Goal: Task Accomplishment & Management: Manage account settings

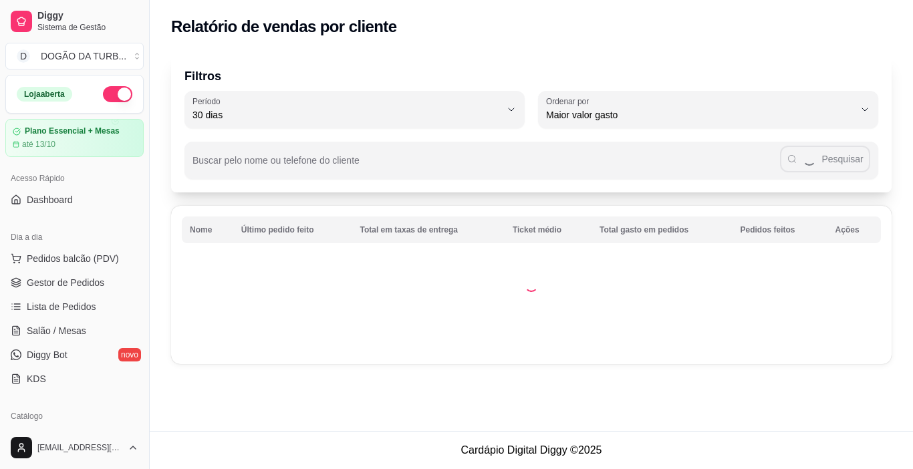
select select "30"
select select "HIGHEST_TOTAL_SPENT_WITH_ORDERS"
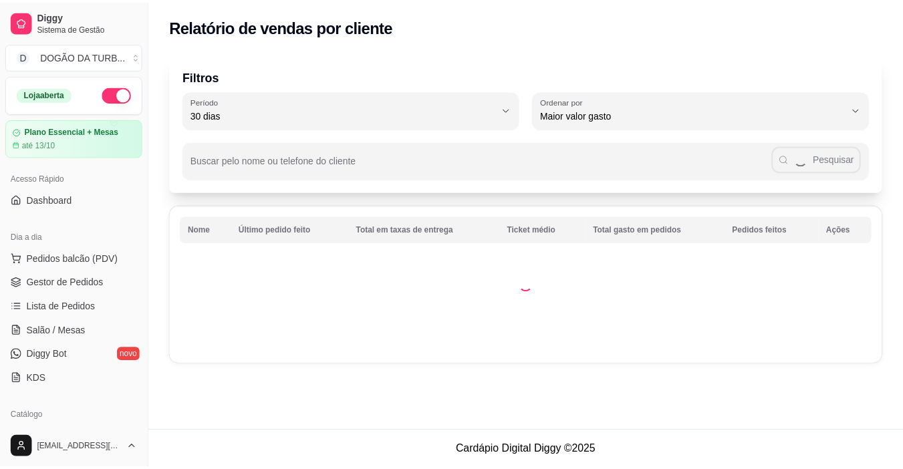
scroll to position [267, 0]
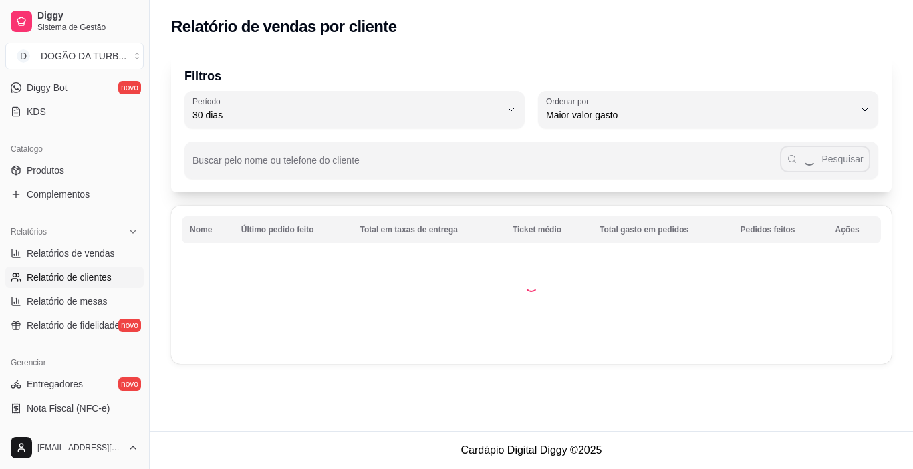
select select "ALL"
select select "0"
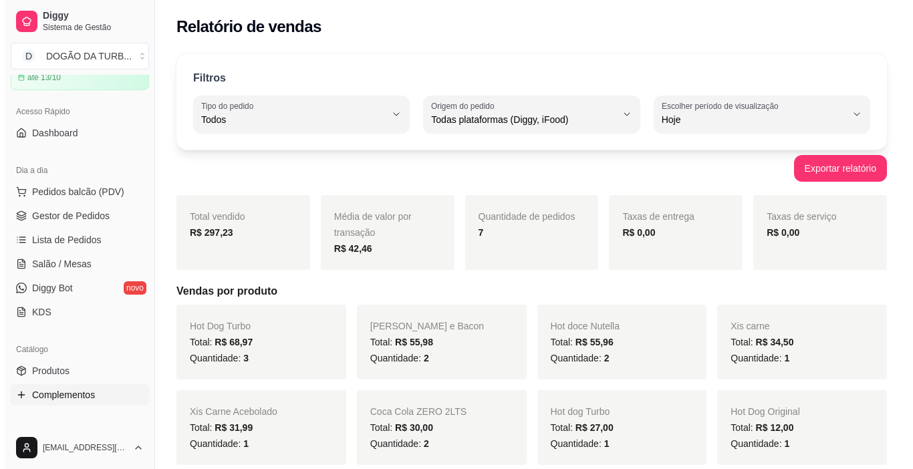
scroll to position [0, 0]
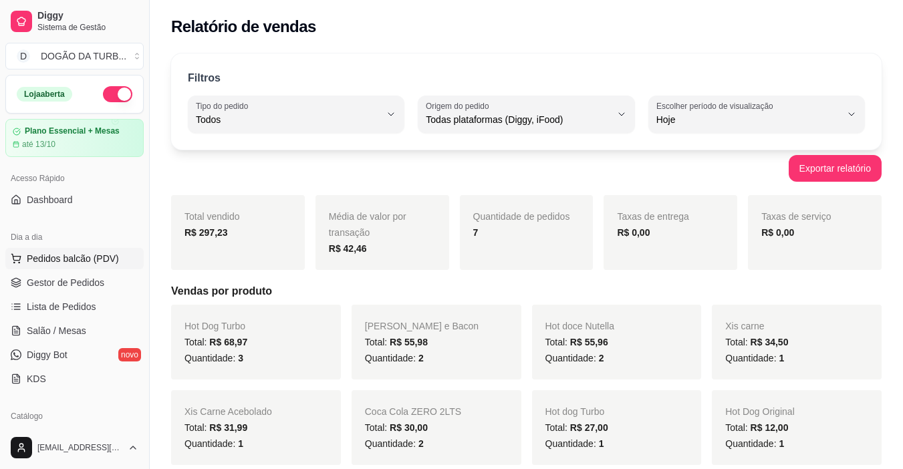
click at [60, 263] on span "Pedidos balcão (PDV)" at bounding box center [73, 258] width 92 height 13
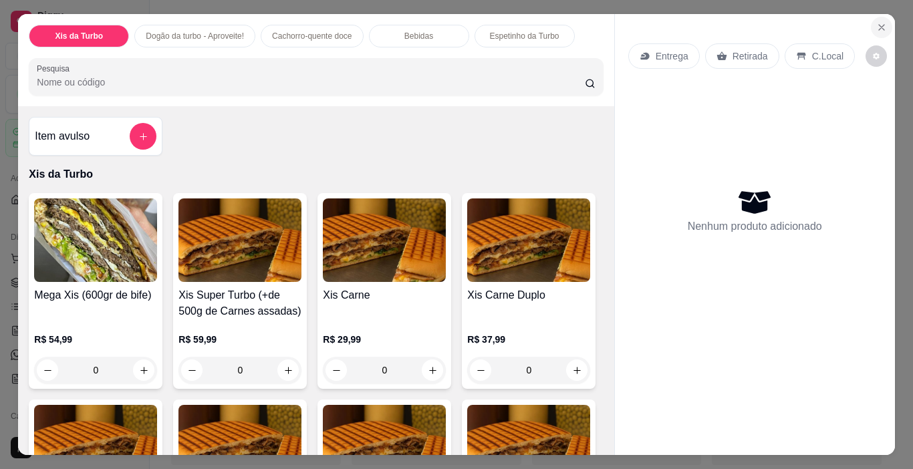
click at [881, 22] on button "Close" at bounding box center [881, 27] width 21 height 21
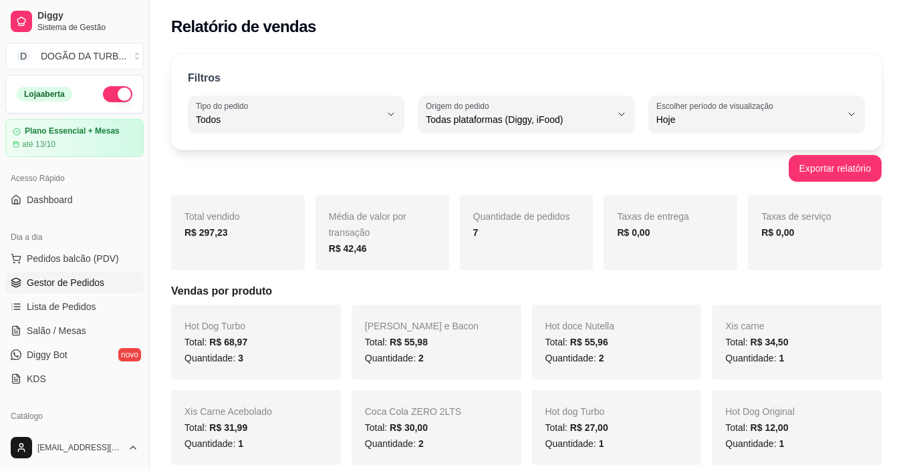
click at [63, 275] on link "Gestor de Pedidos" at bounding box center [74, 282] width 138 height 21
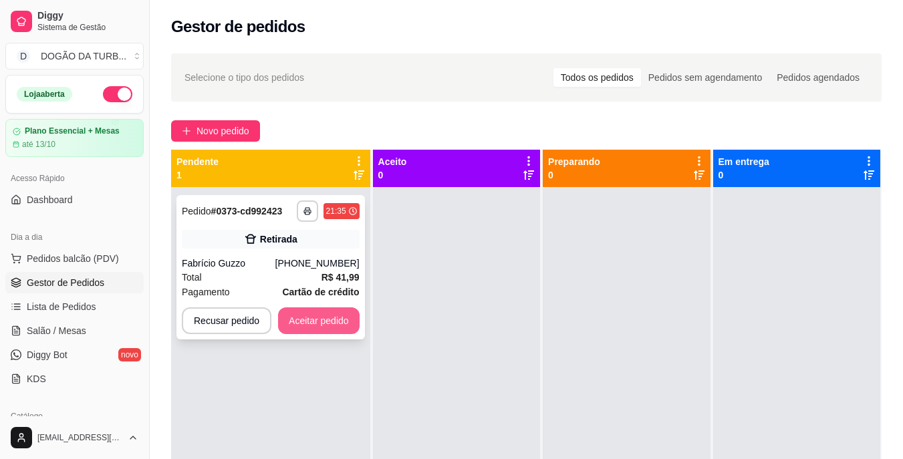
click at [290, 317] on button "Aceitar pedido" at bounding box center [319, 320] width 82 height 27
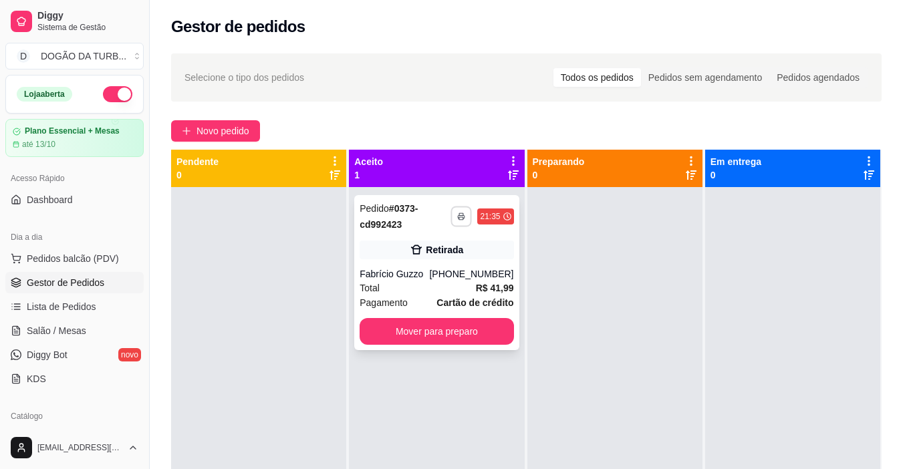
click at [458, 215] on icon "button" at bounding box center [462, 217] width 8 height 8
click at [425, 263] on button "IMPRESSORA" at bounding box center [421, 263] width 94 height 21
click at [426, 267] on div "Fabrício Guzzo" at bounding box center [395, 273] width 70 height 13
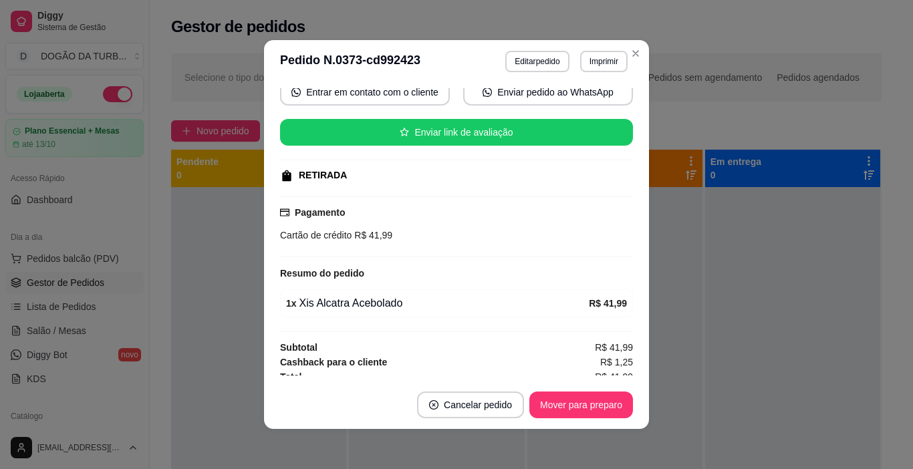
scroll to position [142, 0]
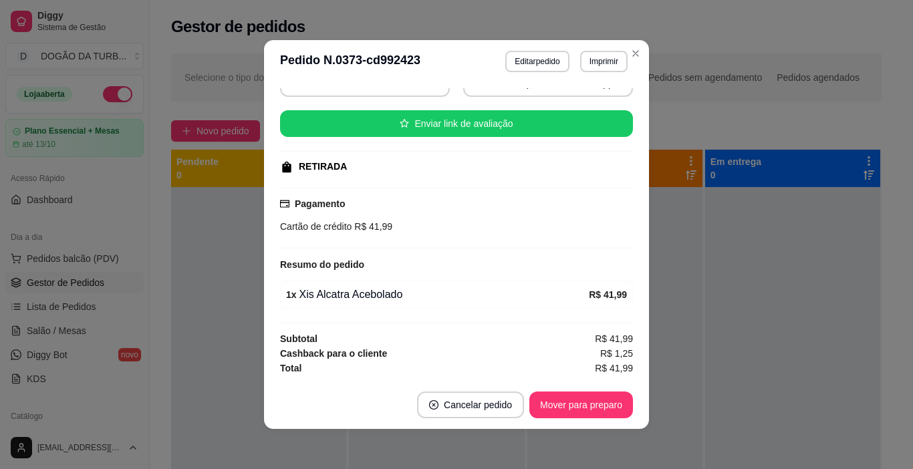
click at [642, 293] on div "**********" at bounding box center [456, 234] width 913 height 469
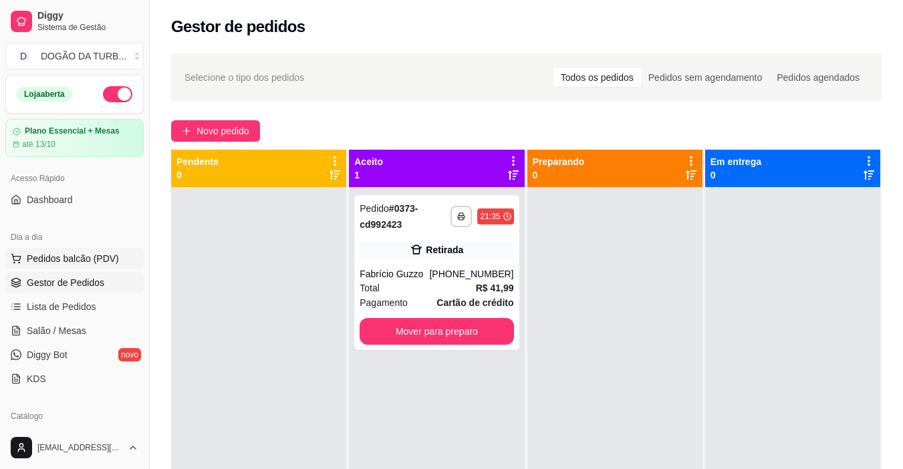
click at [118, 259] on button "Pedidos balcão (PDV)" at bounding box center [74, 258] width 138 height 21
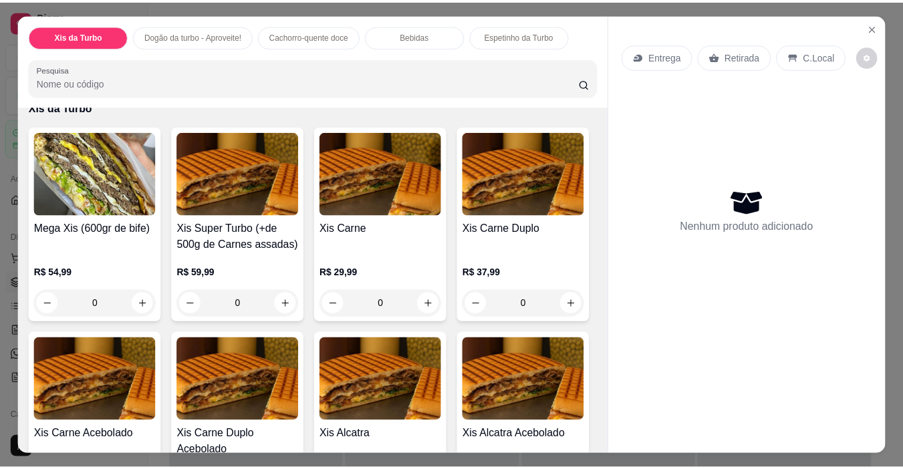
scroll to position [134, 0]
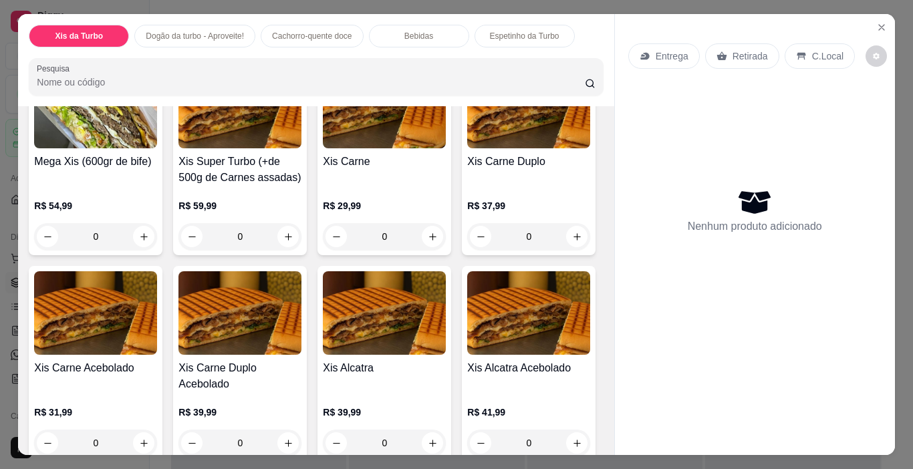
click at [467, 250] on div "0" at bounding box center [528, 236] width 123 height 27
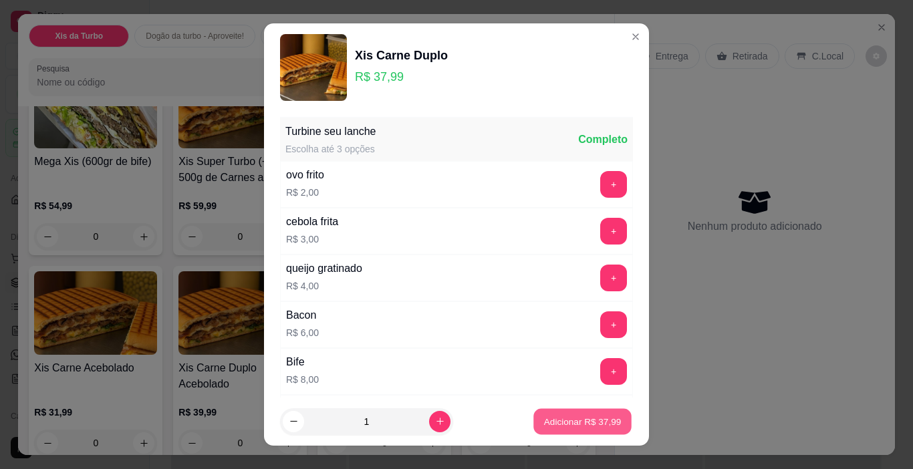
click at [544, 427] on p "Adicionar R$ 37,99" at bounding box center [583, 421] width 78 height 13
type input "1"
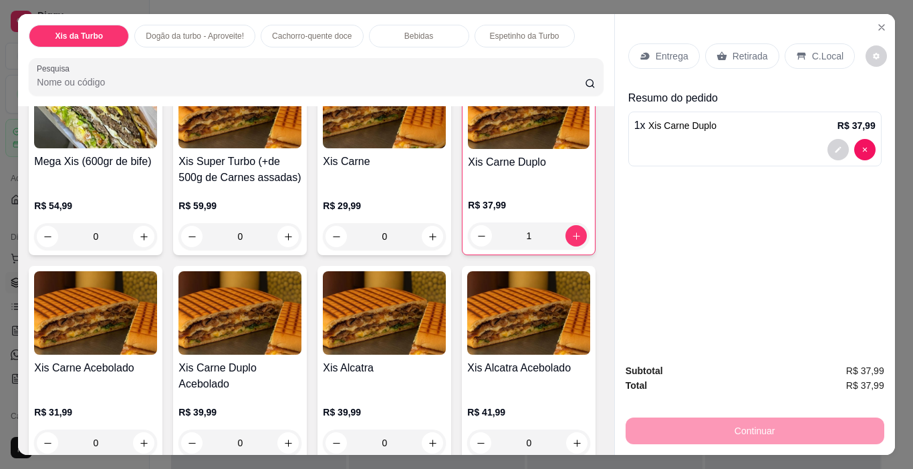
click at [750, 54] on p "Retirada" at bounding box center [749, 55] width 35 height 13
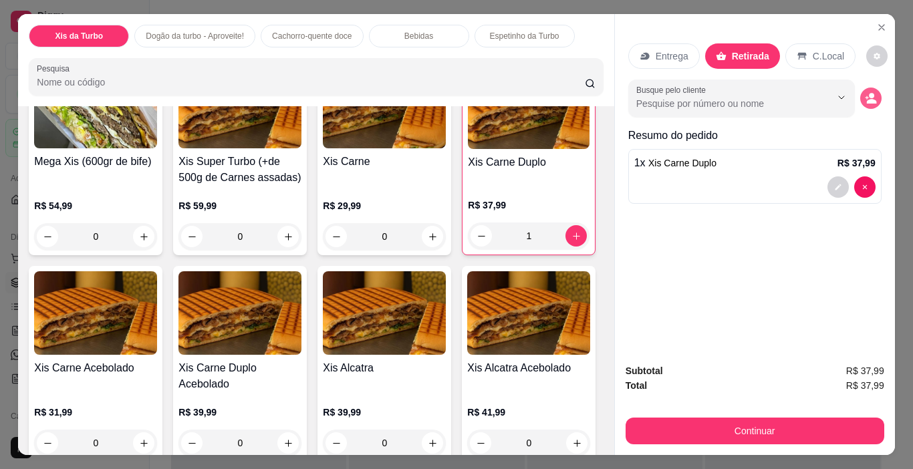
click at [872, 96] on button "decrease-product-quantity" at bounding box center [870, 98] width 21 height 21
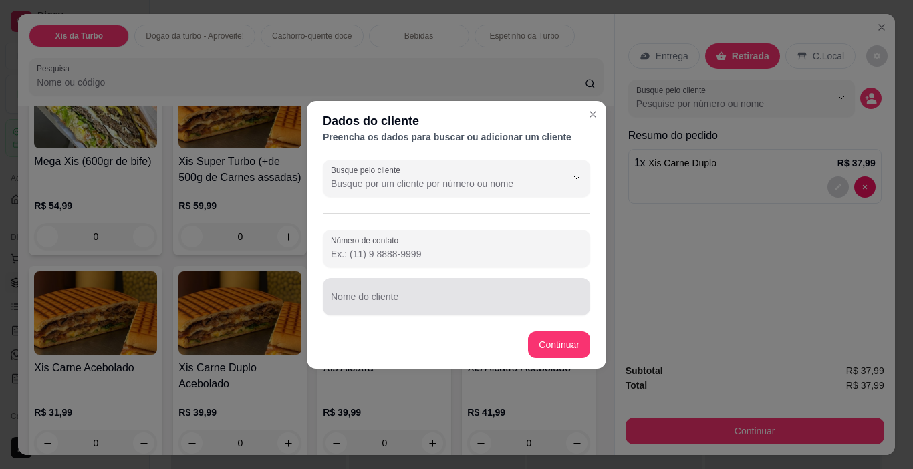
click at [378, 289] on div at bounding box center [456, 296] width 251 height 27
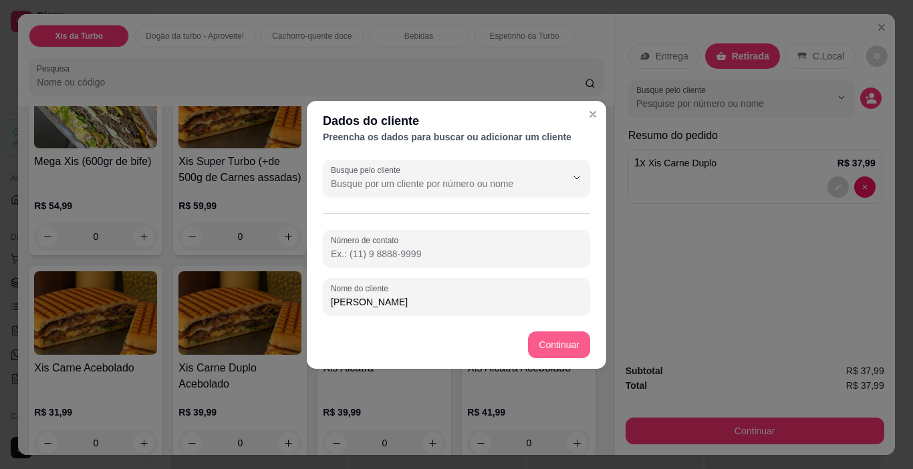
type input "[PERSON_NAME]"
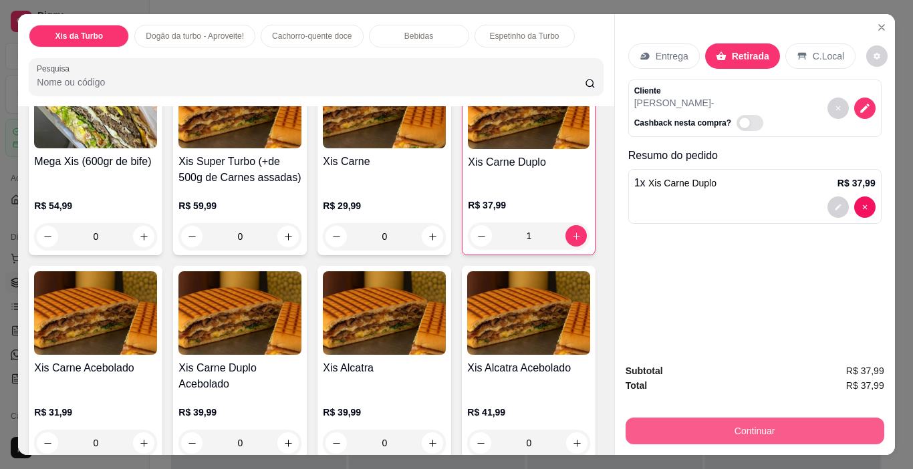
click at [807, 435] on button "Continuar" at bounding box center [755, 431] width 259 height 27
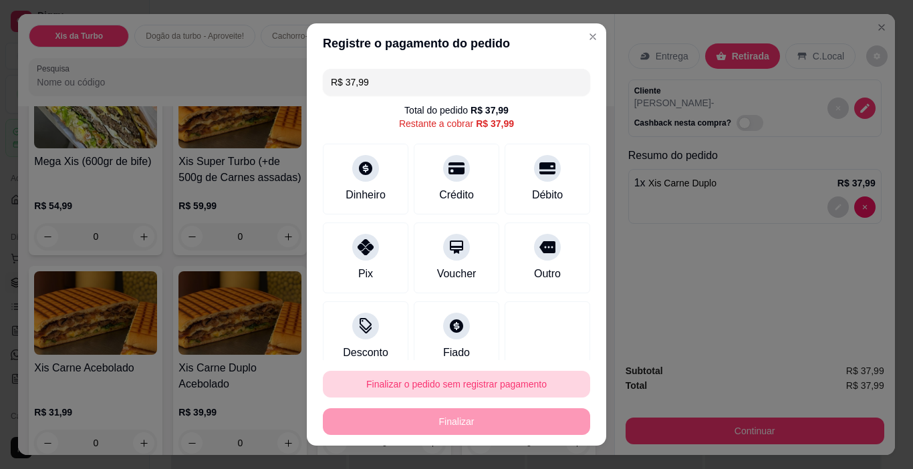
click at [496, 396] on div "Finalizar o pedido sem registrar pagamento Finalizar" at bounding box center [456, 403] width 267 height 64
click at [521, 387] on button "Finalizar o pedido sem registrar pagamento" at bounding box center [456, 384] width 267 height 27
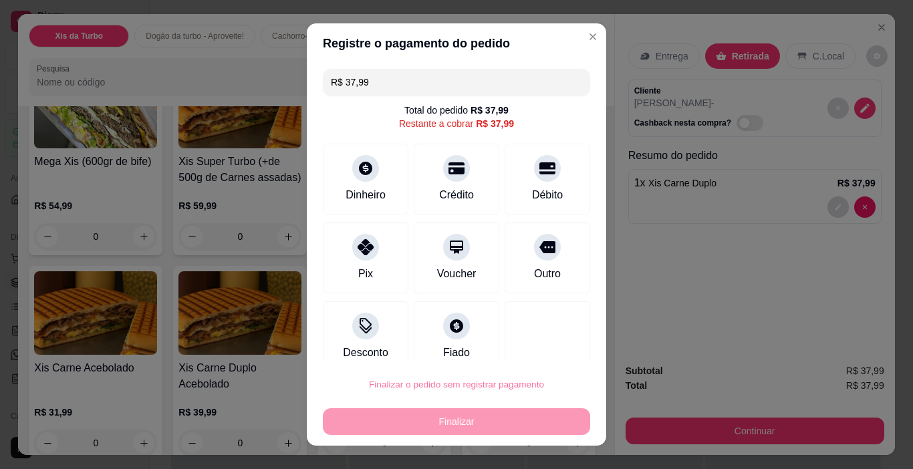
click at [551, 345] on button "Confirmar" at bounding box center [532, 346] width 47 height 20
type input "0"
type input "R$ 0,00"
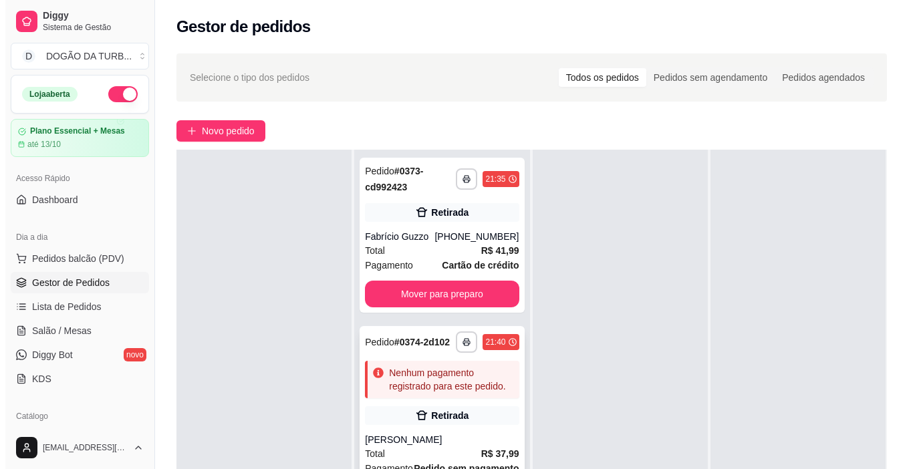
scroll to position [134, 0]
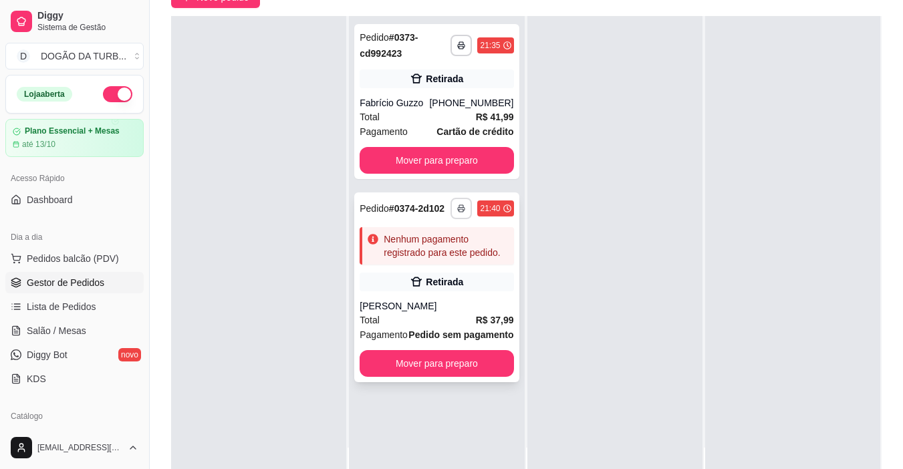
click at [459, 205] on polyline "button" at bounding box center [461, 206] width 4 height 3
click at [439, 253] on button "IMPRESSORA" at bounding box center [421, 255] width 94 height 21
click at [436, 311] on div "[PERSON_NAME]" at bounding box center [437, 305] width 154 height 13
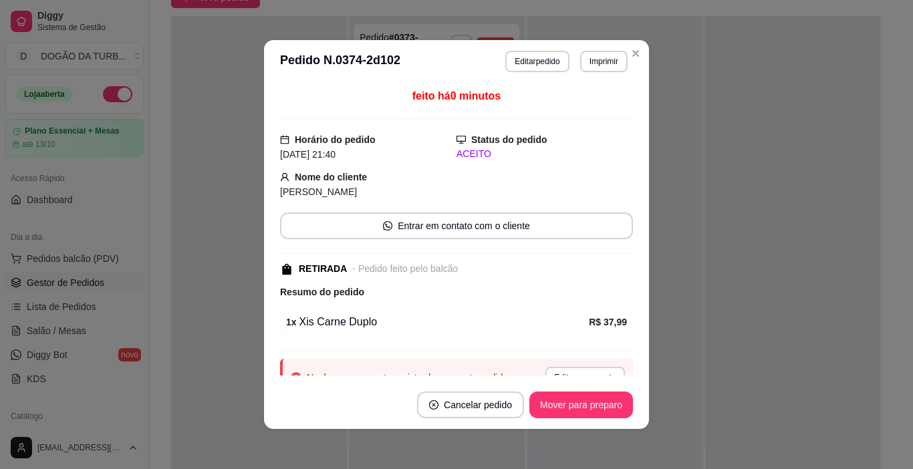
scroll to position [58, 0]
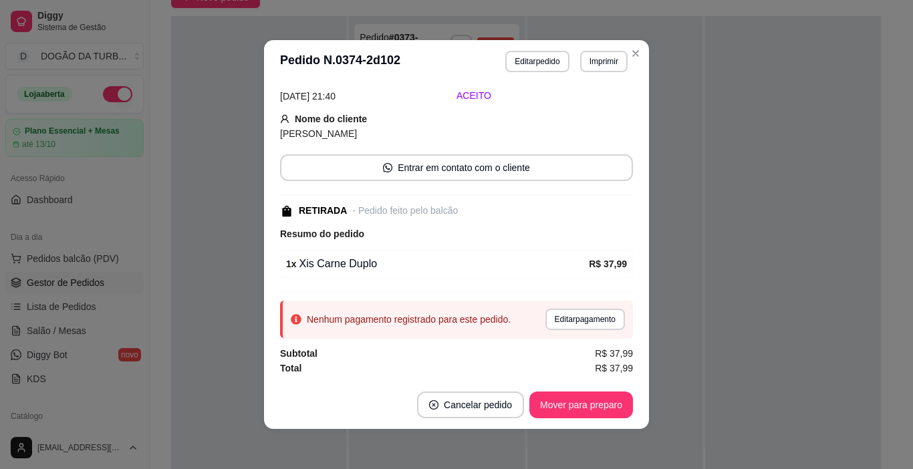
click at [565, 267] on div "1 x Xis Carne Duplo" at bounding box center [437, 264] width 303 height 16
click at [549, 60] on button "Editar pedido" at bounding box center [538, 61] width 62 height 21
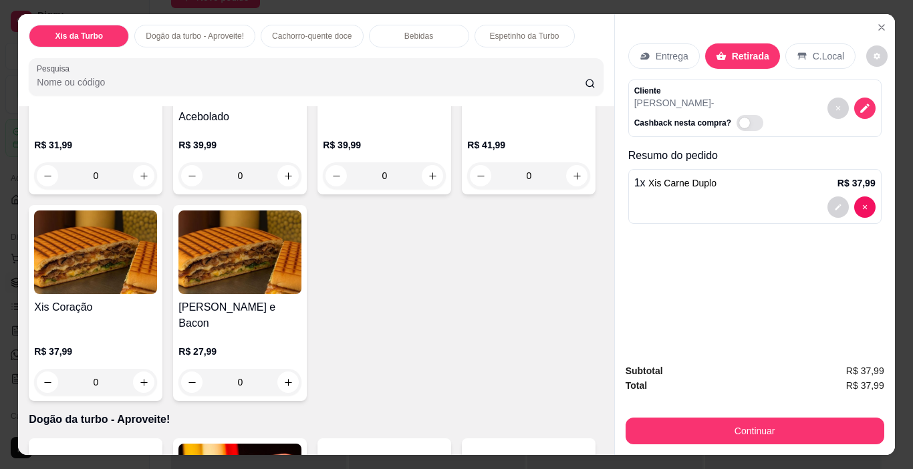
scroll to position [334, 0]
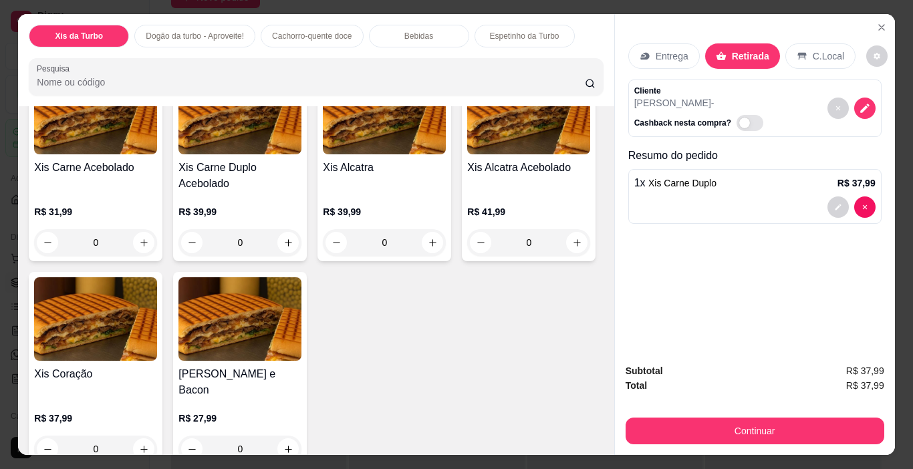
click at [157, 241] on div "0" at bounding box center [95, 242] width 123 height 27
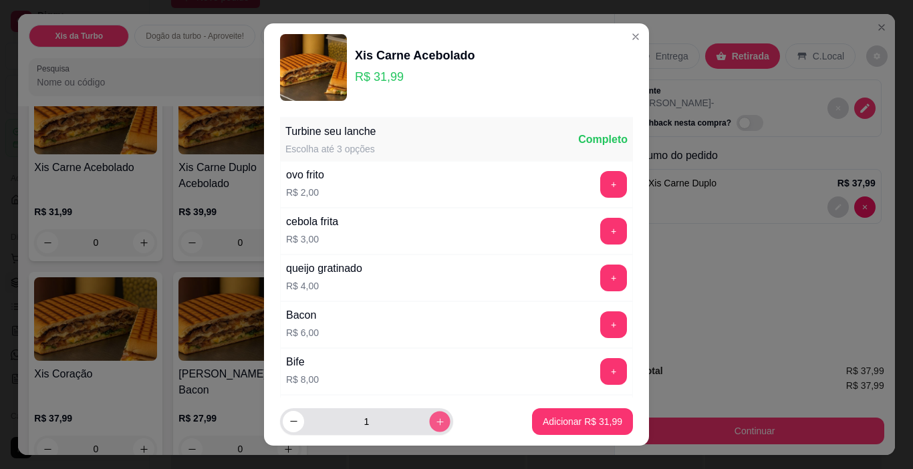
click at [430, 419] on button "increase-product-quantity" at bounding box center [439, 421] width 21 height 21
click at [292, 412] on button "decrease-product-quantity" at bounding box center [293, 421] width 21 height 21
type input "1"
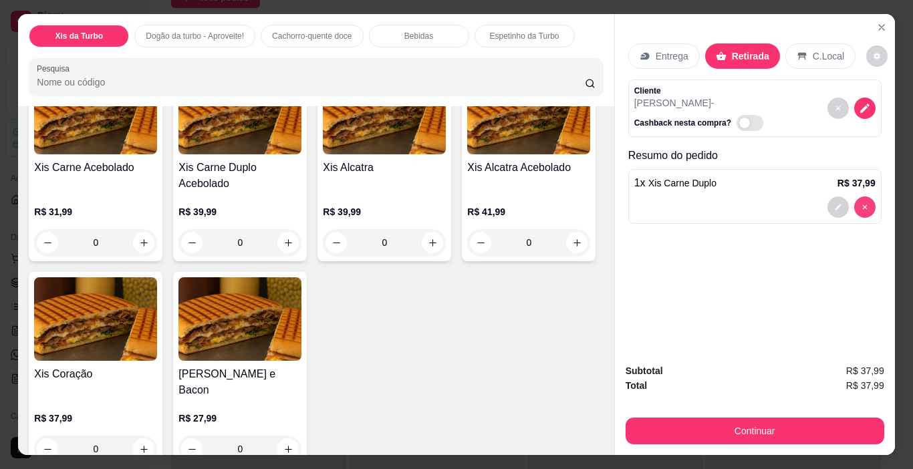
type input "0"
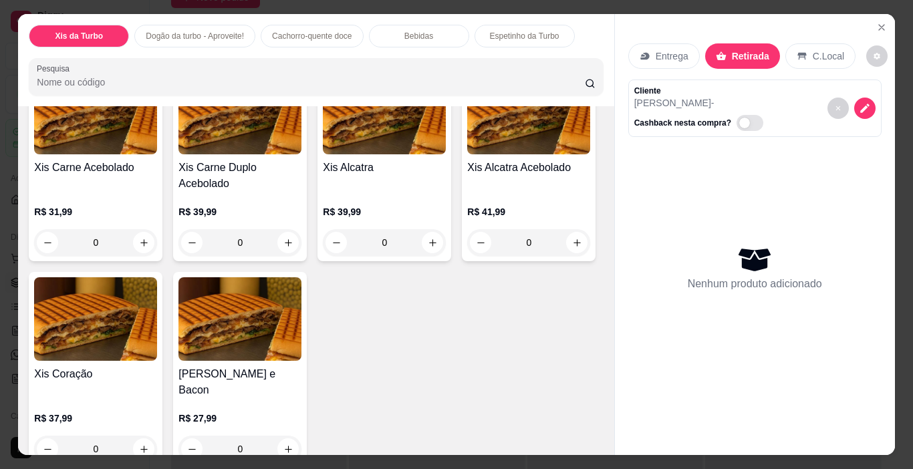
scroll to position [333, 0]
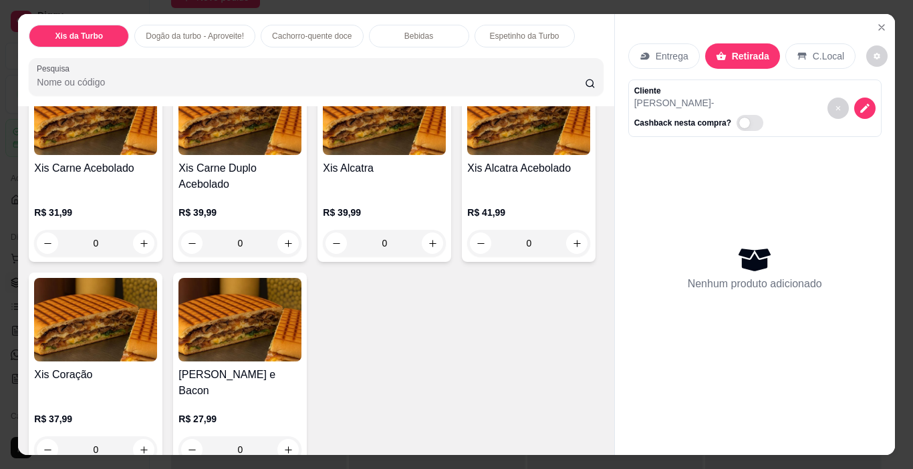
click at [157, 235] on div "0" at bounding box center [95, 243] width 123 height 27
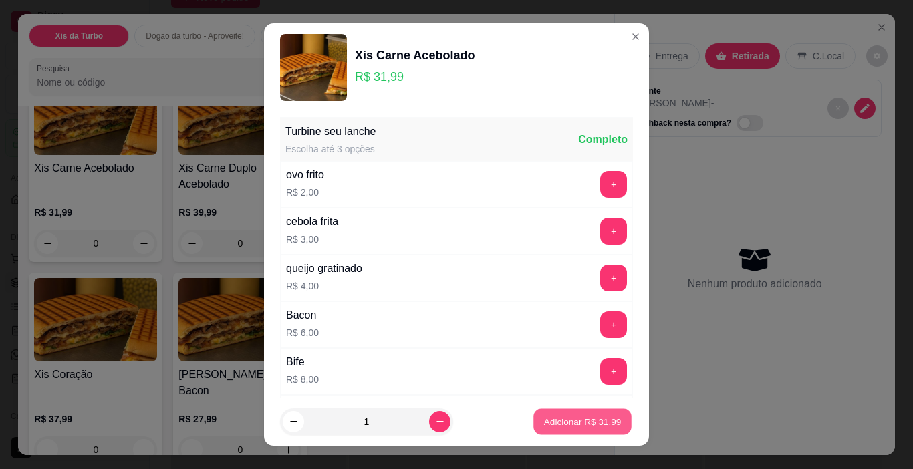
click at [581, 420] on p "Adicionar R$ 31,99" at bounding box center [583, 421] width 78 height 13
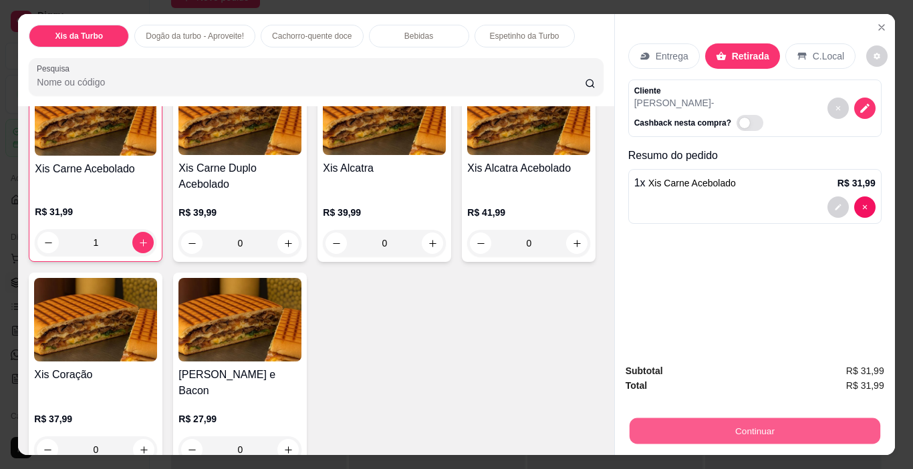
click at [712, 426] on button "Continuar" at bounding box center [754, 431] width 251 height 26
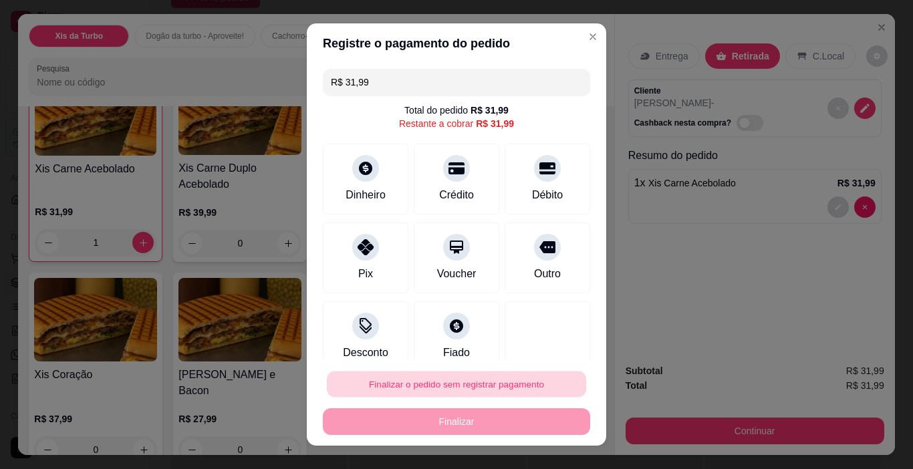
click at [478, 386] on button "Finalizar o pedido sem registrar pagamento" at bounding box center [456, 385] width 259 height 26
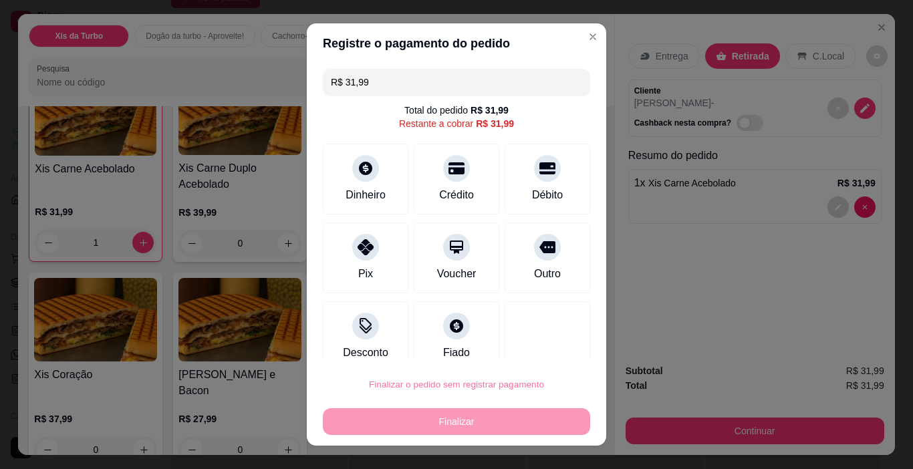
click at [533, 339] on button "Confirmar" at bounding box center [532, 346] width 49 height 21
type input "0"
type input "R$ 0,00"
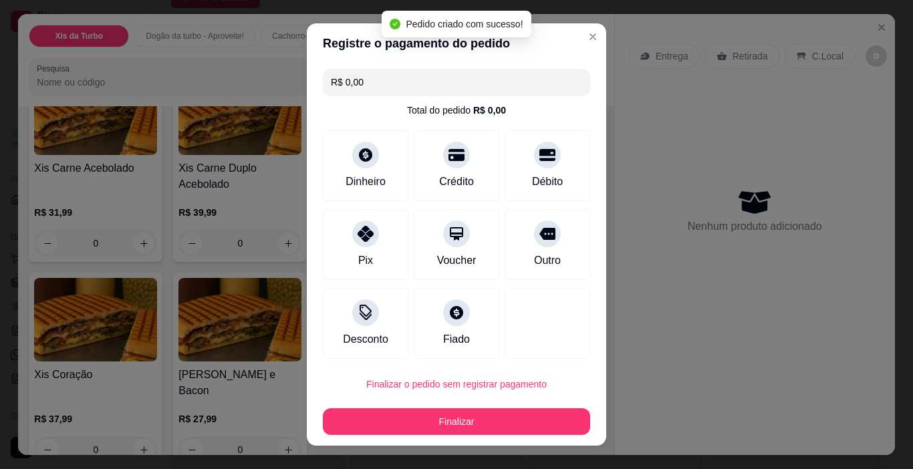
scroll to position [88, 0]
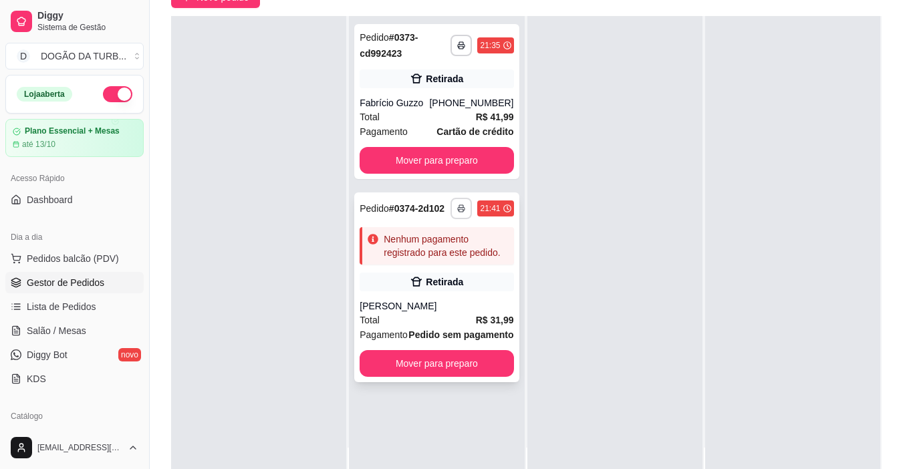
click at [458, 199] on button "button" at bounding box center [460, 208] width 21 height 21
click at [444, 253] on button "IMPRESSORA" at bounding box center [421, 255] width 97 height 21
click at [39, 261] on span "Pedidos balcão (PDV)" at bounding box center [73, 258] width 92 height 13
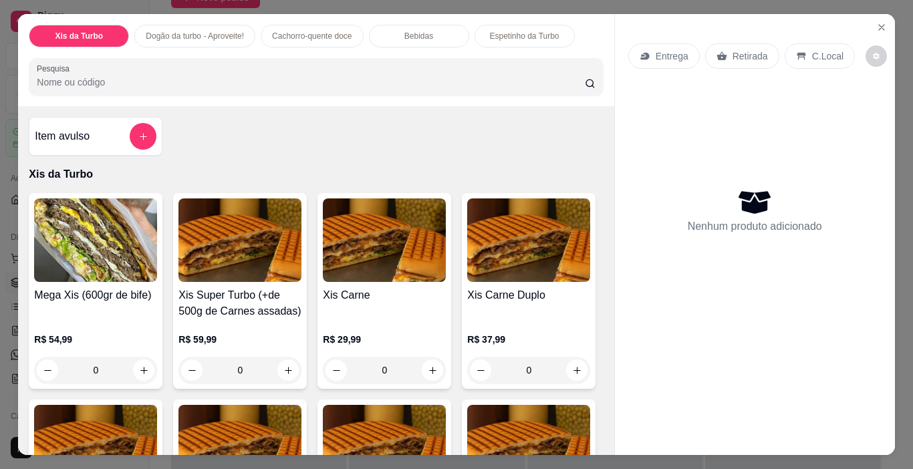
click at [136, 362] on div "0" at bounding box center [95, 370] width 123 height 27
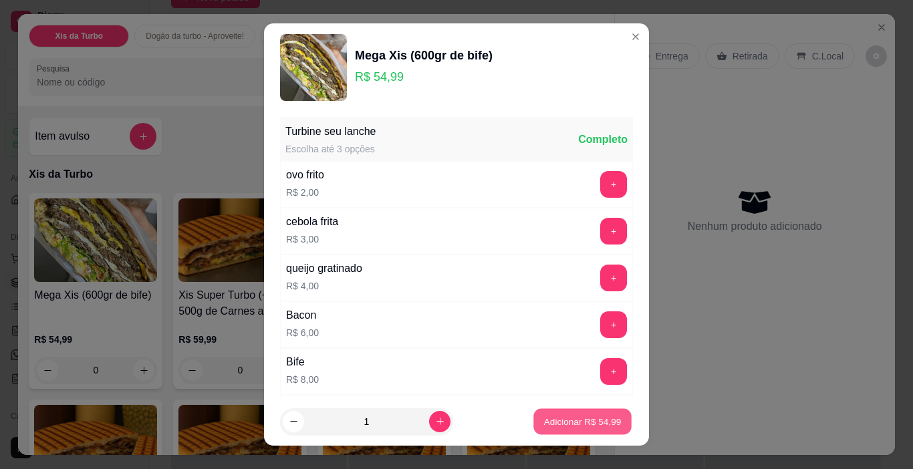
click at [554, 424] on p "Adicionar R$ 54,99" at bounding box center [583, 421] width 78 height 13
type input "1"
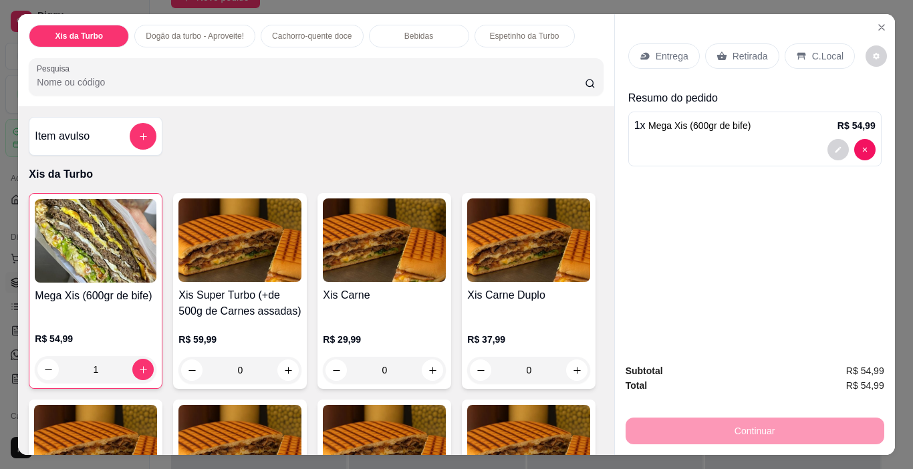
click at [743, 150] on div at bounding box center [754, 149] width 241 height 21
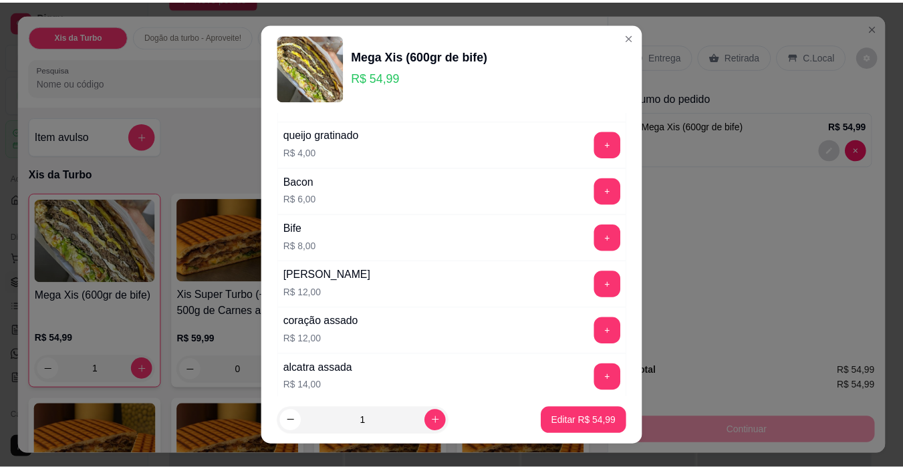
scroll to position [238, 0]
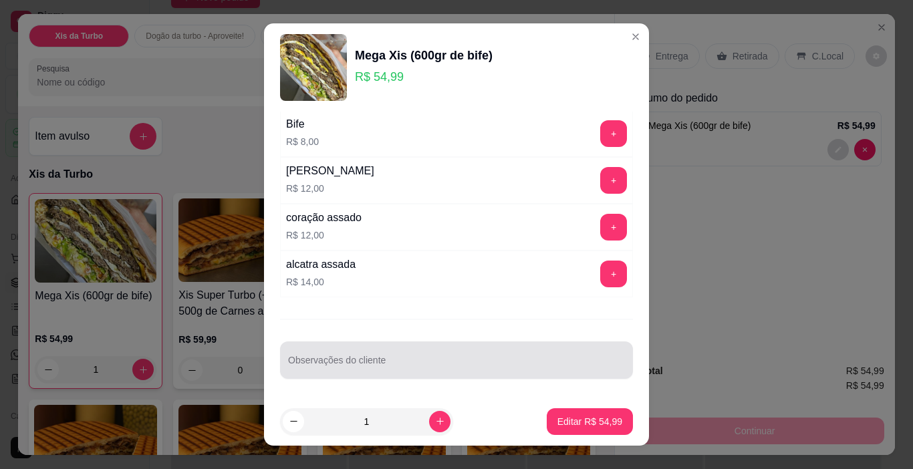
click at [481, 371] on input "Observações do cliente" at bounding box center [456, 365] width 337 height 13
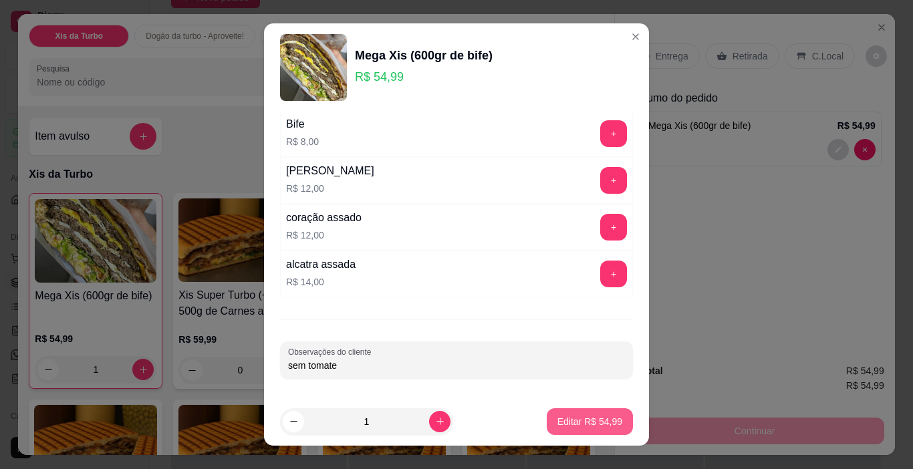
type input "sem tomate"
click at [580, 422] on p "Editar R$ 54,99" at bounding box center [589, 421] width 63 height 13
type input "0"
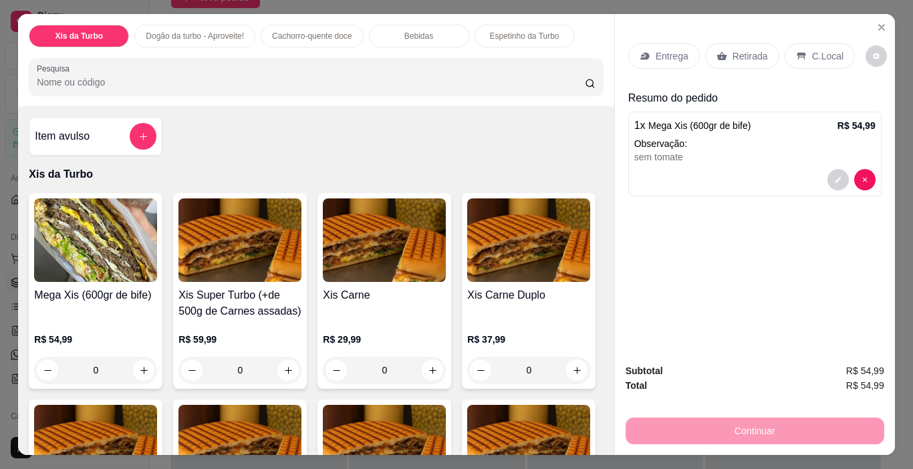
click at [714, 421] on div "Continuar" at bounding box center [755, 429] width 259 height 30
click at [709, 424] on div "Continuar" at bounding box center [755, 429] width 259 height 30
click at [819, 53] on p "C.Local" at bounding box center [827, 55] width 31 height 13
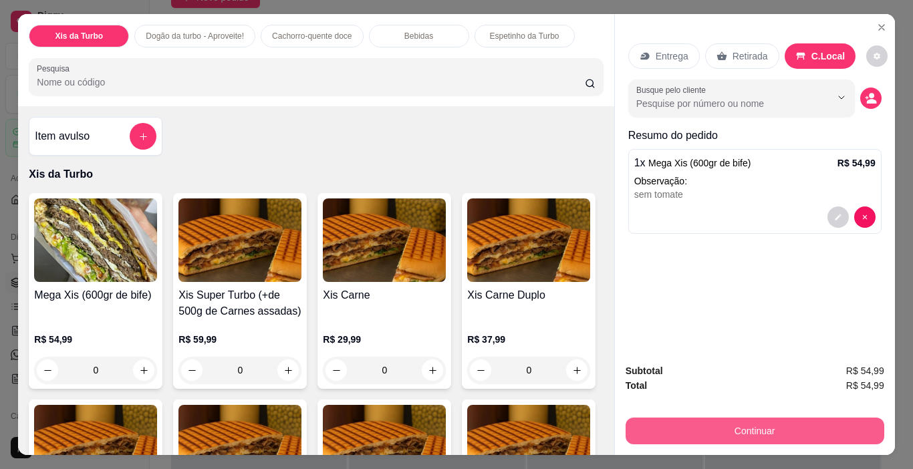
click at [718, 418] on button "Continuar" at bounding box center [755, 431] width 259 height 27
click at [670, 427] on button "Continuar" at bounding box center [755, 431] width 259 height 27
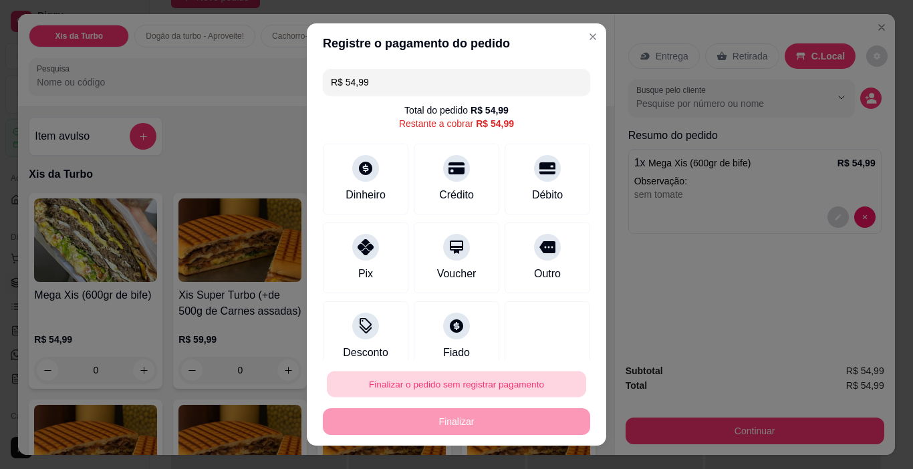
click at [464, 376] on button "Finalizar o pedido sem registrar pagamento" at bounding box center [456, 385] width 259 height 26
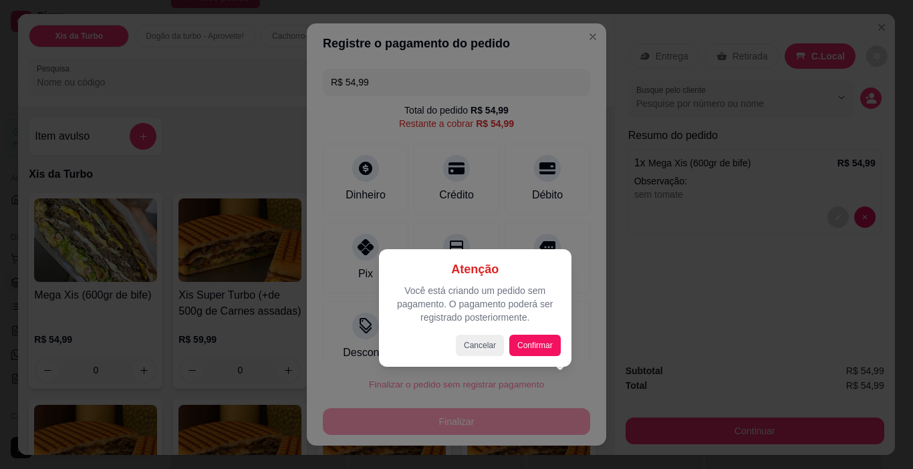
click at [549, 359] on div "Atenção Você está criando um pedido sem pagamento. O pagamento poderá ser regis…" at bounding box center [475, 308] width 192 height 118
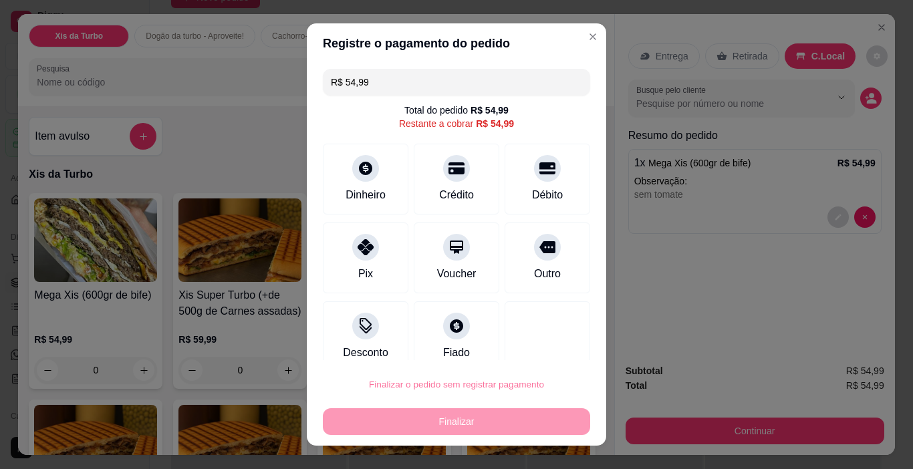
click at [547, 339] on button "Confirmar" at bounding box center [532, 346] width 47 height 20
type input "R$ 0,00"
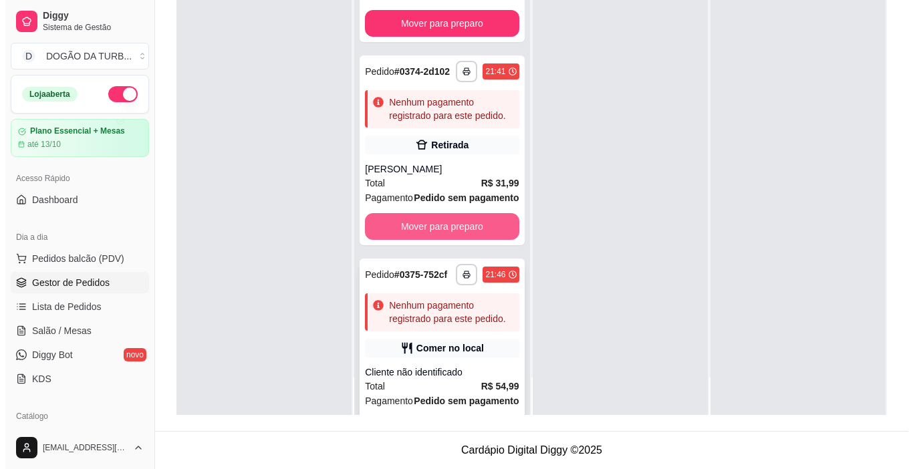
scroll to position [196, 0]
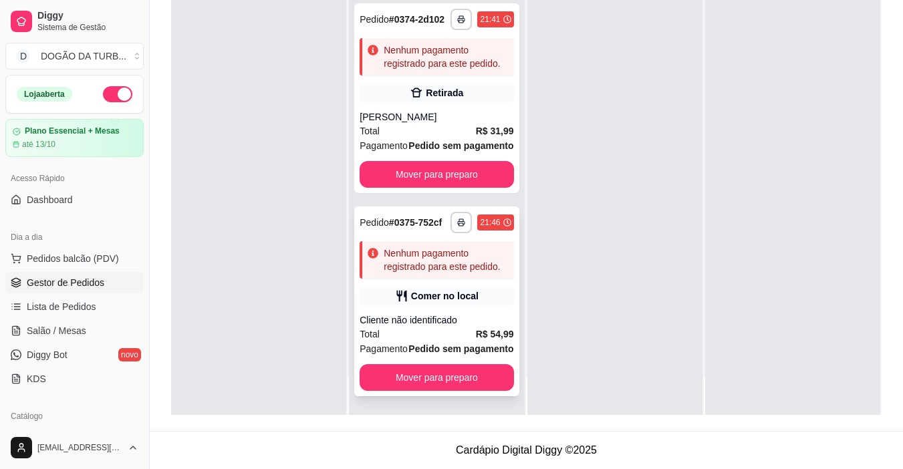
click at [432, 327] on div "Total R$ 54,99" at bounding box center [437, 334] width 154 height 15
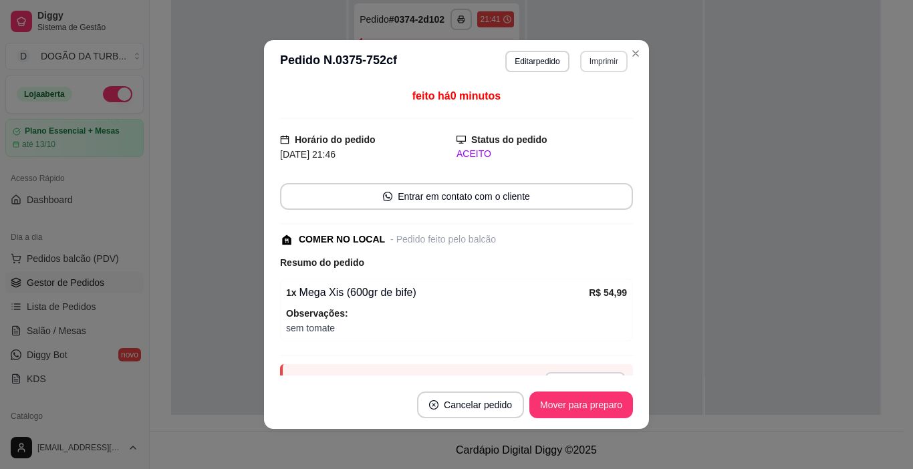
click at [595, 58] on button "Imprimir" at bounding box center [603, 61] width 47 height 21
click at [579, 101] on button "IMPRESSORA" at bounding box center [575, 108] width 97 height 21
click at [527, 59] on button "Editar pedido" at bounding box center [536, 61] width 63 height 21
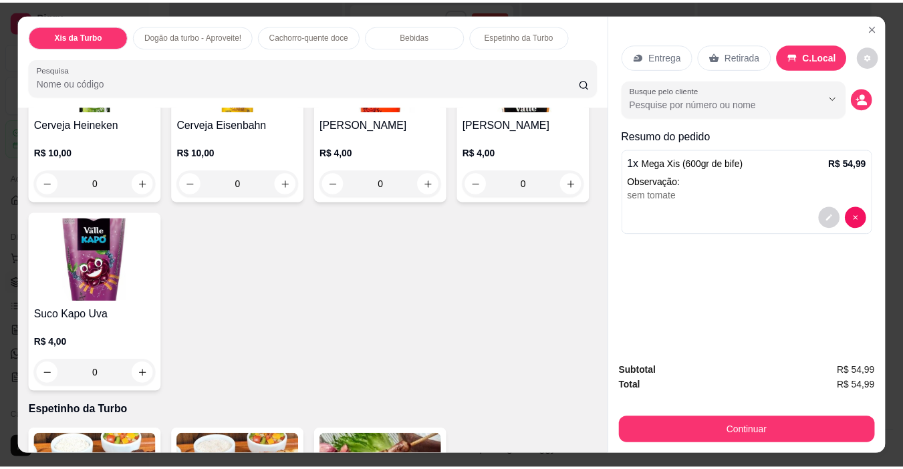
scroll to position [2205, 0]
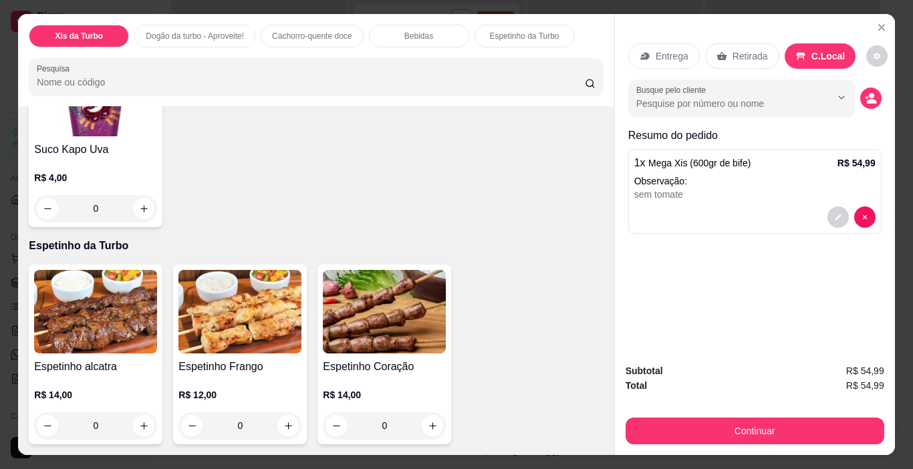
click at [149, 23] on icon "increase-product-quantity" at bounding box center [144, 18] width 10 height 10
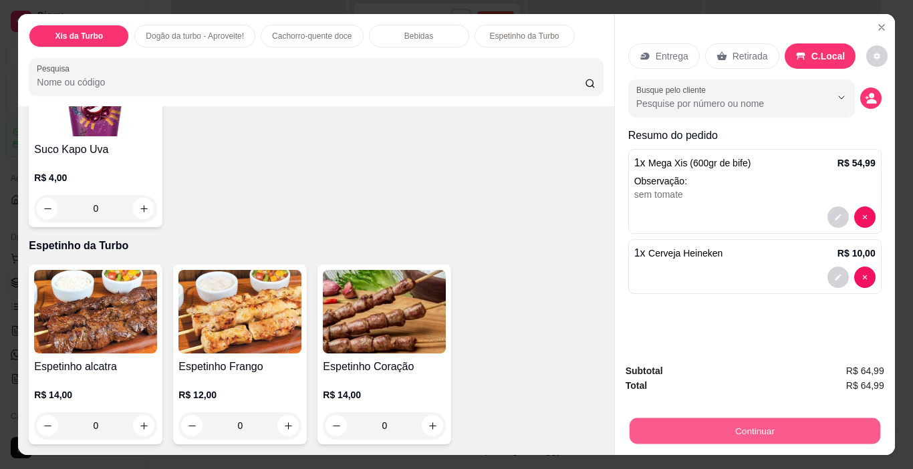
click at [674, 418] on button "Continuar" at bounding box center [754, 431] width 251 height 26
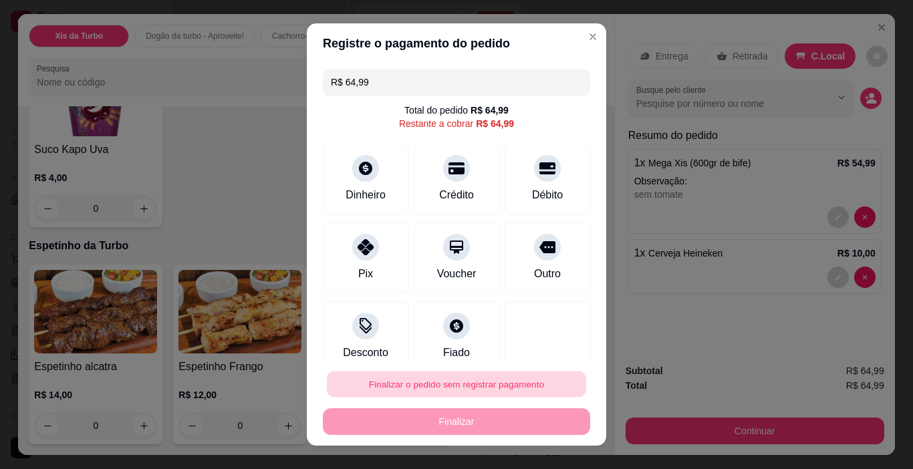
click at [478, 382] on button "Finalizar o pedido sem registrar pagamento" at bounding box center [456, 385] width 259 height 26
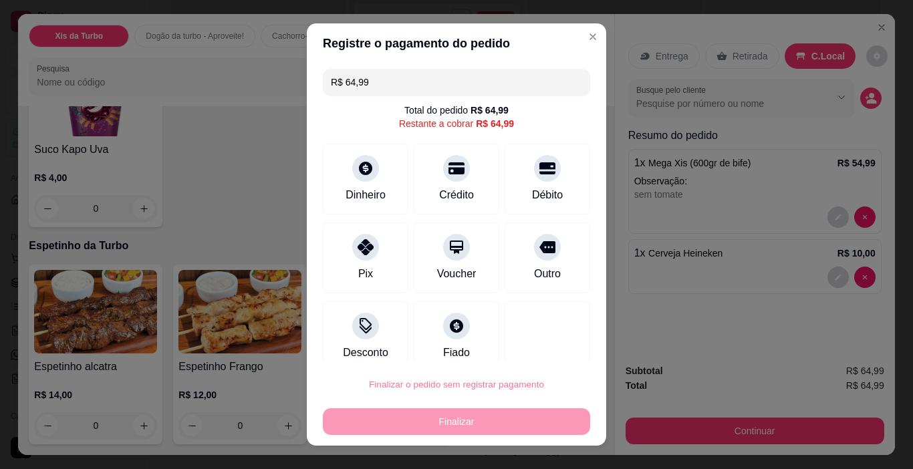
click at [521, 339] on button "Confirmar" at bounding box center [532, 346] width 49 height 21
type input "0"
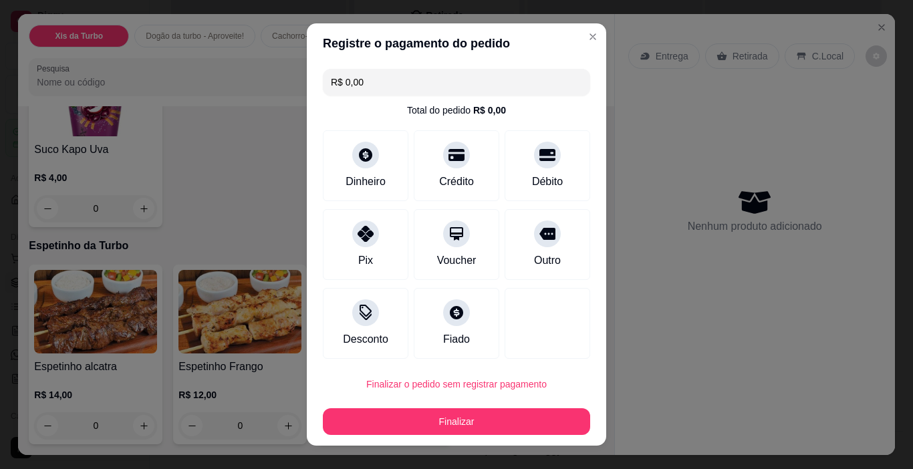
type input "R$ 0,00"
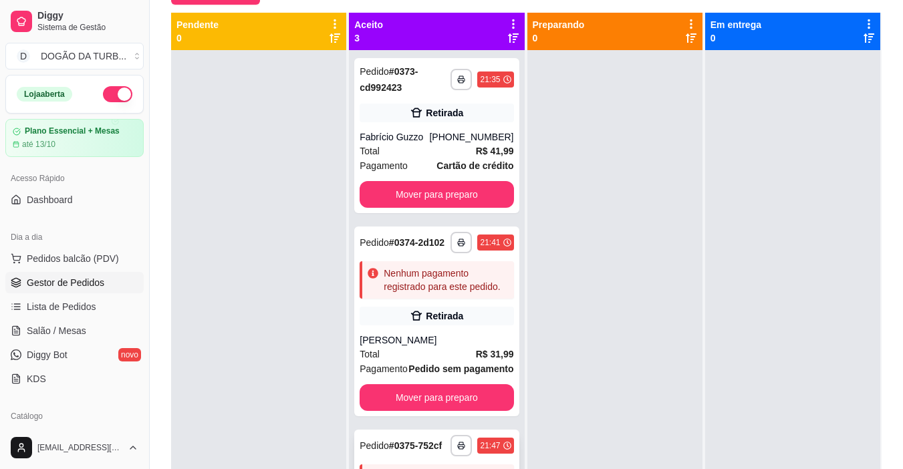
scroll to position [70, 0]
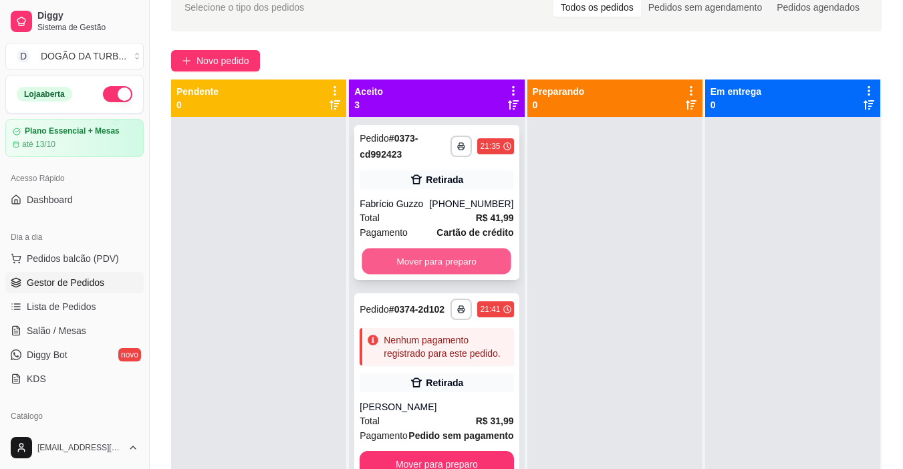
click at [432, 257] on button "Mover para preparo" at bounding box center [436, 262] width 149 height 26
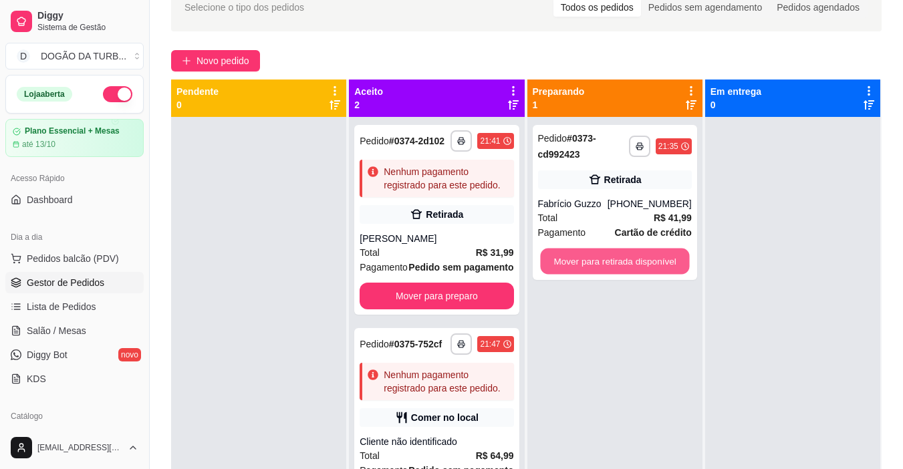
click at [597, 260] on button "Mover para retirada disponível" at bounding box center [614, 262] width 149 height 26
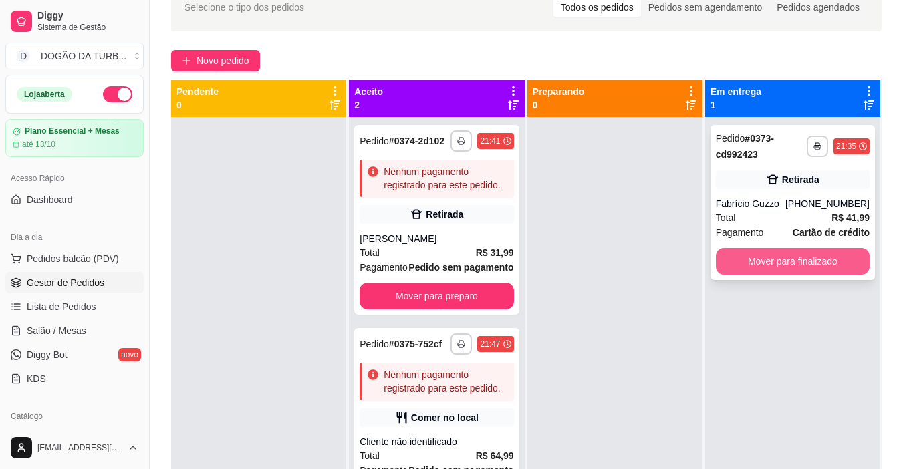
click at [838, 265] on button "Mover para finalizado" at bounding box center [793, 261] width 154 height 27
click at [718, 269] on button "Mover para finalizado" at bounding box center [793, 261] width 154 height 27
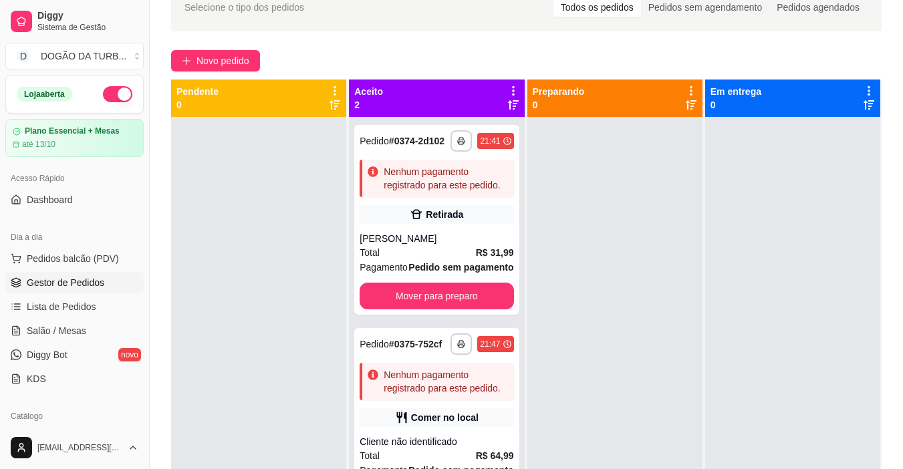
click at [734, 302] on div at bounding box center [792, 351] width 175 height 469
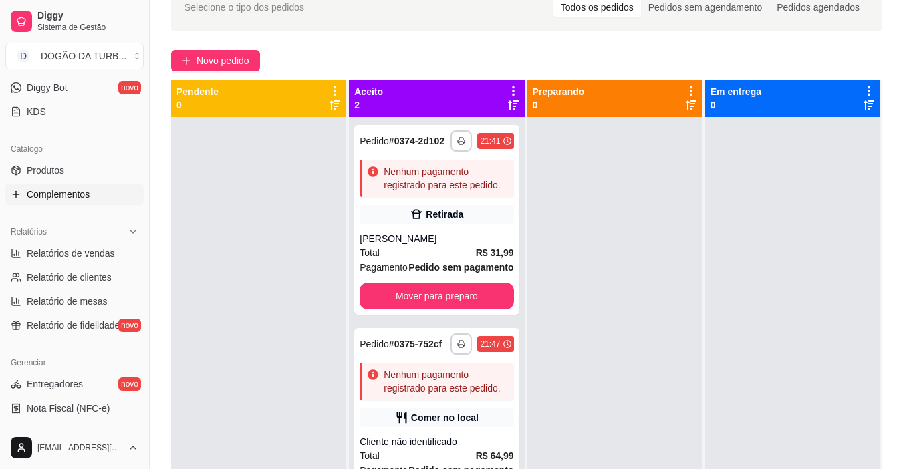
scroll to position [334, 0]
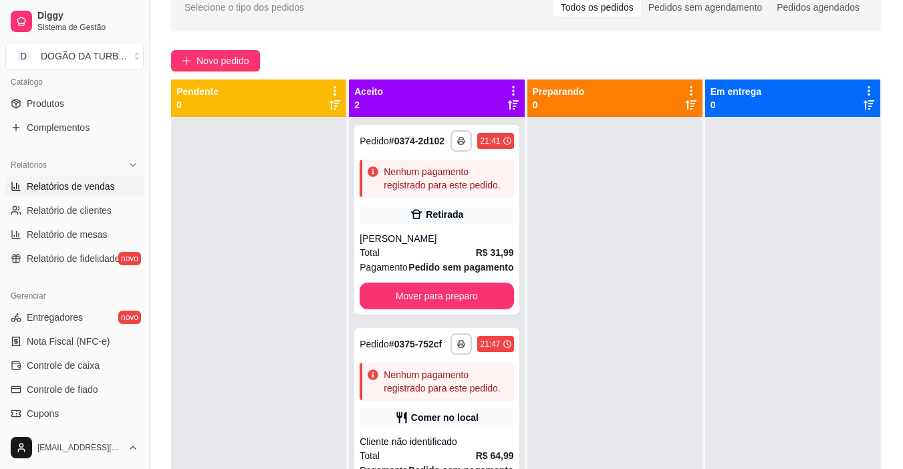
click at [100, 195] on link "Relatórios de vendas" at bounding box center [74, 186] width 138 height 21
select select "ALL"
select select "0"
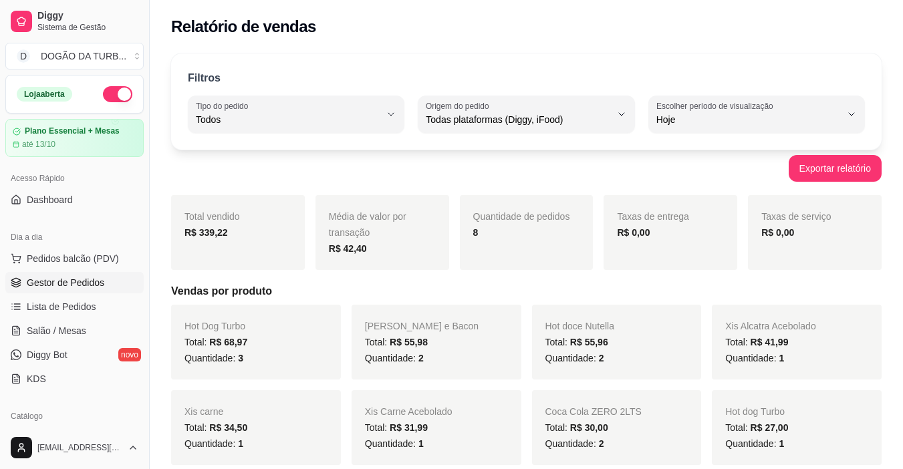
click at [91, 285] on span "Gestor de Pedidos" at bounding box center [66, 282] width 78 height 13
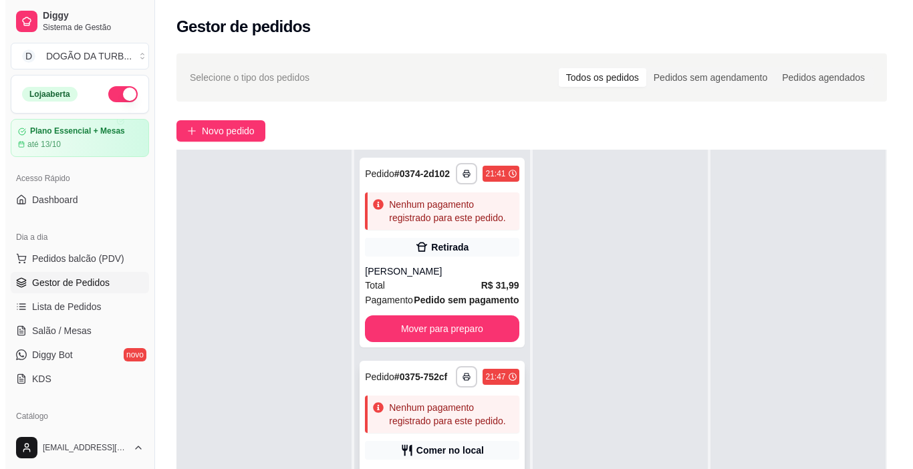
scroll to position [134, 0]
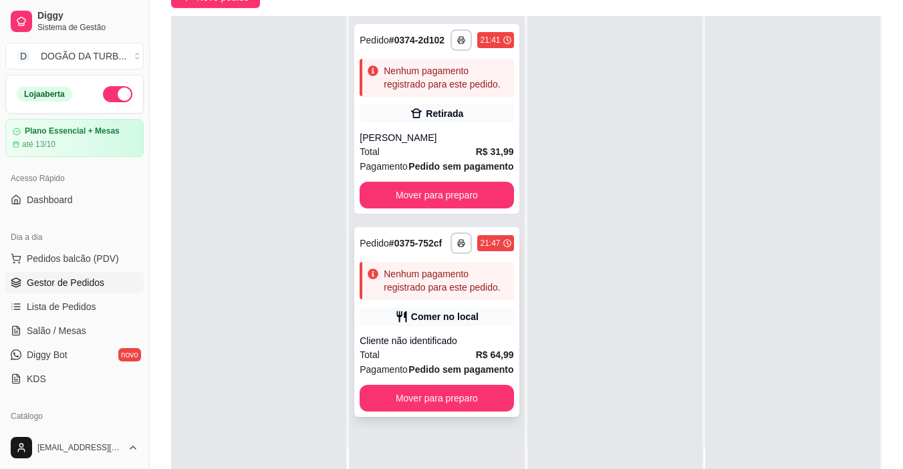
click at [494, 327] on div "**********" at bounding box center [436, 322] width 164 height 190
click at [481, 330] on div "**********" at bounding box center [436, 322] width 164 height 190
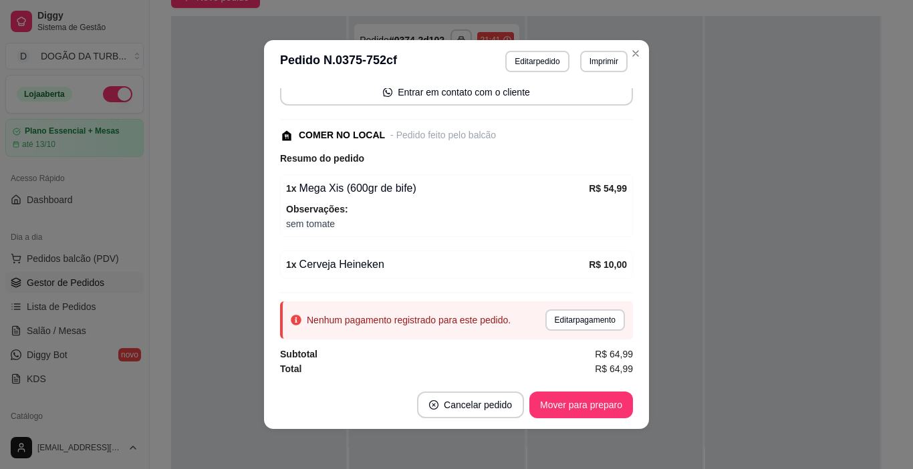
scroll to position [134, 0]
click at [561, 317] on button "Editar pagamento" at bounding box center [585, 319] width 80 height 21
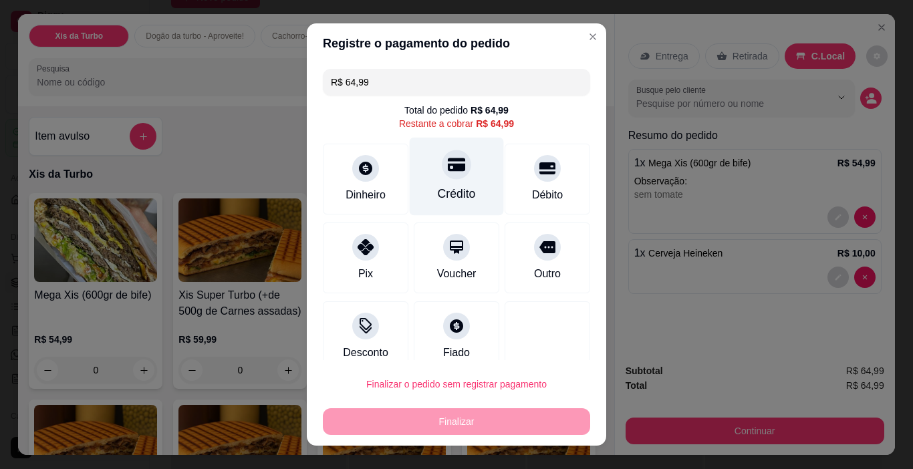
click at [446, 193] on div "Crédito" at bounding box center [457, 193] width 38 height 17
type input "R$ 0,00"
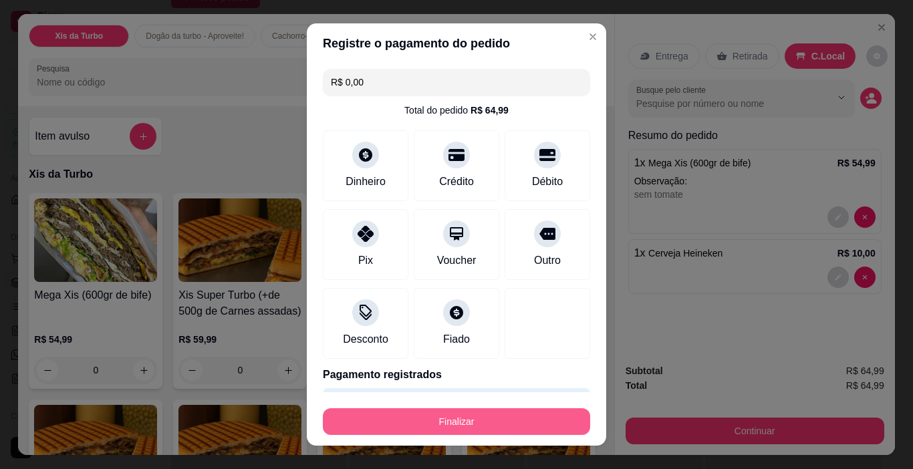
click at [495, 429] on button "Finalizar" at bounding box center [456, 421] width 267 height 27
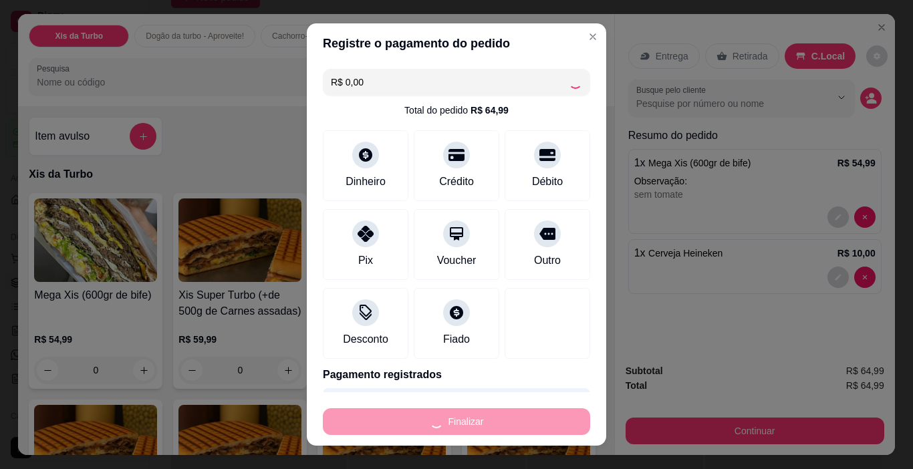
type input "0"
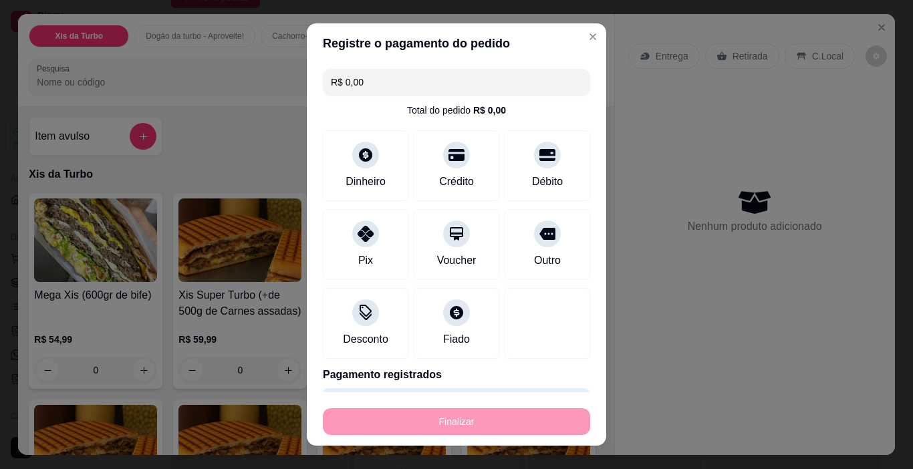
type input "-R$ 64,99"
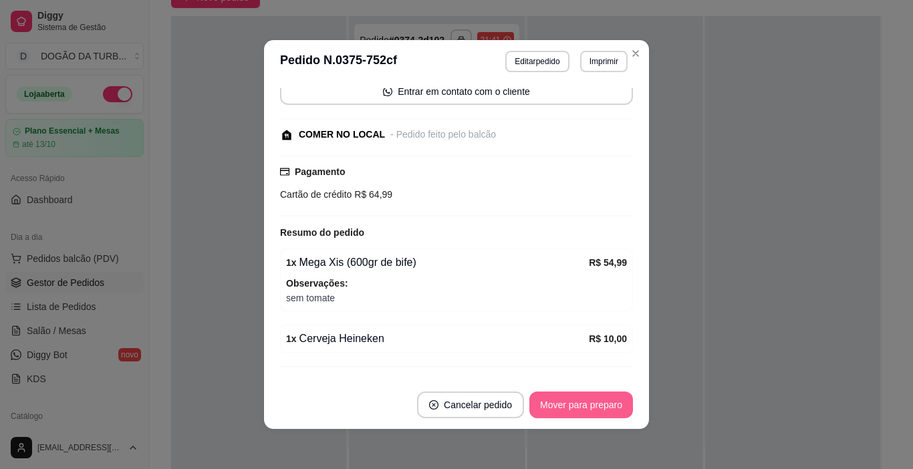
click at [545, 401] on button "Mover para preparo" at bounding box center [581, 405] width 104 height 27
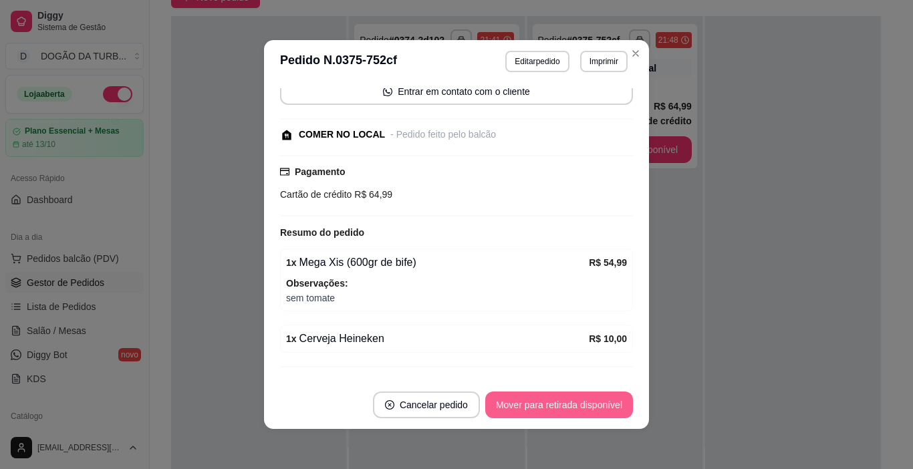
click at [573, 400] on button "Mover para retirada disponível" at bounding box center [559, 405] width 148 height 27
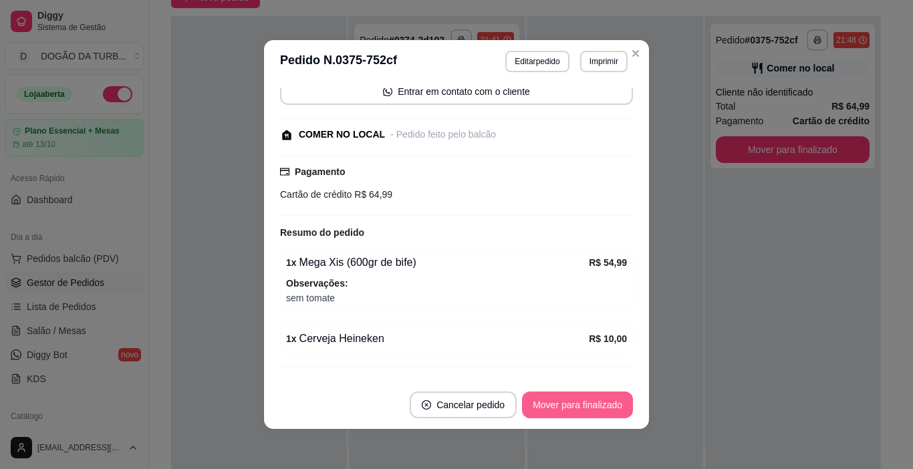
click at [580, 406] on button "Mover para finalizado" at bounding box center [577, 405] width 111 height 27
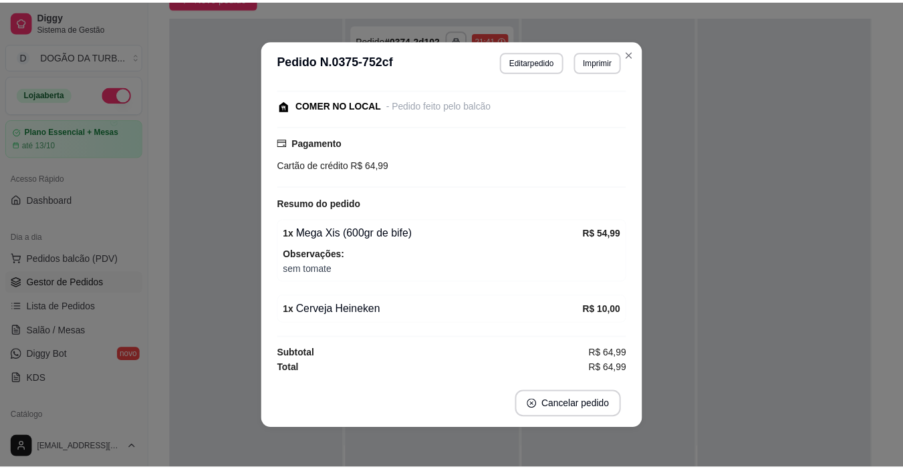
scroll to position [90, 0]
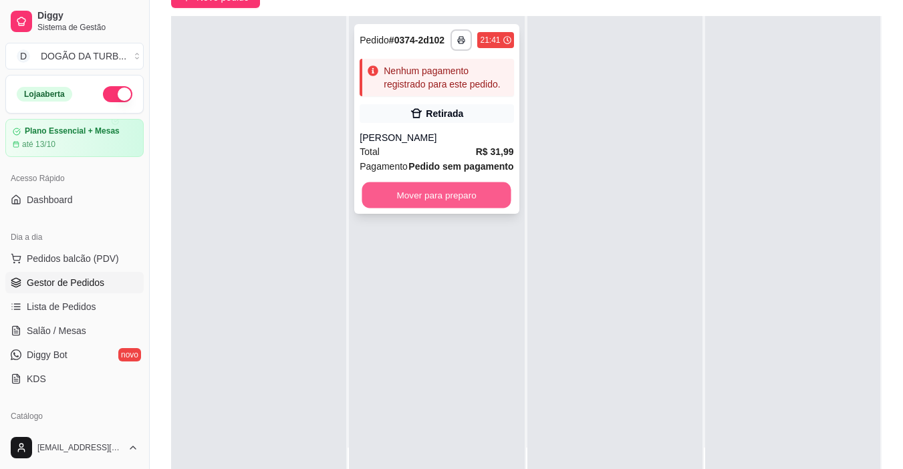
click at [448, 201] on button "Mover para preparo" at bounding box center [436, 195] width 149 height 26
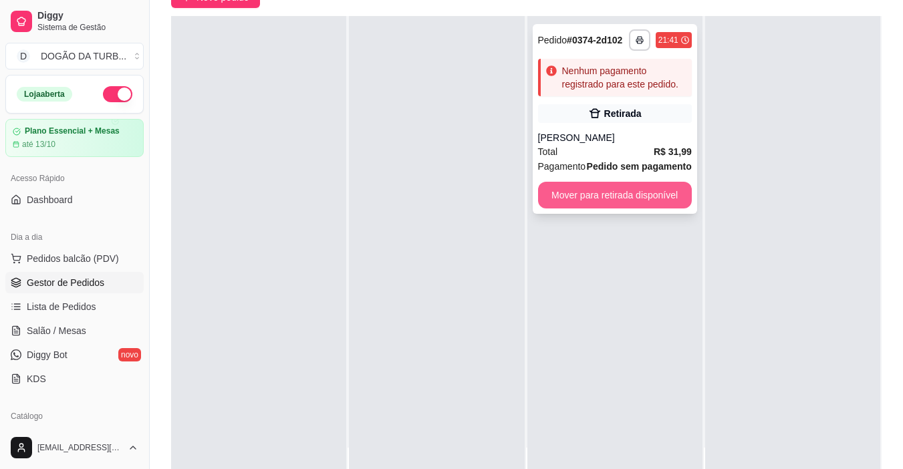
click at [572, 197] on button "Mover para retirada disponível" at bounding box center [615, 195] width 154 height 27
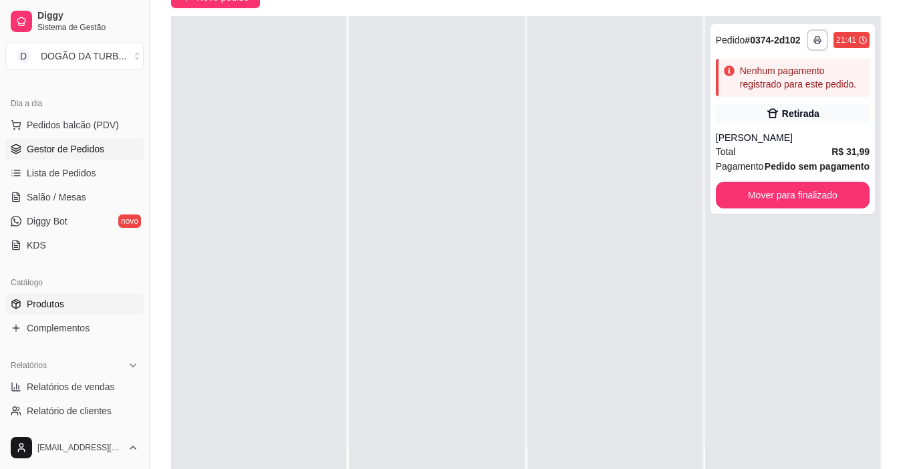
scroll to position [200, 0]
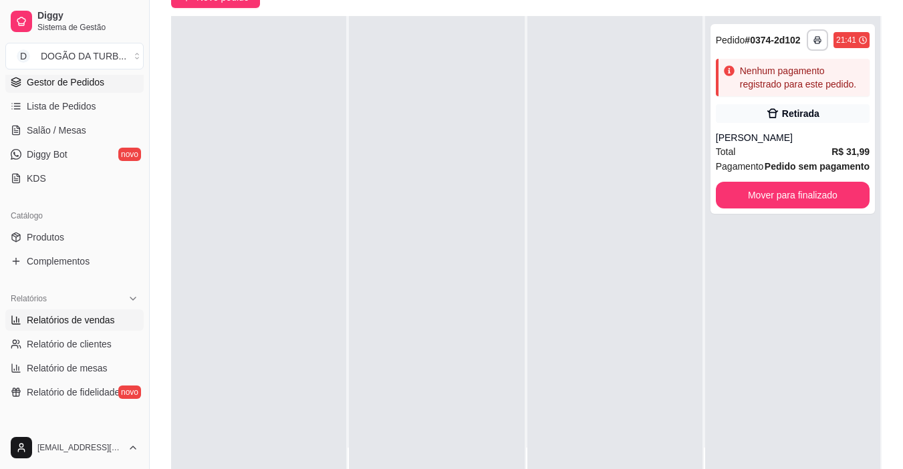
click at [76, 313] on span "Relatórios de vendas" at bounding box center [71, 319] width 88 height 13
select select "ALL"
select select "0"
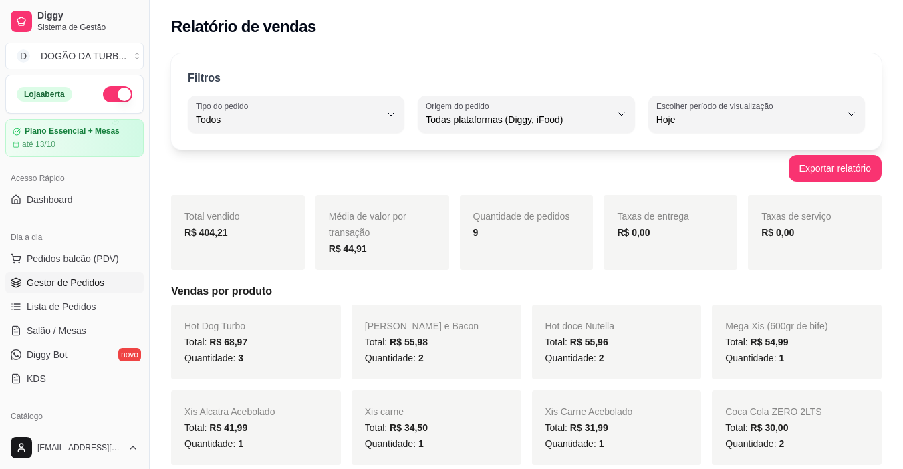
click at [108, 287] on link "Gestor de Pedidos" at bounding box center [74, 282] width 138 height 21
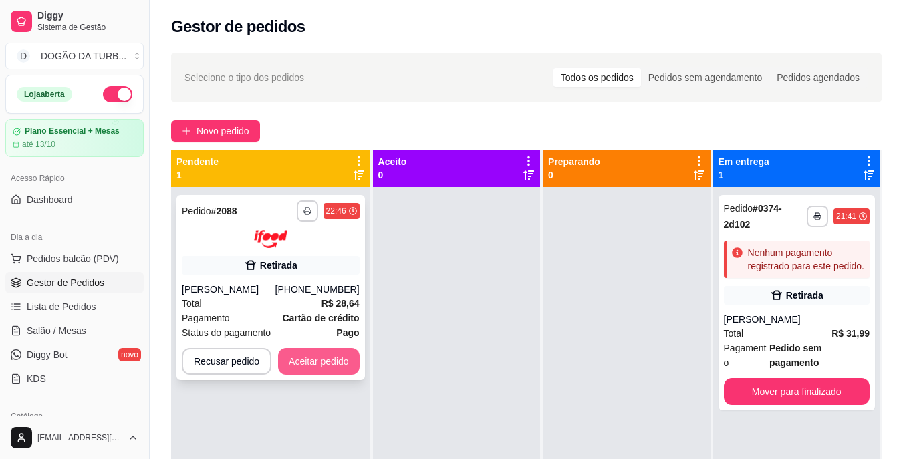
click at [321, 351] on button "Aceitar pedido" at bounding box center [319, 361] width 82 height 27
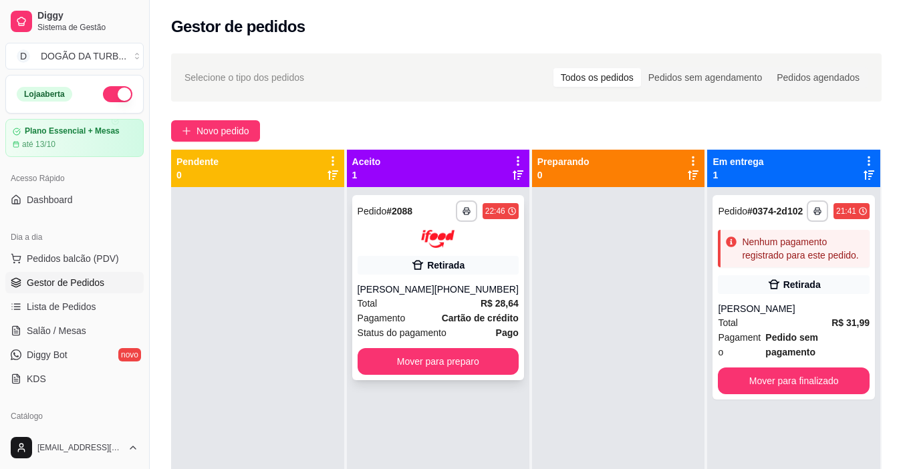
click at [451, 200] on div "**********" at bounding box center [438, 287] width 172 height 185
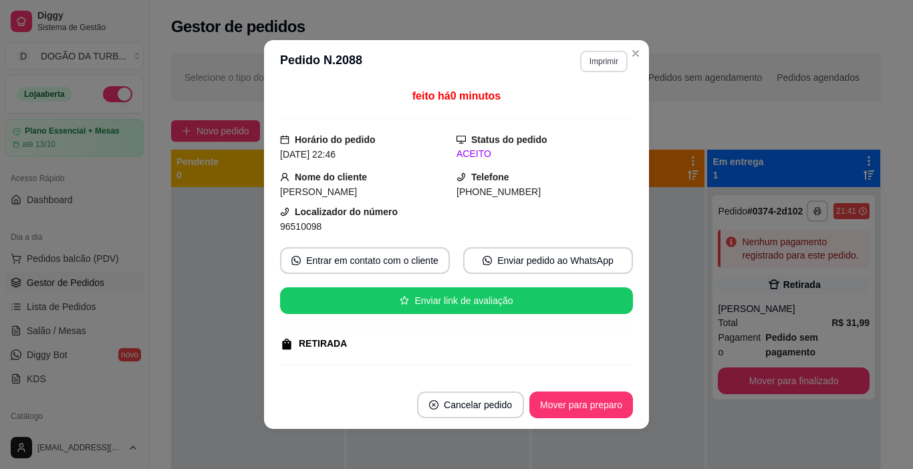
click at [580, 53] on button "Imprimir" at bounding box center [603, 61] width 47 height 21
click at [577, 103] on button "IMPRESSORA" at bounding box center [575, 108] width 94 height 21
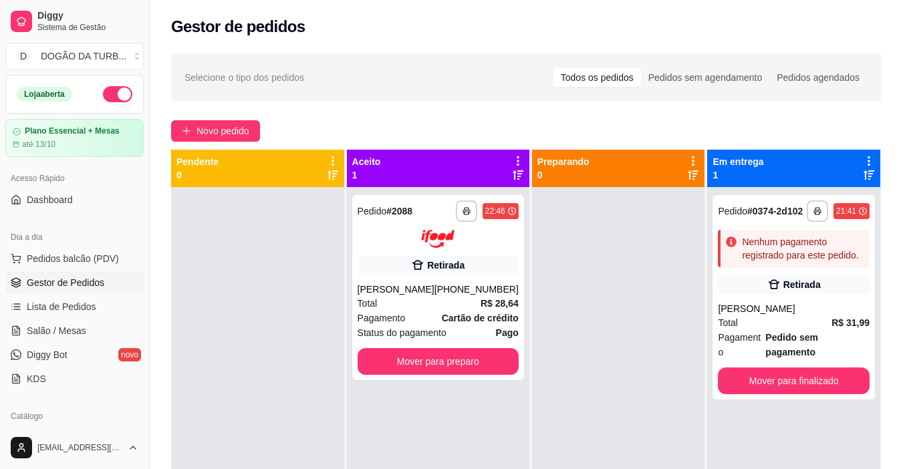
click at [612, 365] on div at bounding box center [618, 421] width 173 height 469
click at [731, 317] on div "Total R$ 31,99" at bounding box center [794, 322] width 152 height 15
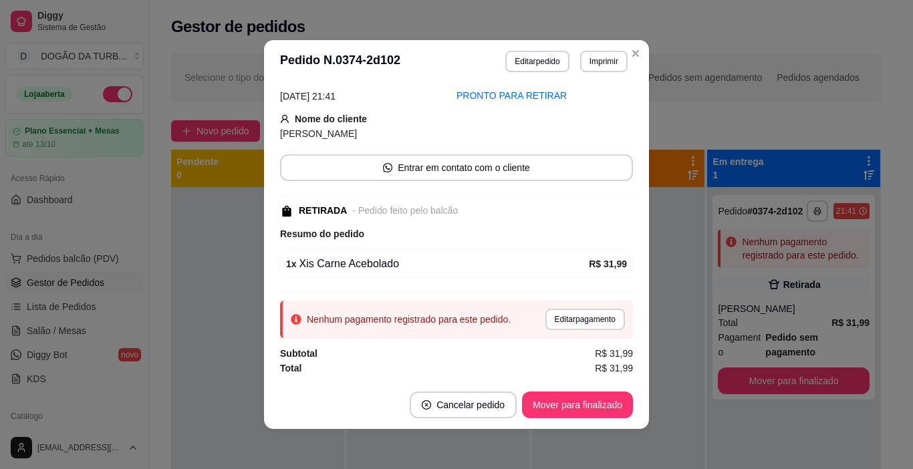
scroll to position [3, 0]
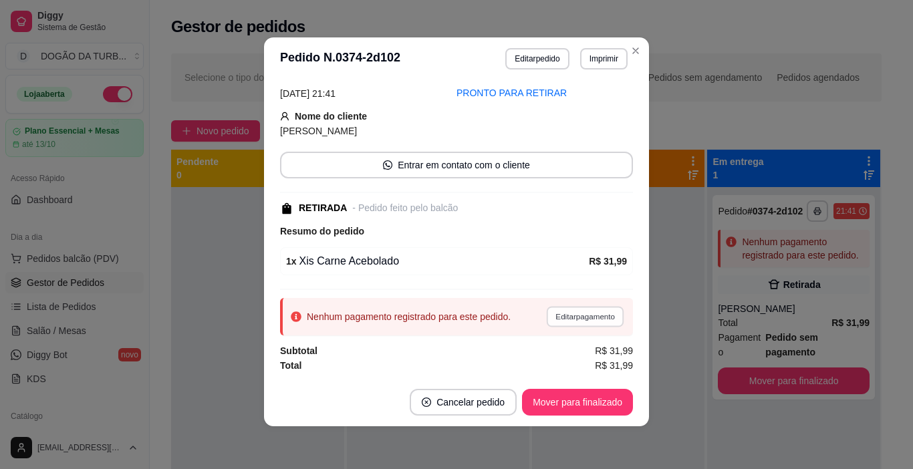
click at [571, 324] on button "Editar pagamento" at bounding box center [585, 316] width 78 height 21
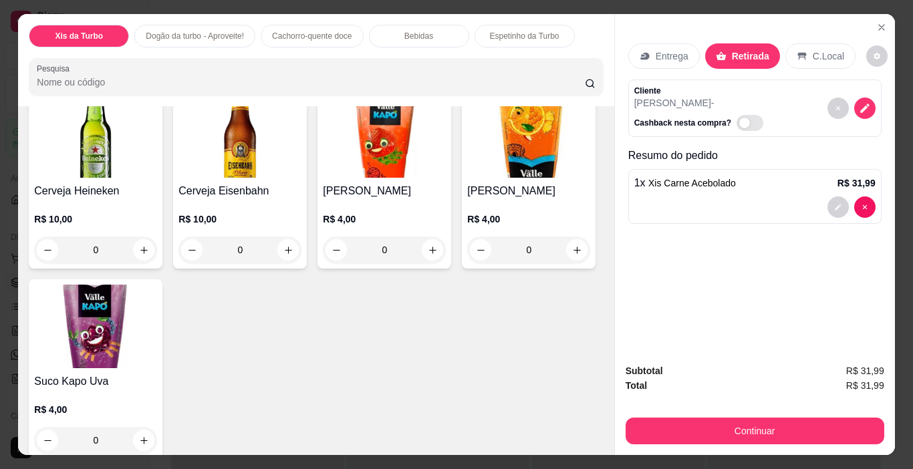
scroll to position [1871, 0]
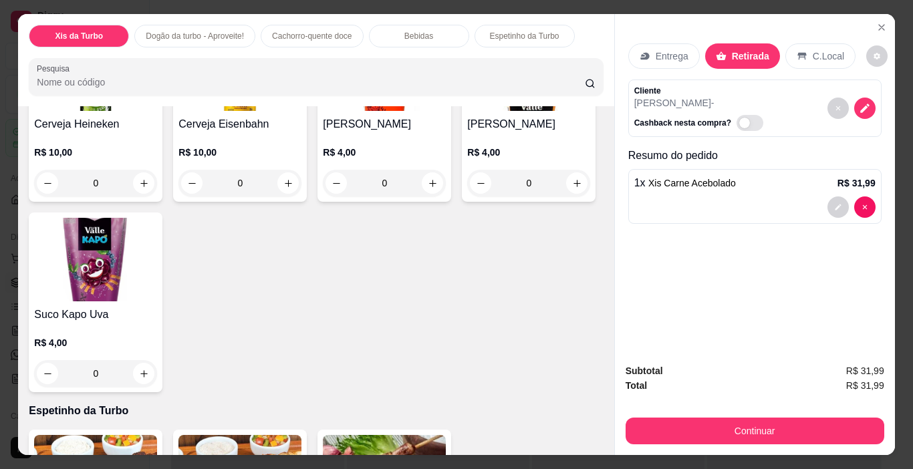
type input "1"
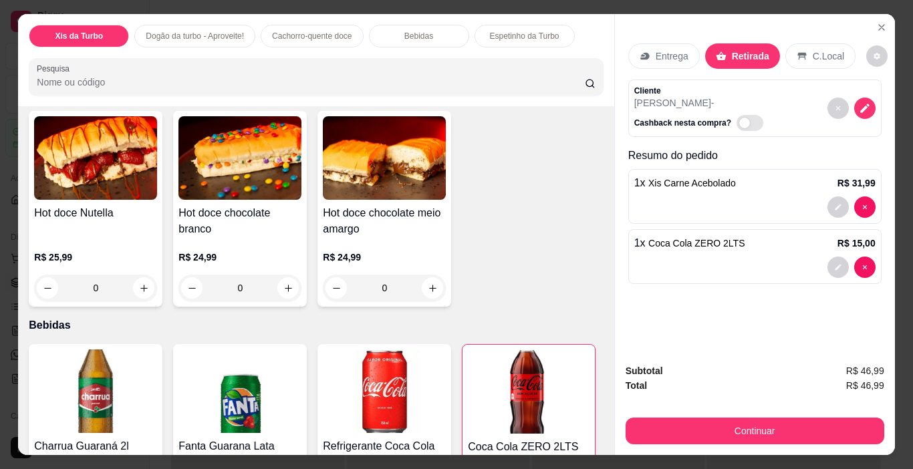
scroll to position [1069, 0]
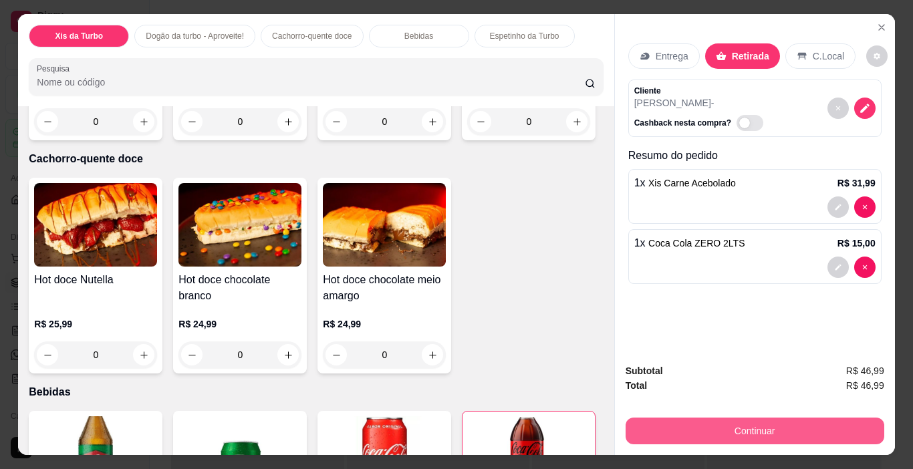
click at [734, 427] on button "Continuar" at bounding box center [755, 431] width 259 height 27
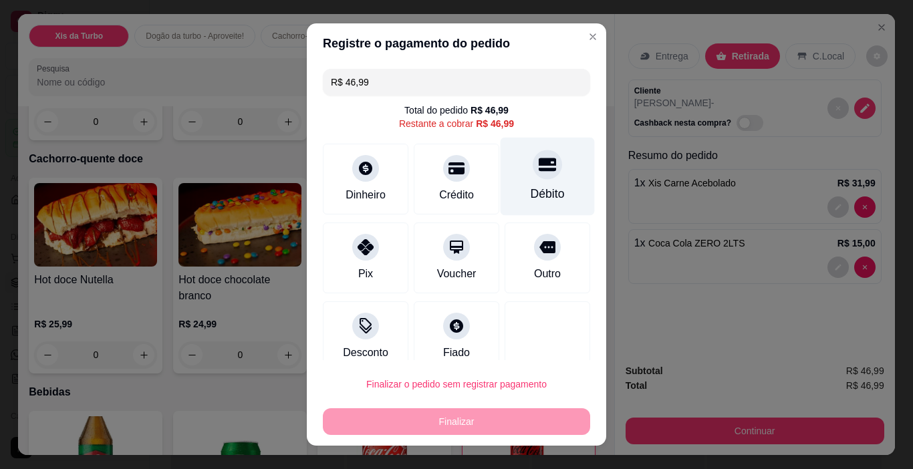
click at [501, 179] on div "Débito" at bounding box center [548, 177] width 94 height 78
type input "R$ 0,00"
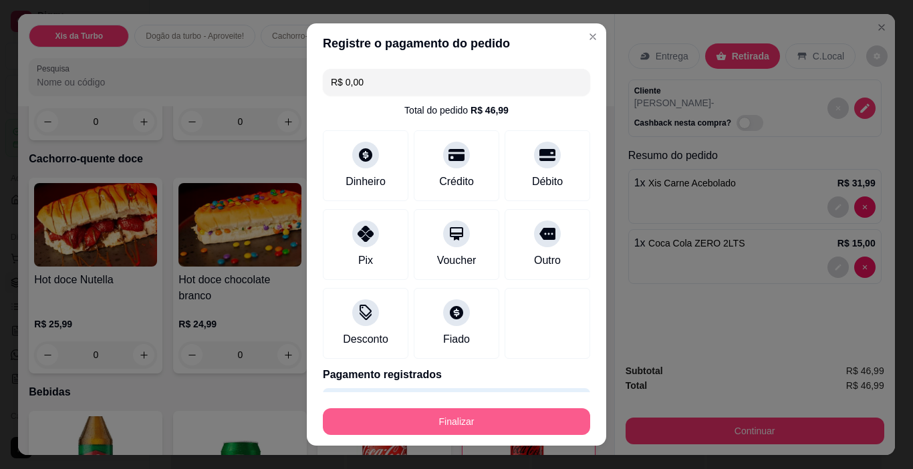
click at [428, 428] on button "Finalizar" at bounding box center [456, 421] width 267 height 27
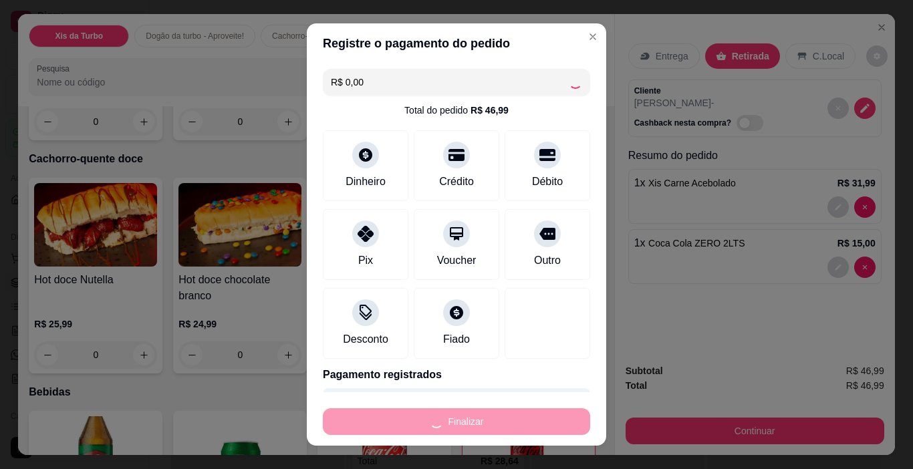
type input "0"
type input "-R$ 46,99"
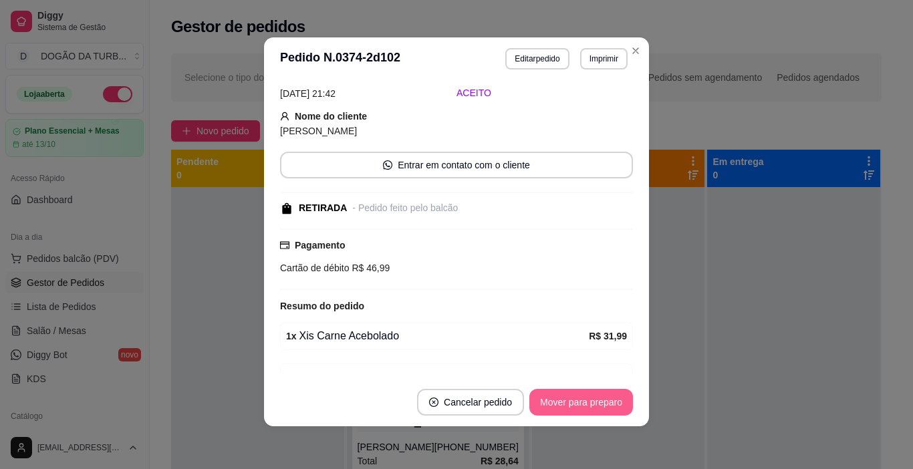
click at [607, 407] on button "Mover para preparo" at bounding box center [581, 402] width 104 height 27
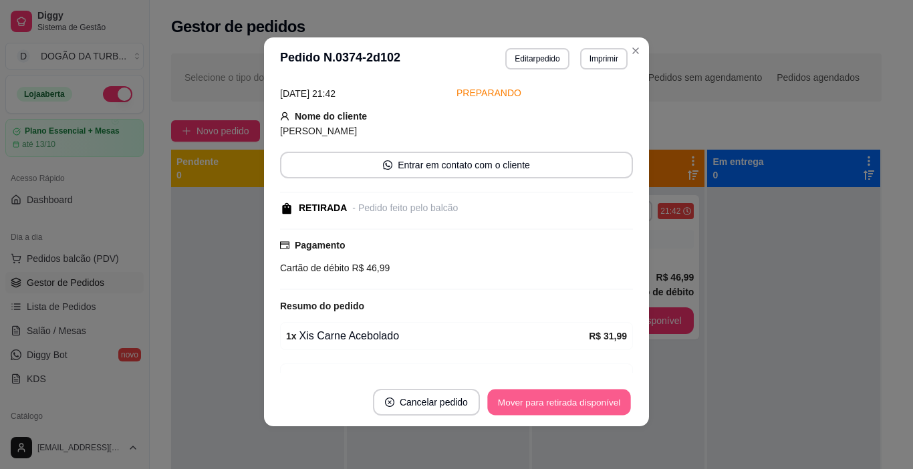
click at [529, 411] on button "Mover para retirada disponível" at bounding box center [558, 403] width 143 height 26
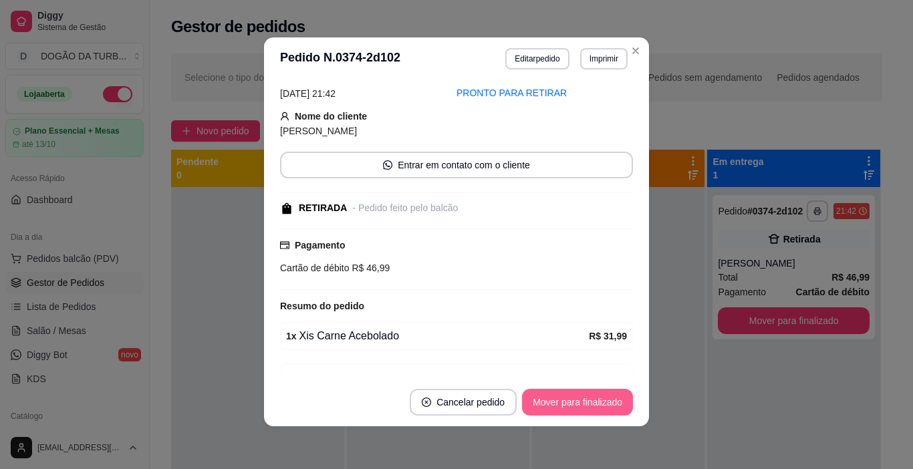
click at [529, 411] on button "Mover para finalizado" at bounding box center [577, 402] width 111 height 27
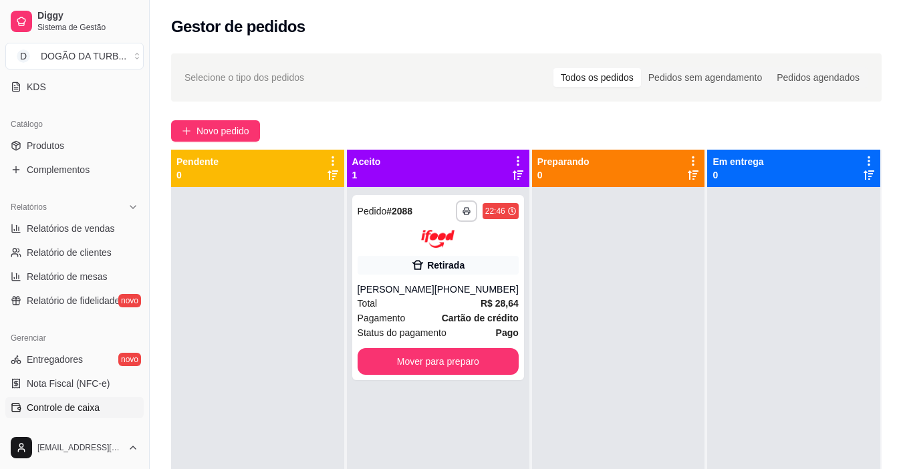
scroll to position [158, 0]
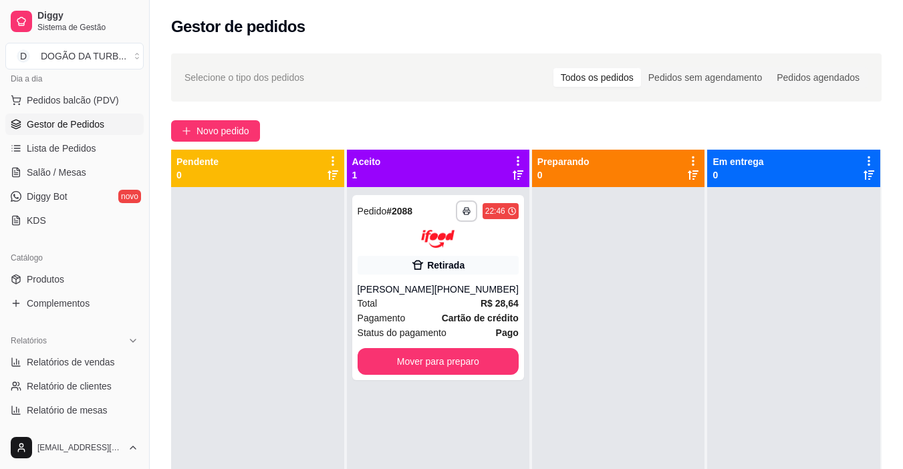
click at [59, 373] on ul "Relatórios de vendas Relatório de clientes Relatório de mesas Relatório de fide…" at bounding box center [74, 399] width 138 height 94
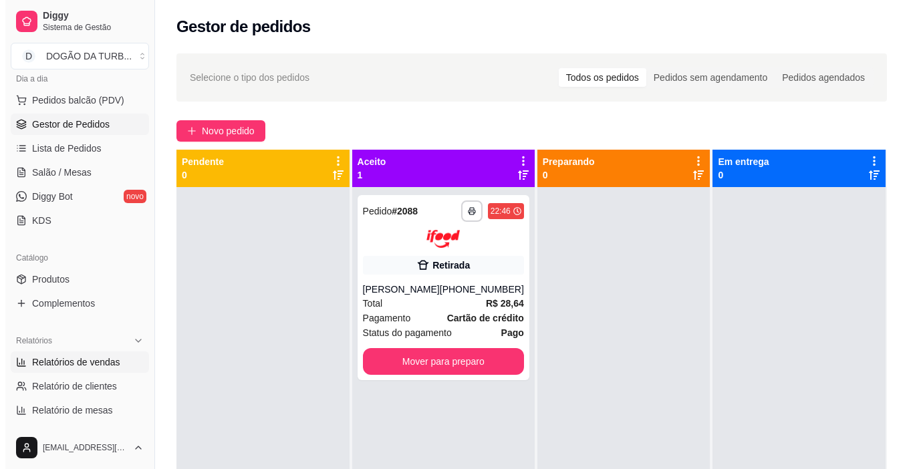
scroll to position [0, 0]
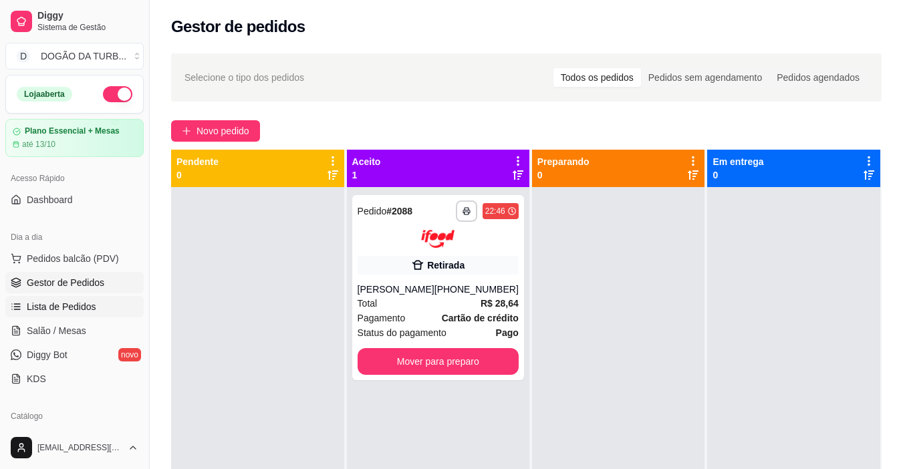
click at [80, 313] on link "Lista de Pedidos" at bounding box center [74, 306] width 138 height 21
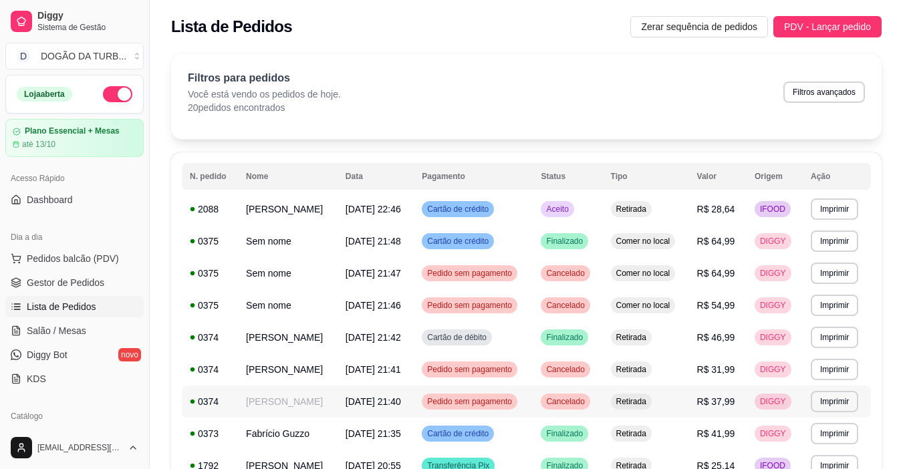
click at [345, 397] on td "[DATE] 21:40" at bounding box center [375, 402] width 76 height 32
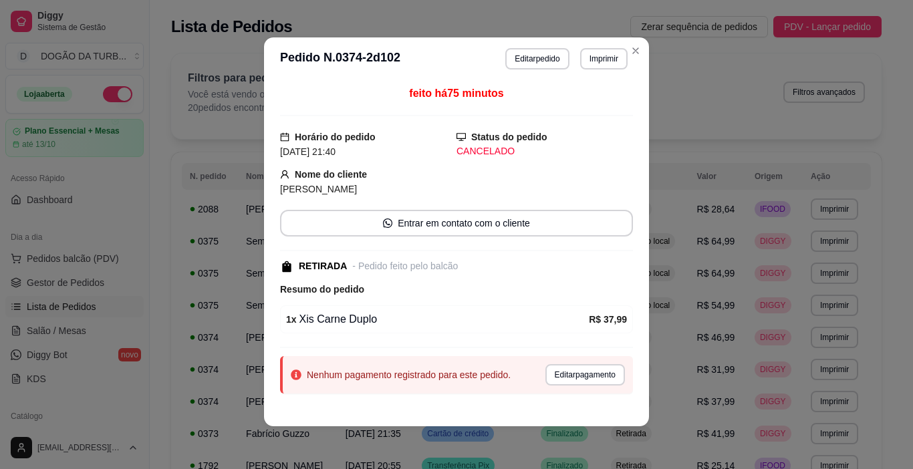
scroll to position [31, 0]
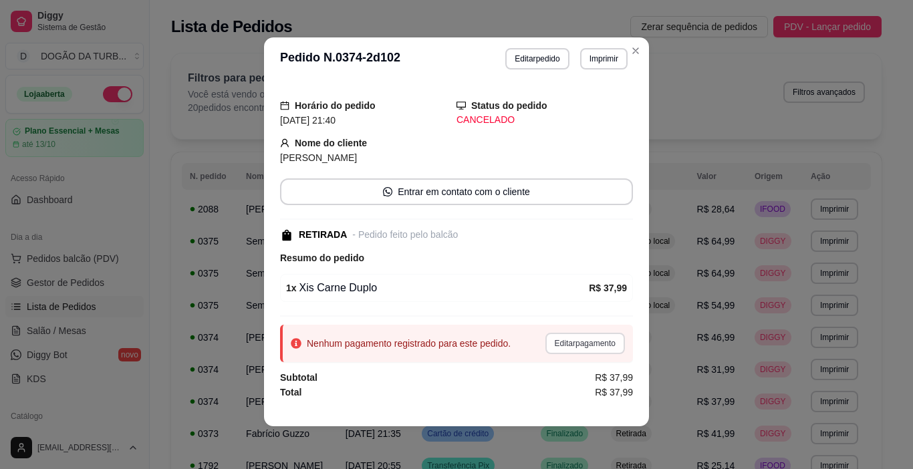
click at [573, 348] on button "Editar pagamento" at bounding box center [585, 343] width 80 height 21
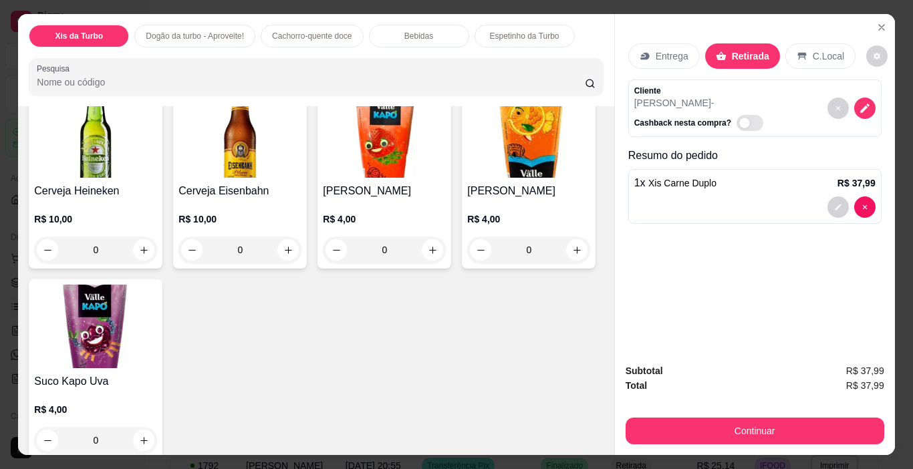
scroll to position [1871, 0]
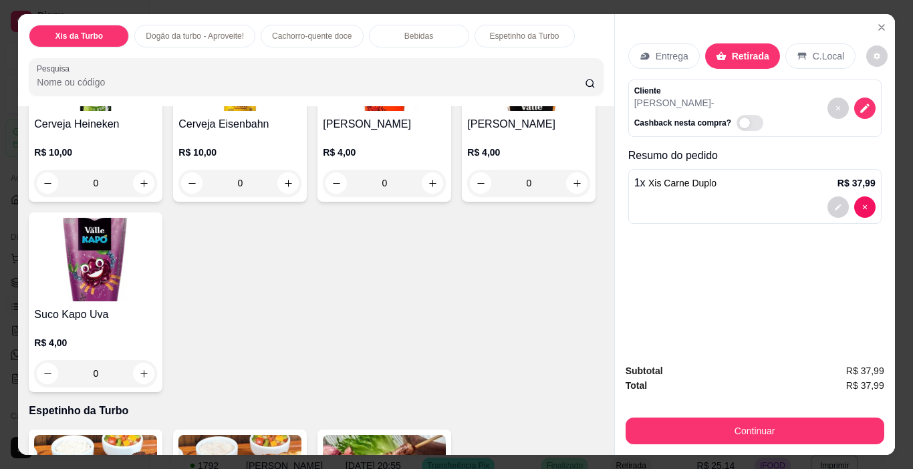
type input "1"
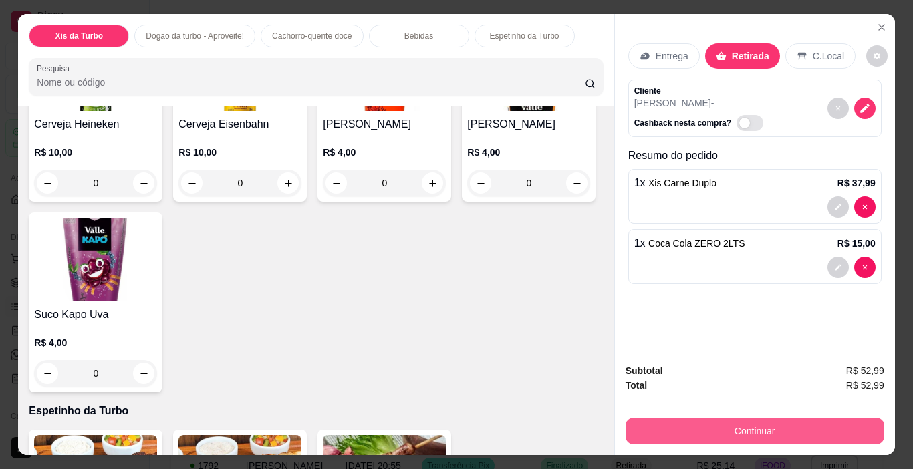
click at [688, 426] on button "Continuar" at bounding box center [755, 431] width 259 height 27
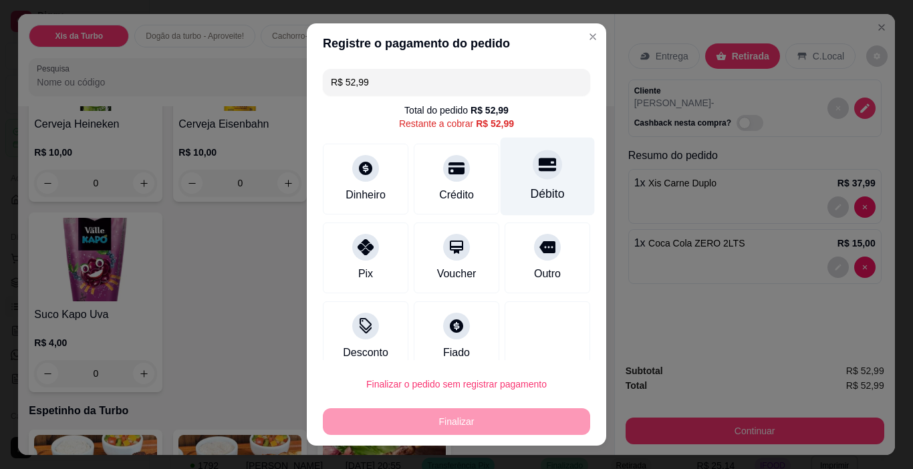
click at [532, 199] on div "Débito" at bounding box center [548, 193] width 34 height 17
type input "R$ 0,00"
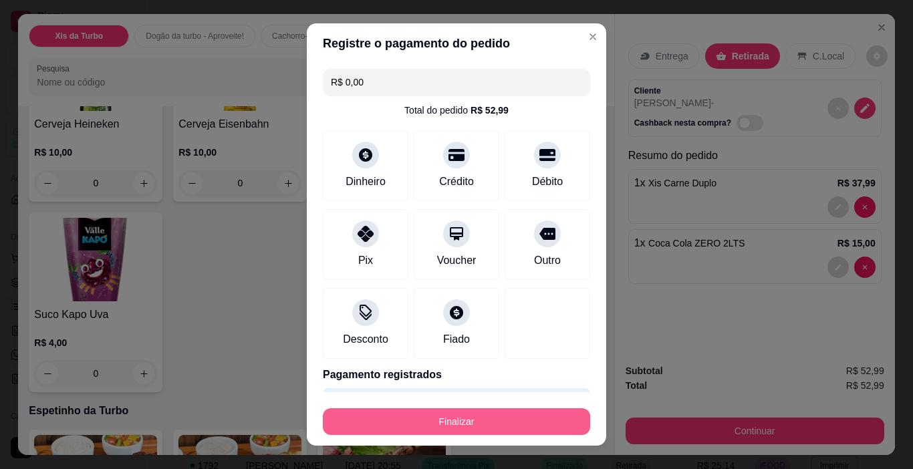
click at [515, 424] on button "Finalizar" at bounding box center [456, 421] width 267 height 27
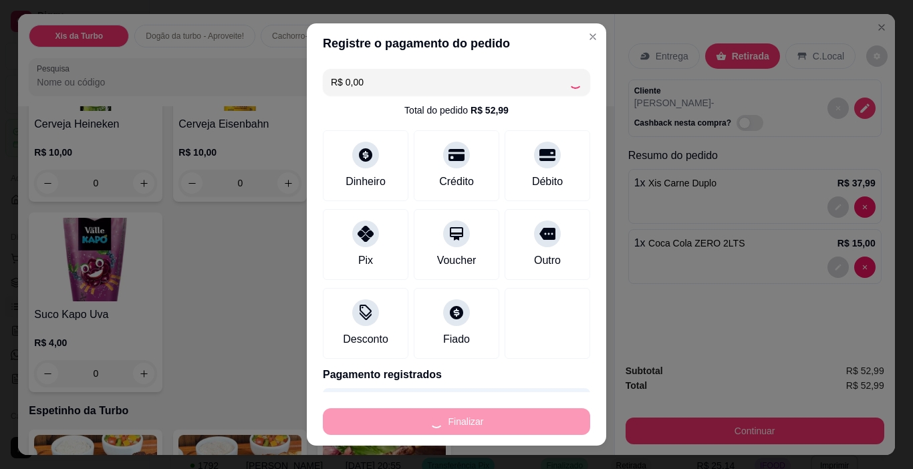
type input "0"
type input "-R$ 52,99"
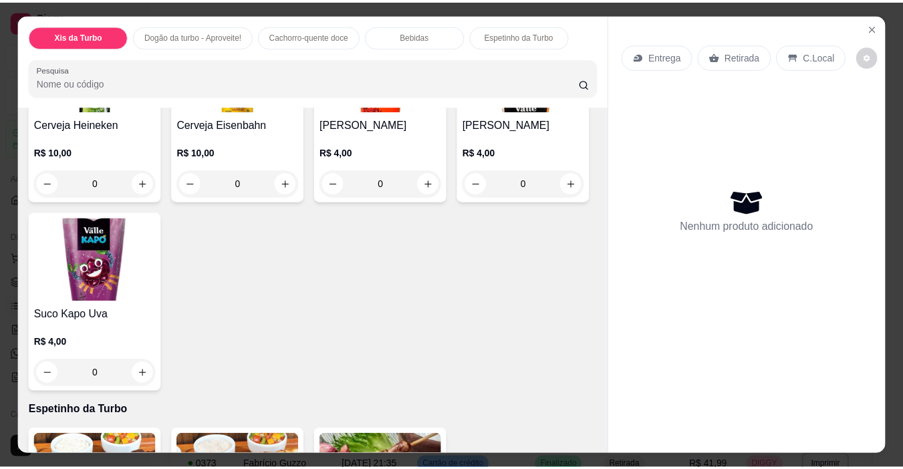
scroll to position [61, 0]
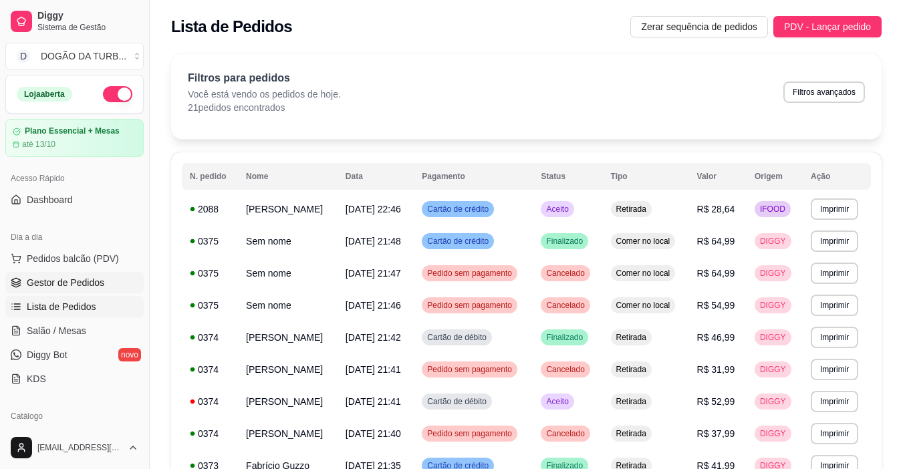
click at [97, 276] on span "Gestor de Pedidos" at bounding box center [66, 282] width 78 height 13
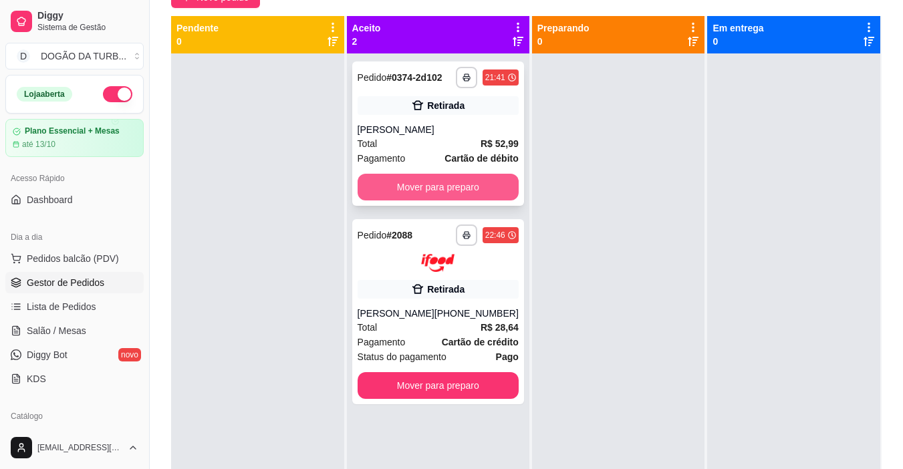
scroll to position [67, 0]
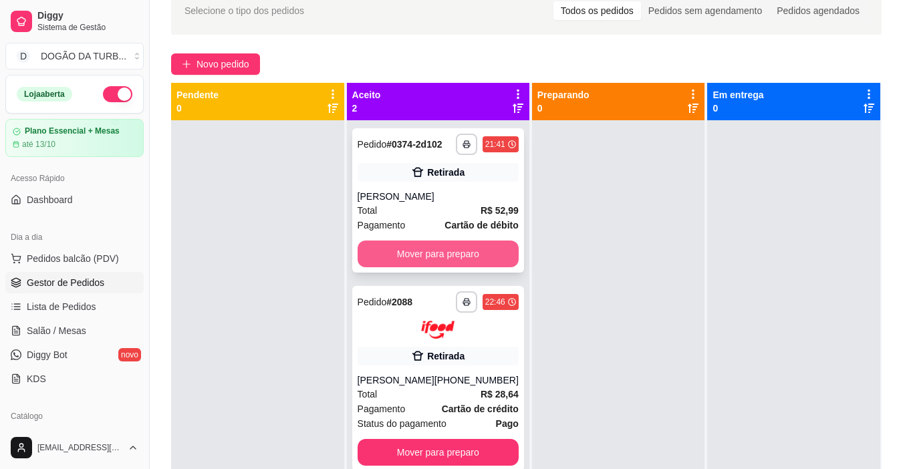
click at [444, 246] on button "Mover para preparo" at bounding box center [438, 254] width 161 height 27
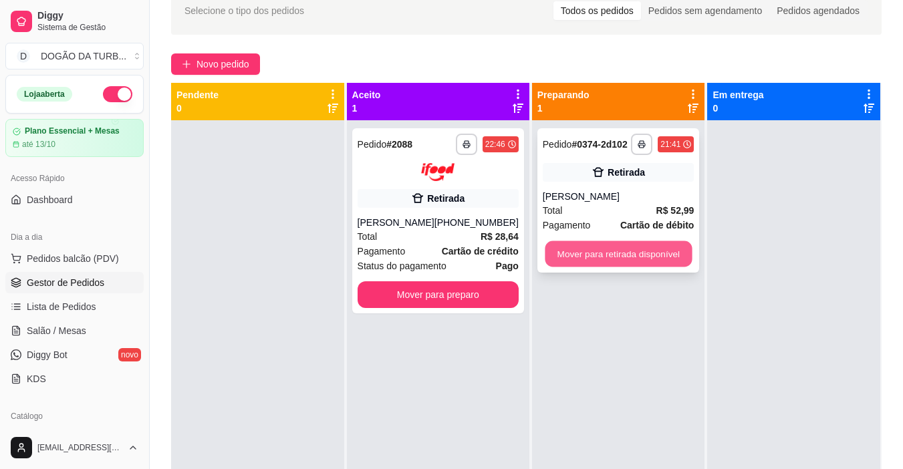
click at [594, 249] on button "Mover para retirada disponível" at bounding box center [618, 254] width 147 height 26
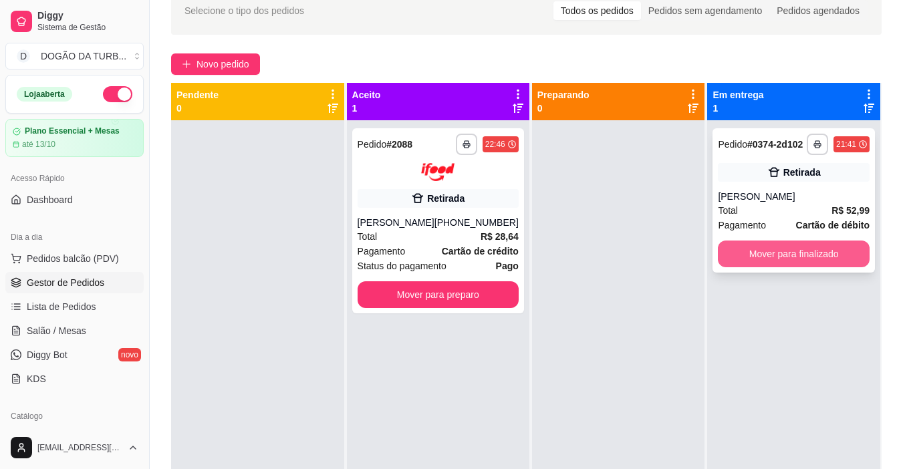
click at [734, 247] on button "Mover para finalizado" at bounding box center [794, 254] width 152 height 27
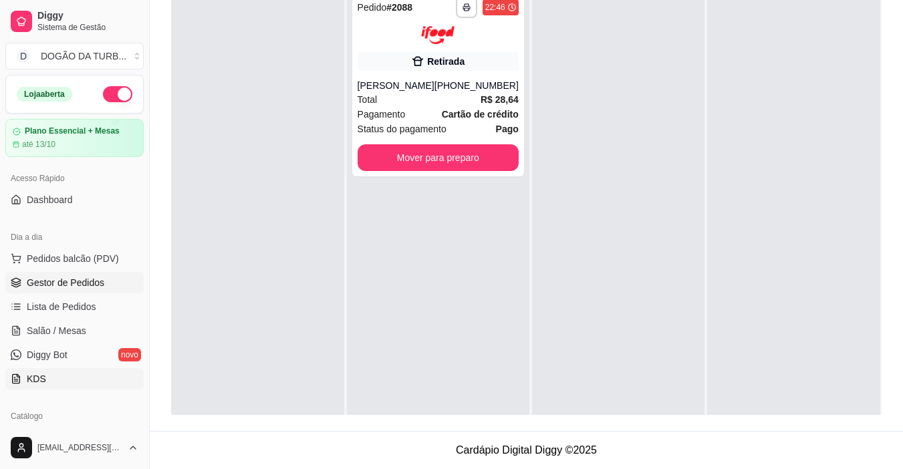
scroll to position [200, 0]
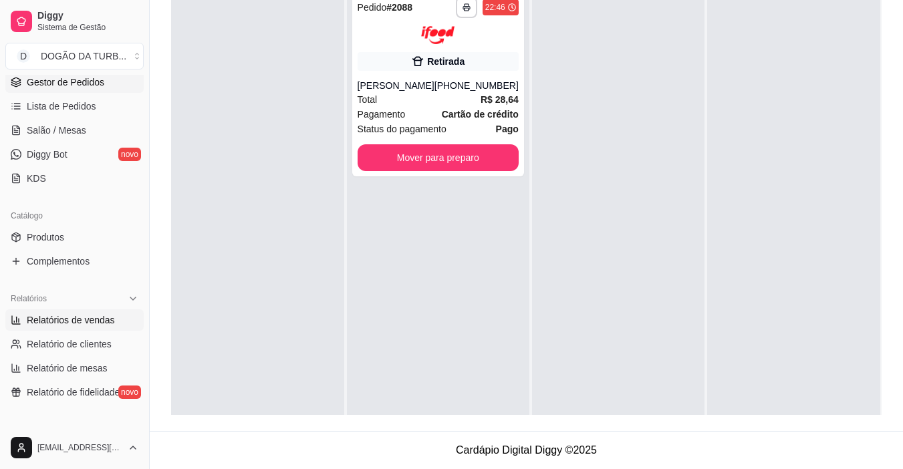
click at [75, 327] on link "Relatórios de vendas" at bounding box center [74, 319] width 138 height 21
select select "ALL"
select select "0"
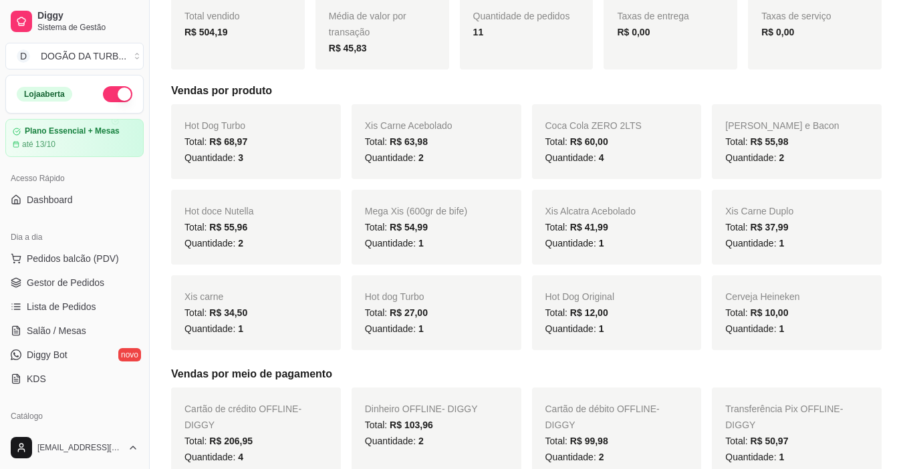
scroll to position [134, 0]
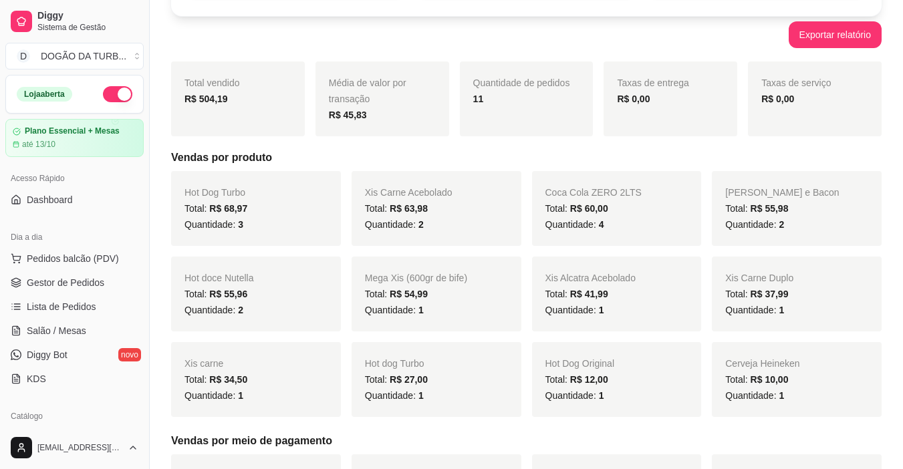
click at [752, 295] on span "R$ 37,99" at bounding box center [769, 294] width 38 height 11
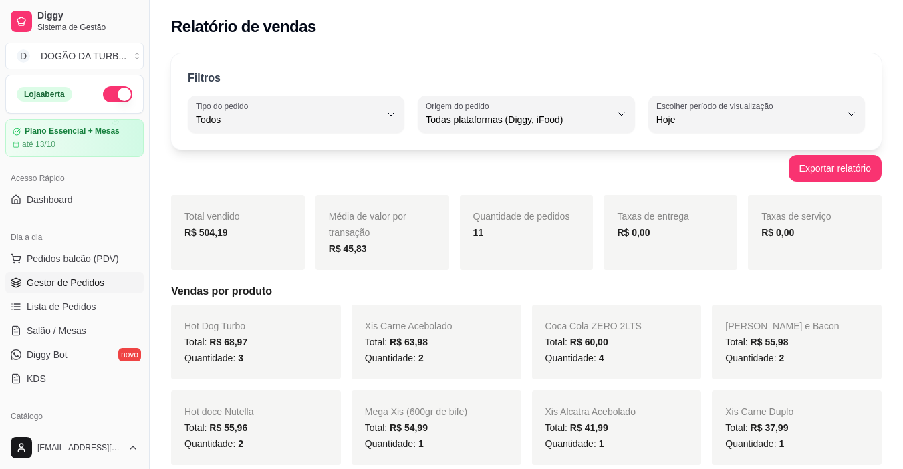
click at [90, 277] on span "Gestor de Pedidos" at bounding box center [66, 282] width 78 height 13
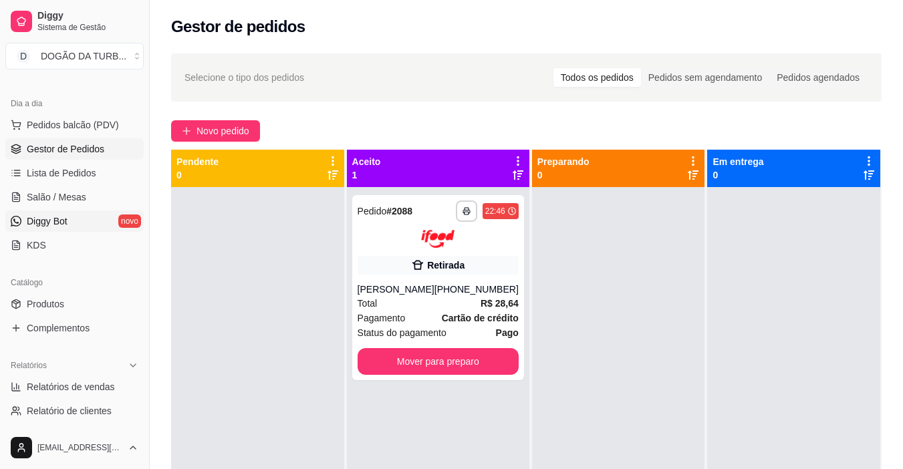
scroll to position [267, 0]
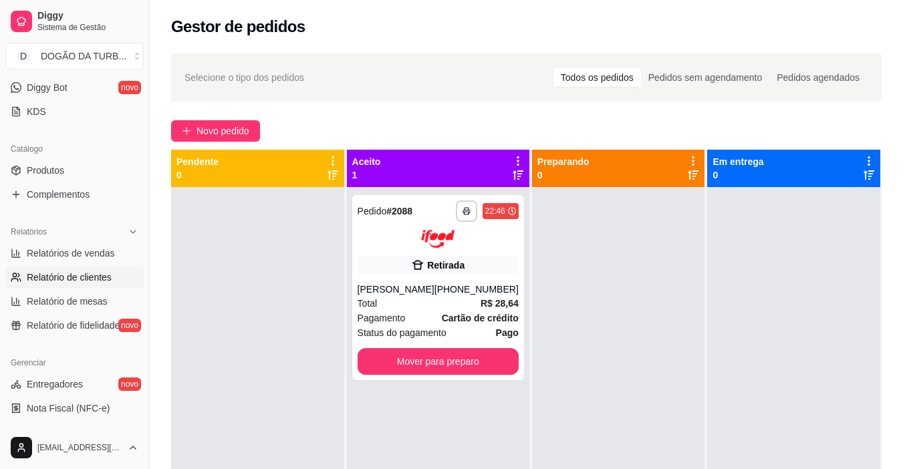
click at [74, 276] on span "Relatório de clientes" at bounding box center [69, 277] width 85 height 13
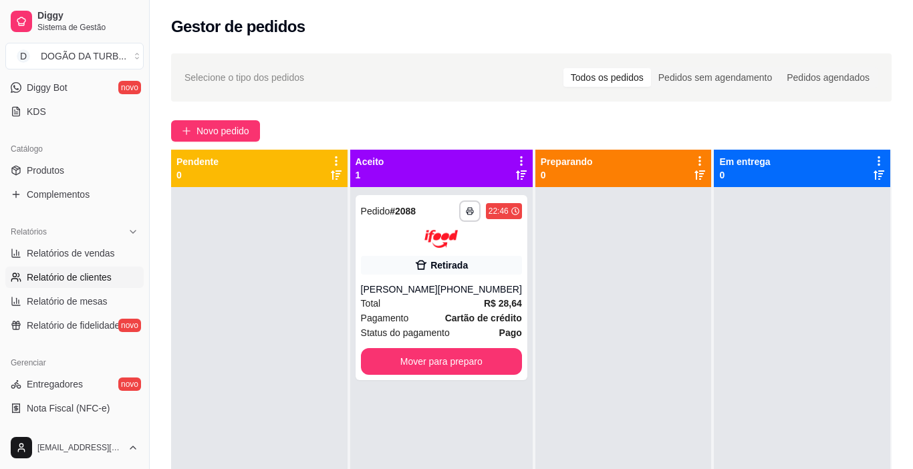
select select "30"
select select "HIGHEST_TOTAL_SPENT_WITH_ORDERS"
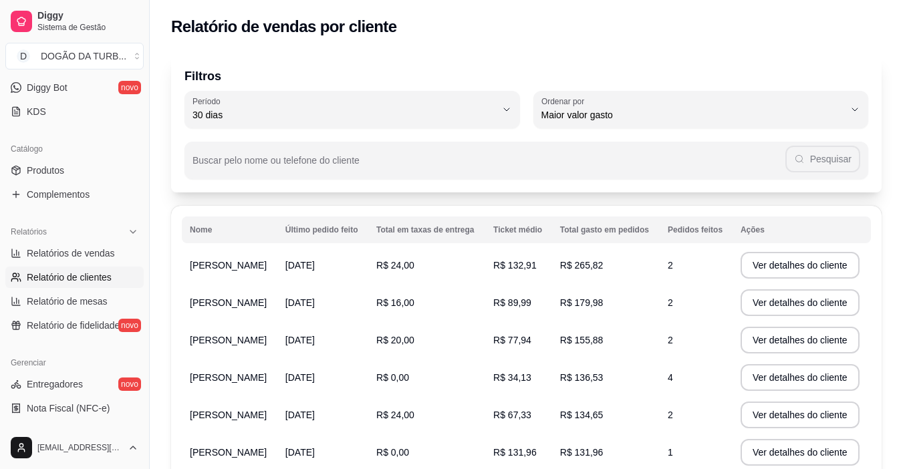
scroll to position [134, 0]
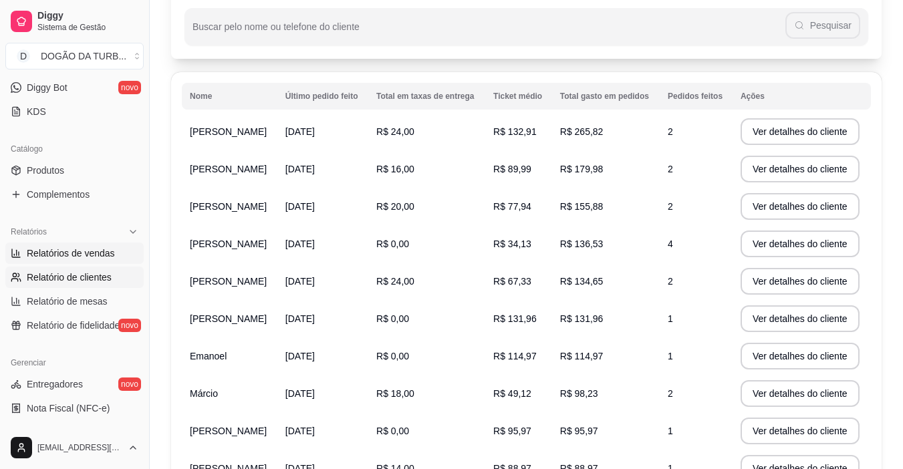
click at [44, 245] on link "Relatórios de vendas" at bounding box center [74, 253] width 138 height 21
select select "ALL"
select select "0"
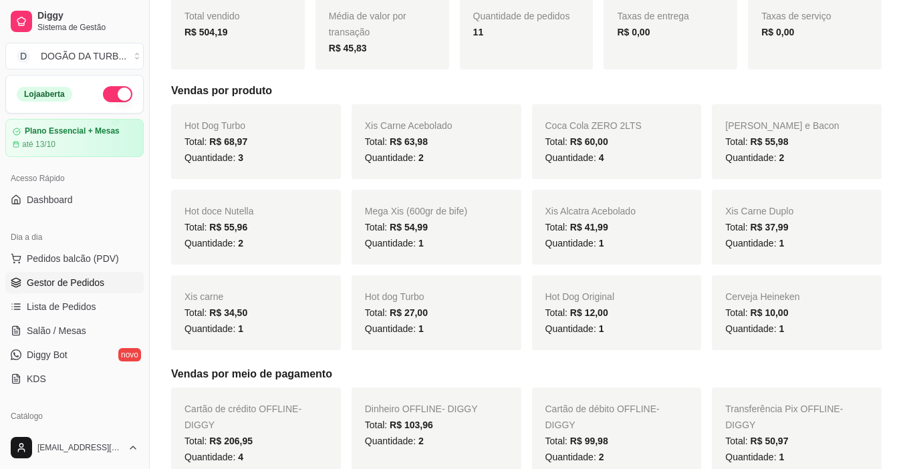
click at [53, 282] on span "Gestor de Pedidos" at bounding box center [66, 282] width 78 height 13
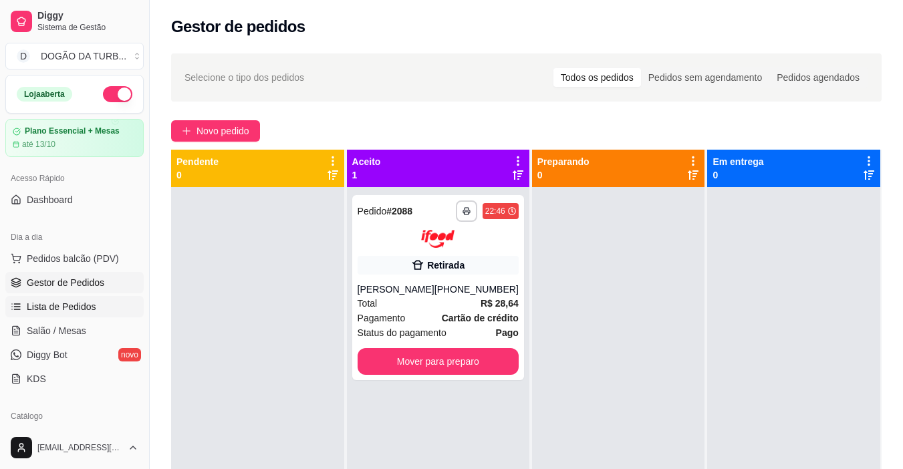
click at [99, 311] on link "Lista de Pedidos" at bounding box center [74, 306] width 138 height 21
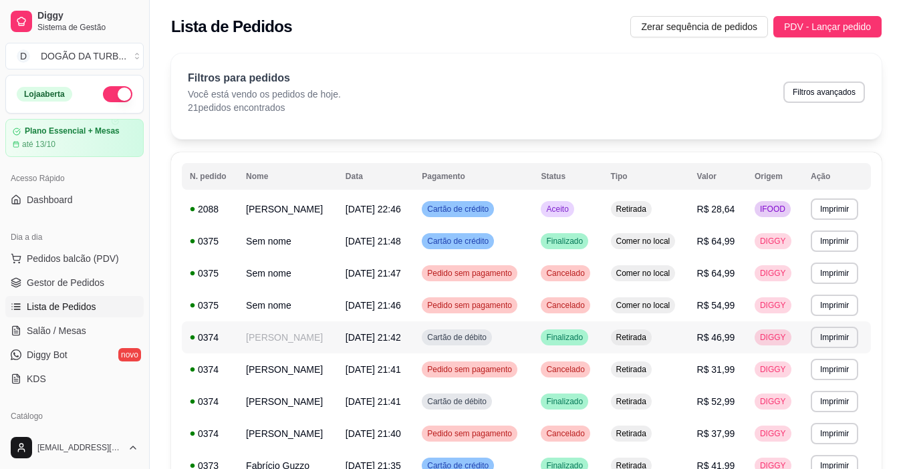
click at [684, 339] on td "Retirada" at bounding box center [646, 337] width 86 height 32
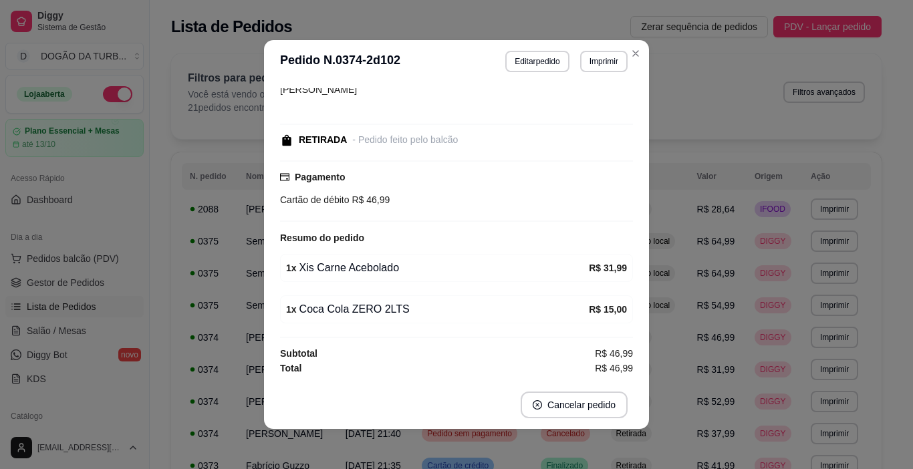
scroll to position [3, 0]
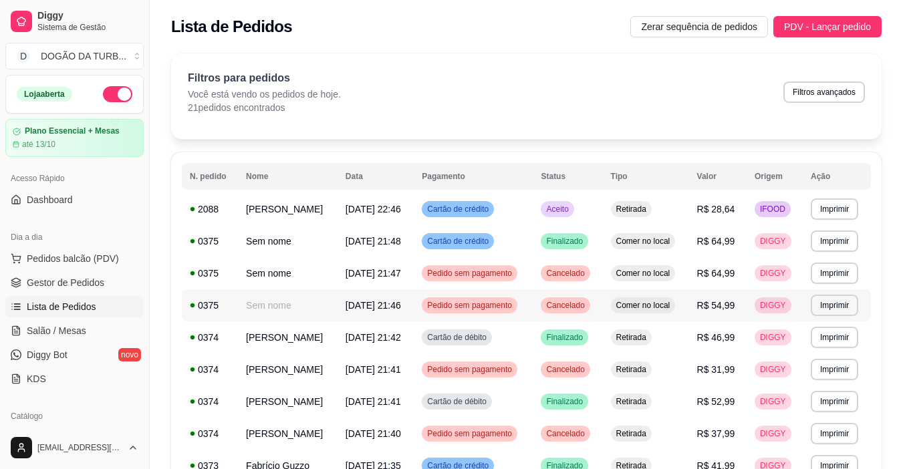
click at [337, 303] on td "Sem nome" at bounding box center [288, 305] width 100 height 32
click at [740, 411] on td "R$ 52,99" at bounding box center [717, 402] width 57 height 32
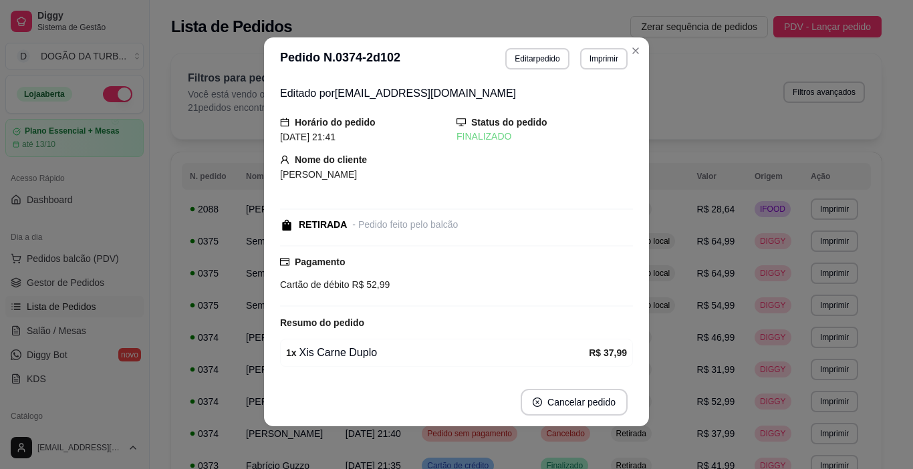
scroll to position [88, 0]
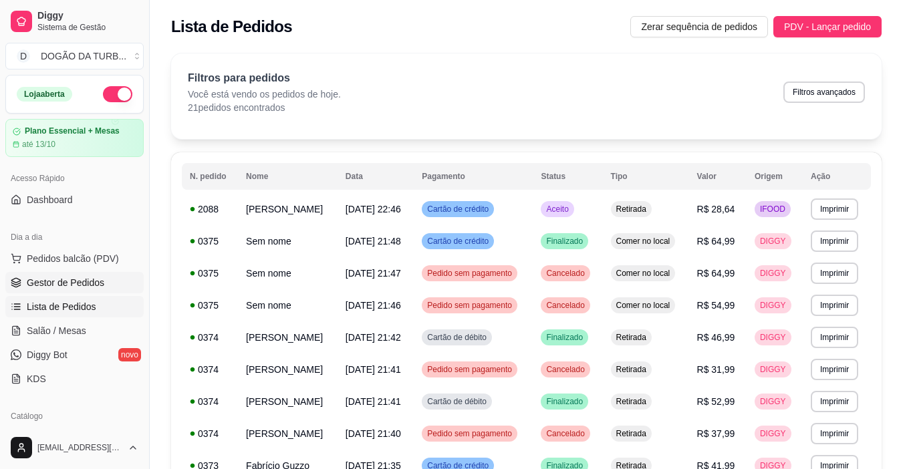
click at [94, 287] on span "Gestor de Pedidos" at bounding box center [66, 282] width 78 height 13
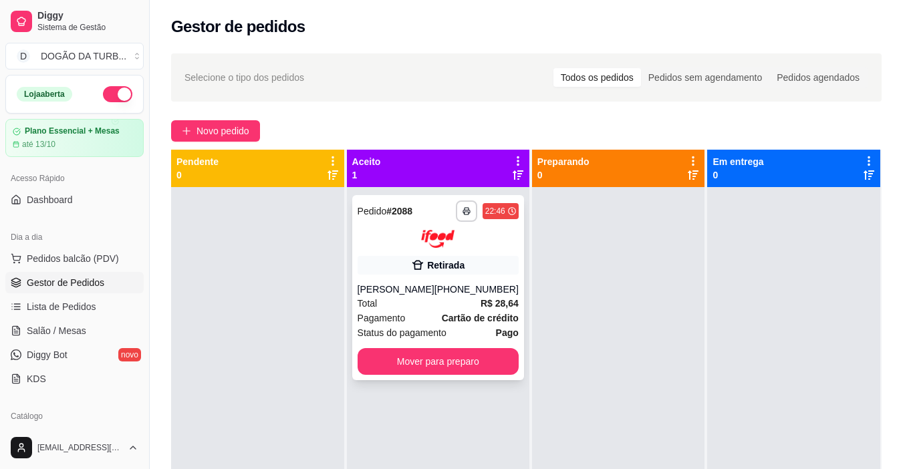
click at [462, 360] on div "**********" at bounding box center [438, 287] width 172 height 185
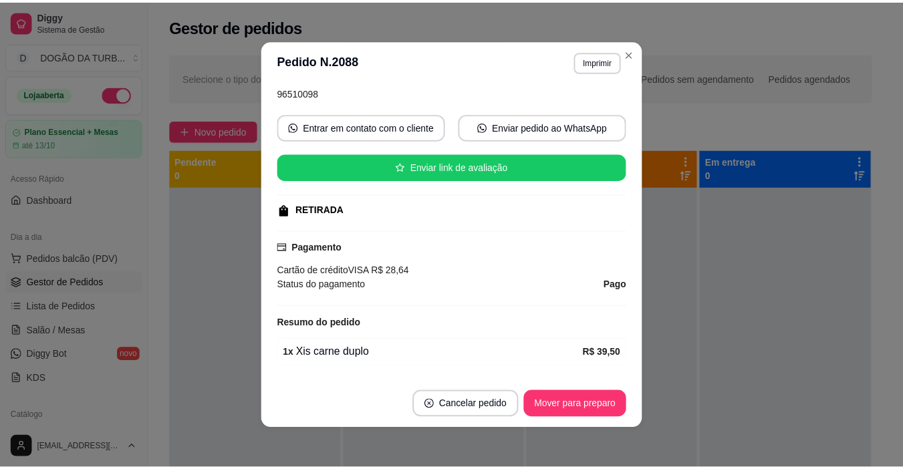
scroll to position [200, 0]
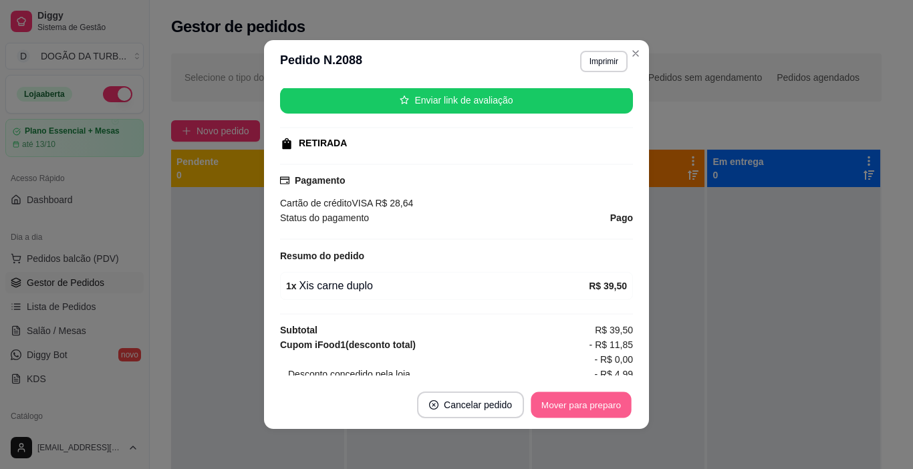
click at [578, 406] on button "Mover para preparo" at bounding box center [581, 405] width 100 height 26
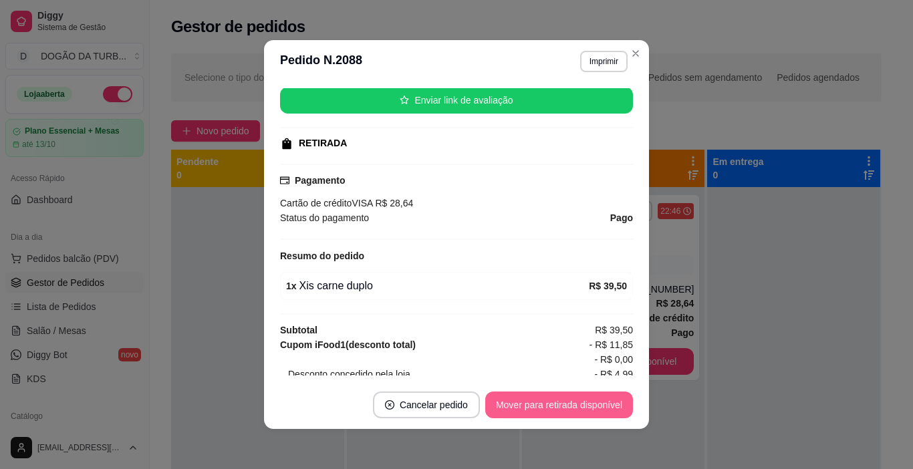
click at [587, 404] on button "Mover para retirada disponível" at bounding box center [559, 405] width 148 height 27
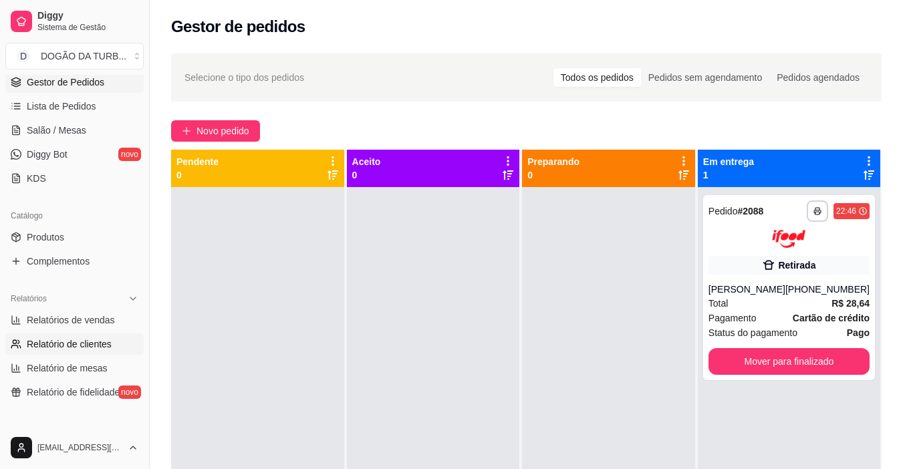
click at [54, 343] on span "Relatório de clientes" at bounding box center [69, 343] width 85 height 13
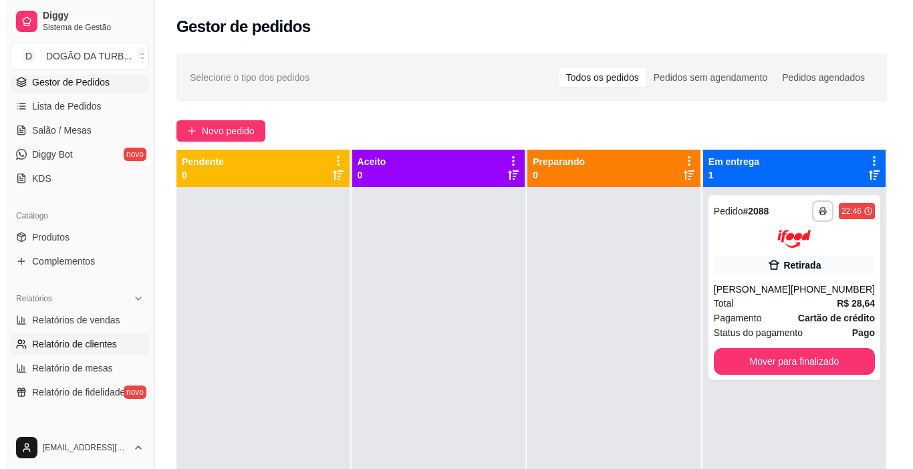
select select "30"
select select "HIGHEST_TOTAL_SPENT_WITH_ORDERS"
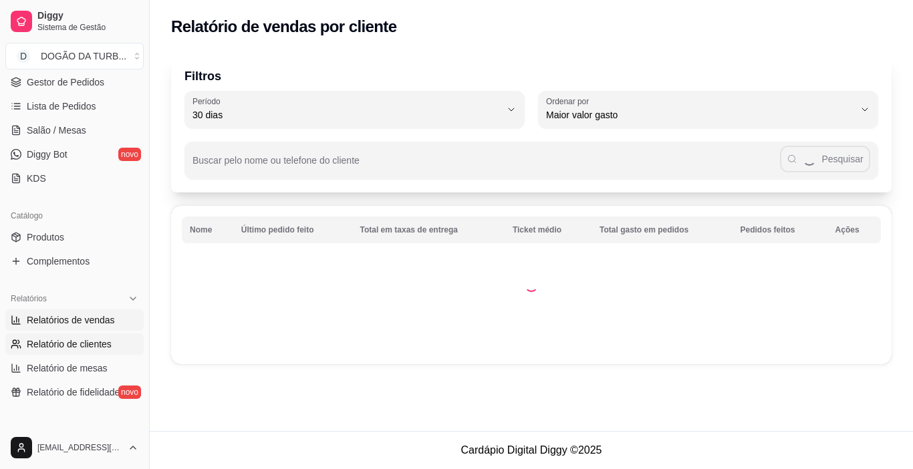
click at [96, 321] on span "Relatórios de vendas" at bounding box center [71, 319] width 88 height 13
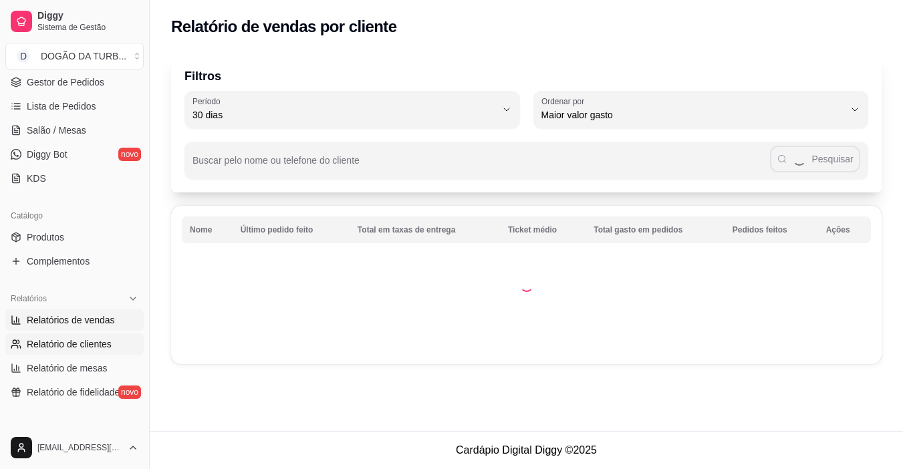
select select "ALL"
select select "0"
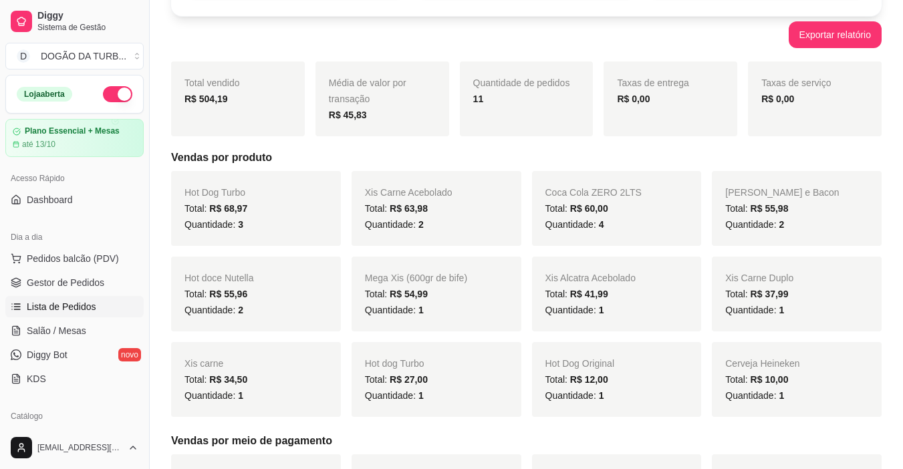
click at [50, 314] on link "Lista de Pedidos" at bounding box center [74, 306] width 138 height 21
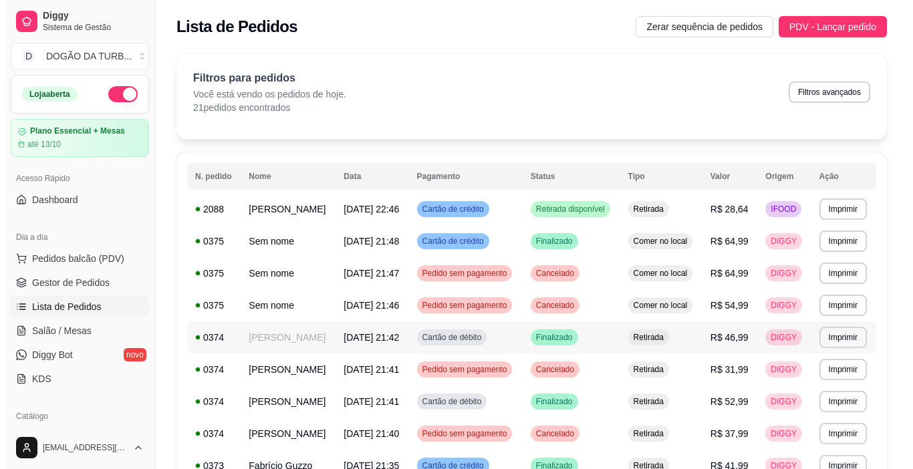
scroll to position [67, 0]
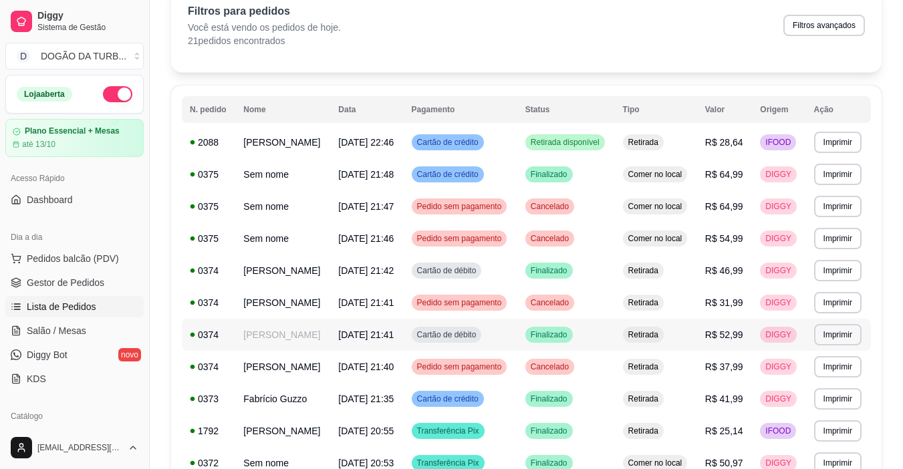
click at [721, 351] on td "R$ 52,99" at bounding box center [724, 335] width 55 height 32
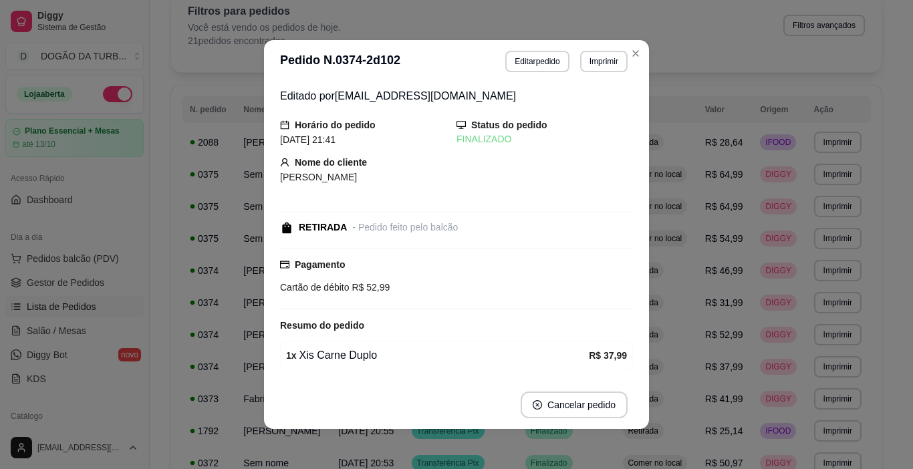
scroll to position [88, 0]
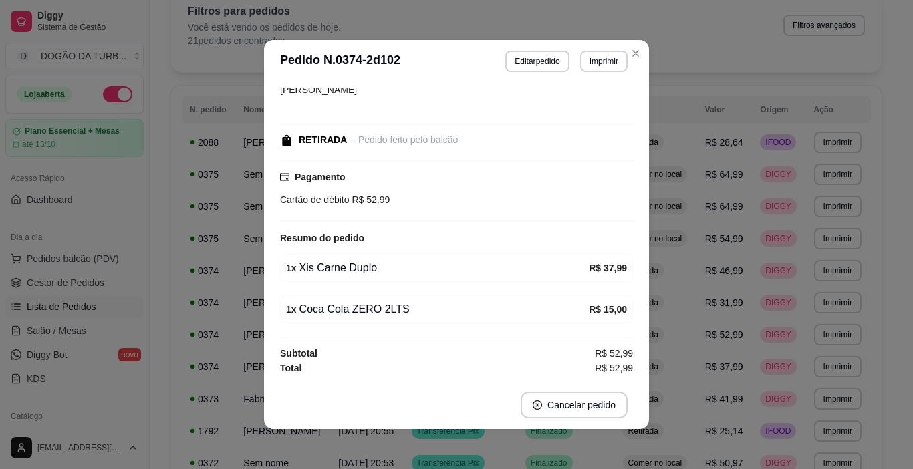
click at [445, 294] on div "Editado por [PERSON_NAME][EMAIL_ADDRESS][DOMAIN_NAME] Horário do pedido [DATE] …" at bounding box center [456, 231] width 353 height 287
click at [450, 305] on div "1 x Coca Cola ZERO 2LTS" at bounding box center [437, 309] width 303 height 16
click at [565, 307] on div "1 x Coca Cola ZERO 2LTS" at bounding box center [437, 309] width 303 height 16
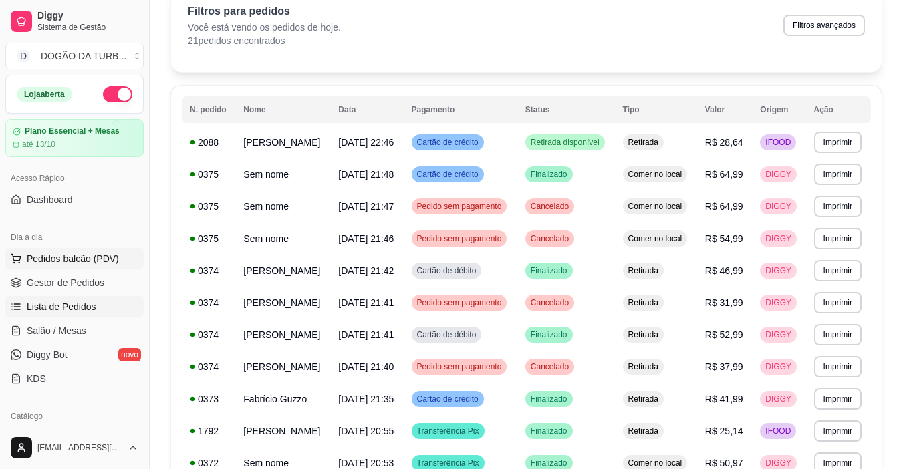
click at [122, 248] on button "Pedidos balcão (PDV)" at bounding box center [74, 258] width 138 height 21
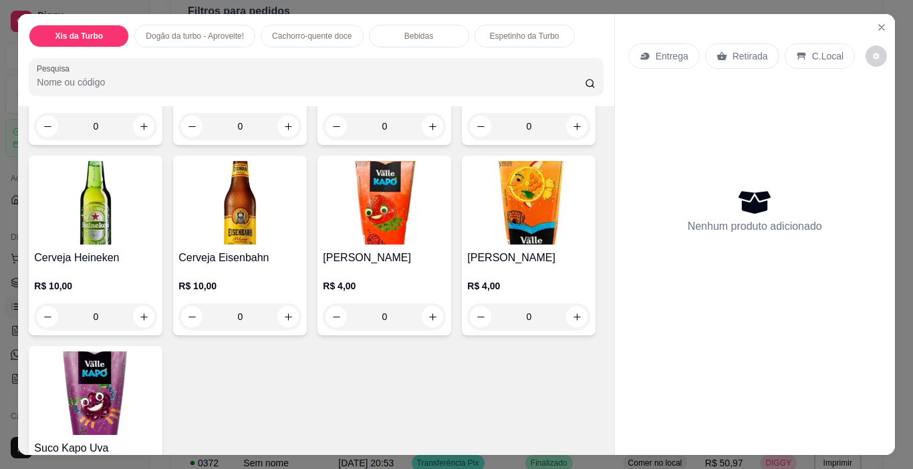
scroll to position [1804, 0]
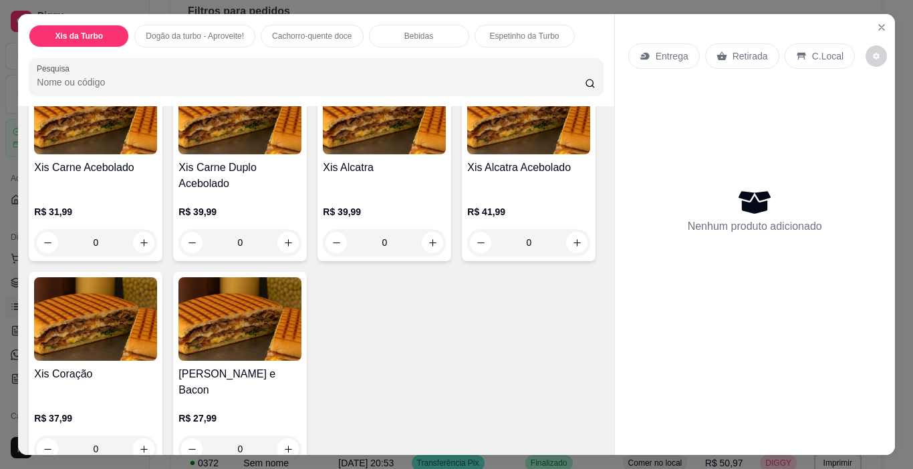
scroll to position [267, 0]
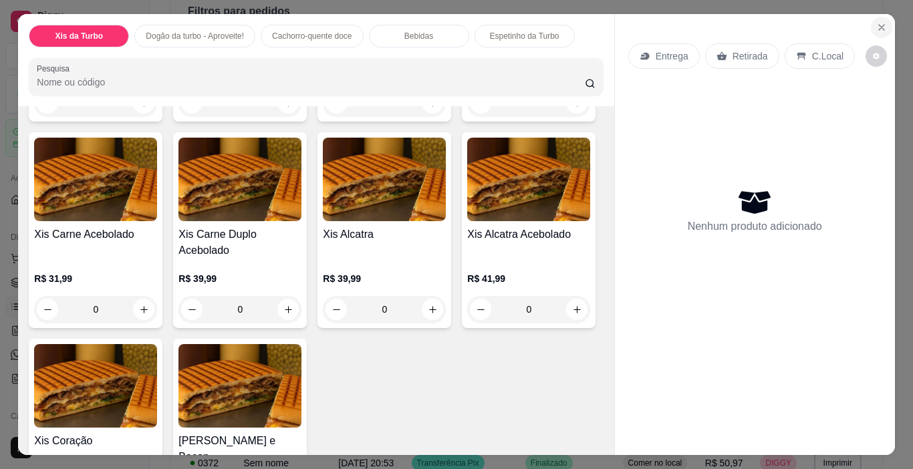
click at [881, 29] on button "Close" at bounding box center [881, 27] width 21 height 21
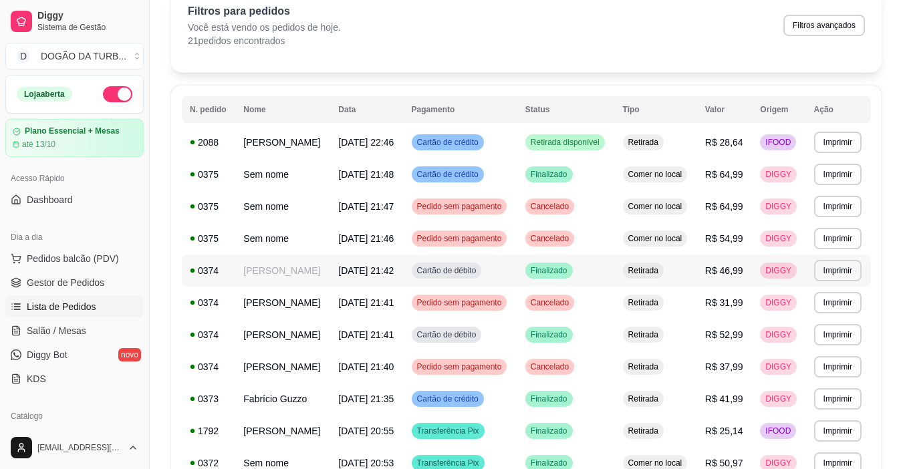
click at [289, 287] on td "[PERSON_NAME]" at bounding box center [282, 271] width 95 height 32
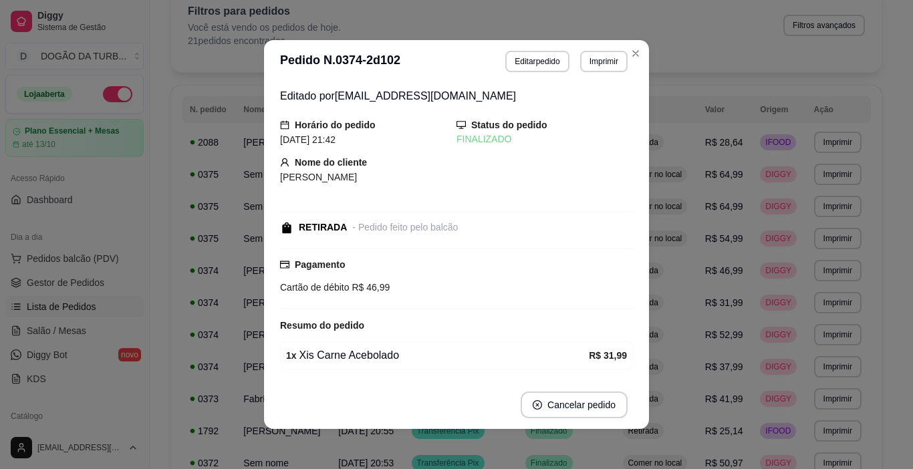
scroll to position [88, 0]
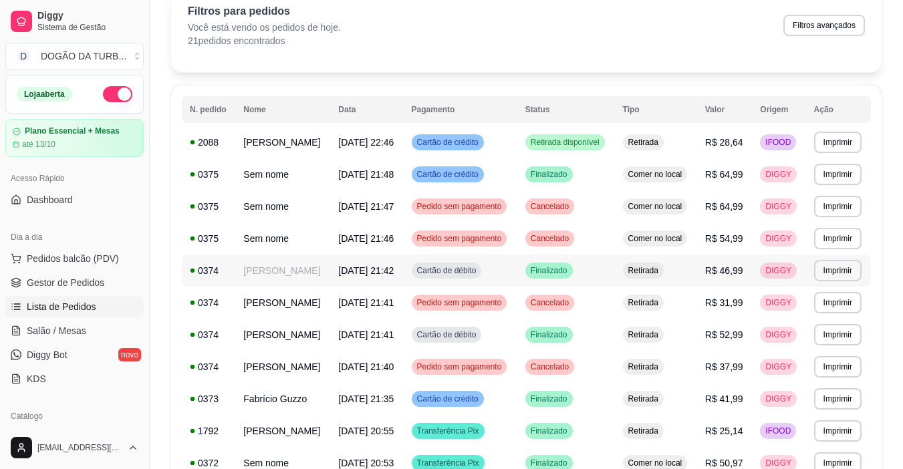
click at [668, 287] on td "Retirada" at bounding box center [656, 271] width 82 height 32
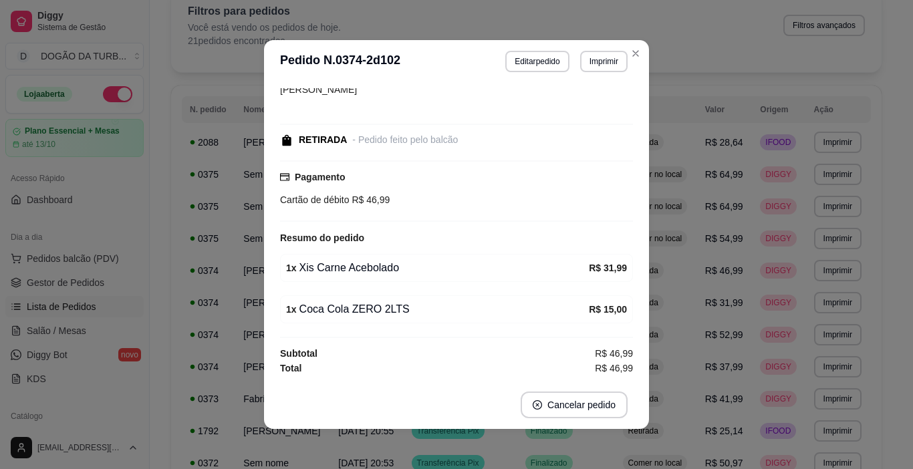
scroll to position [3, 0]
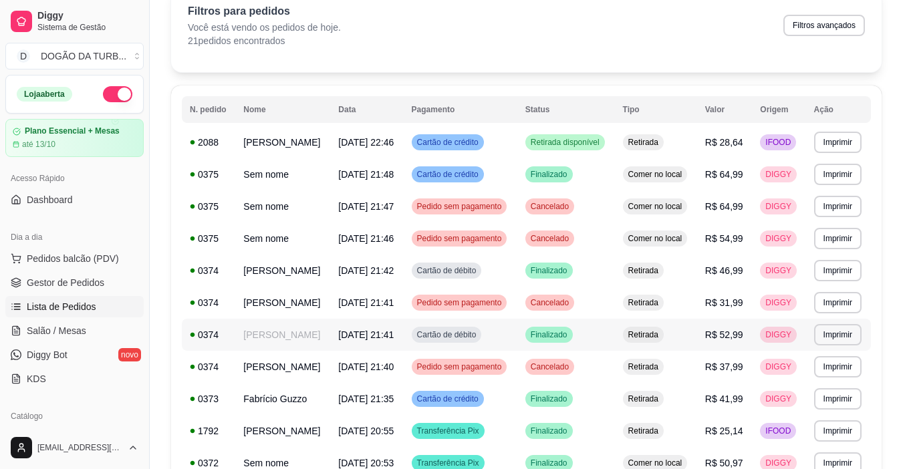
click at [743, 340] on span "R$ 52,99" at bounding box center [724, 334] width 38 height 11
click at [383, 319] on td "[DATE] 21:41" at bounding box center [366, 303] width 73 height 32
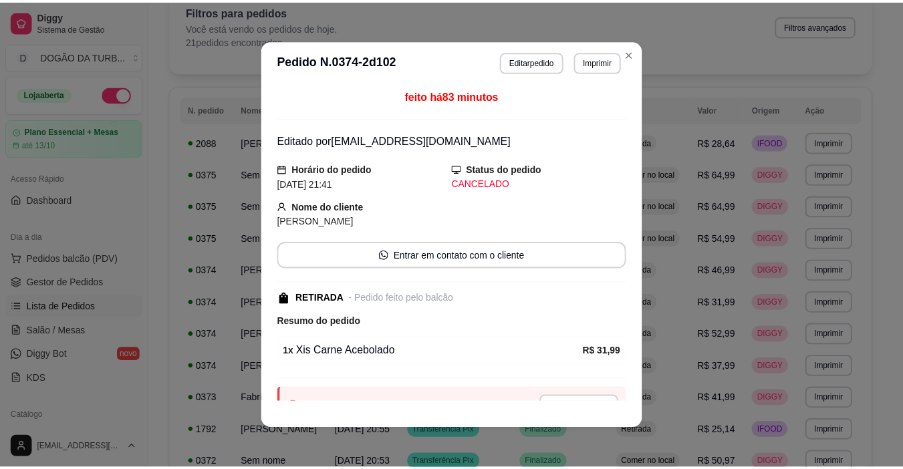
scroll to position [61, 0]
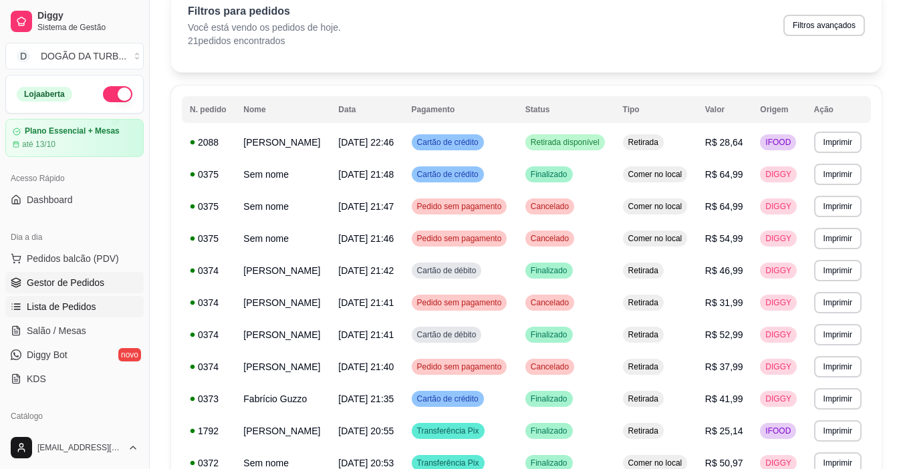
click at [63, 281] on span "Gestor de Pedidos" at bounding box center [66, 282] width 78 height 13
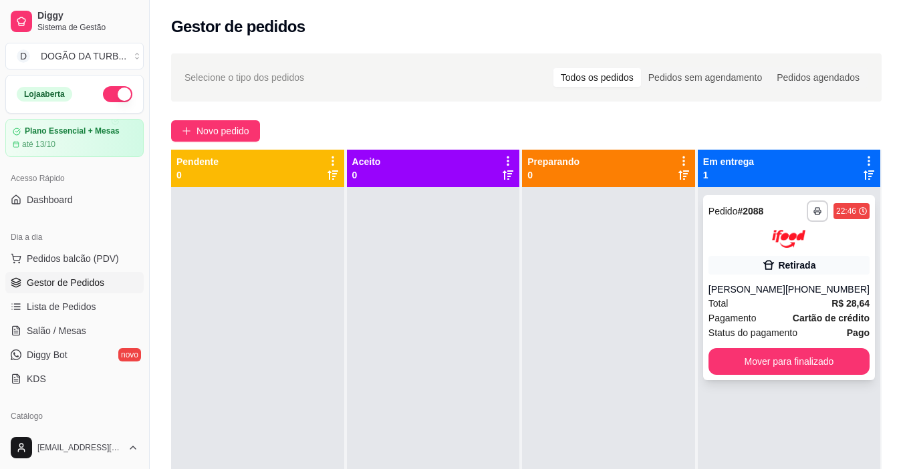
click at [725, 296] on div "[PERSON_NAME]" at bounding box center [746, 289] width 77 height 13
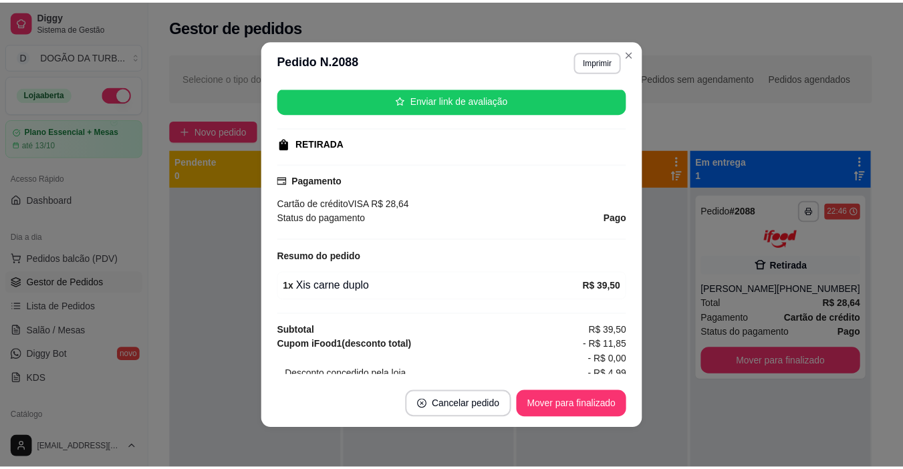
scroll to position [265, 0]
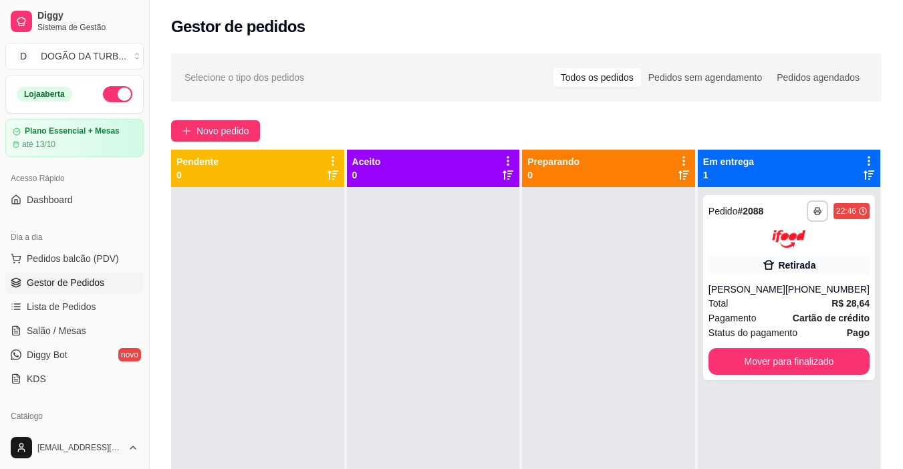
click at [116, 294] on ul "Pedidos balcão (PDV) Gestor de Pedidos Lista de Pedidos Salão / Mesas Diggy Bot…" at bounding box center [74, 319] width 138 height 142
click at [116, 297] on link "Lista de Pedidos" at bounding box center [74, 306] width 138 height 21
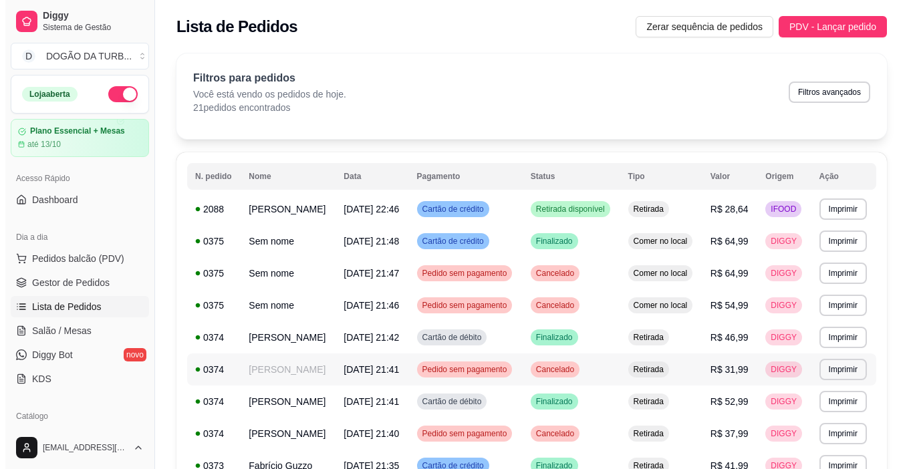
scroll to position [67, 0]
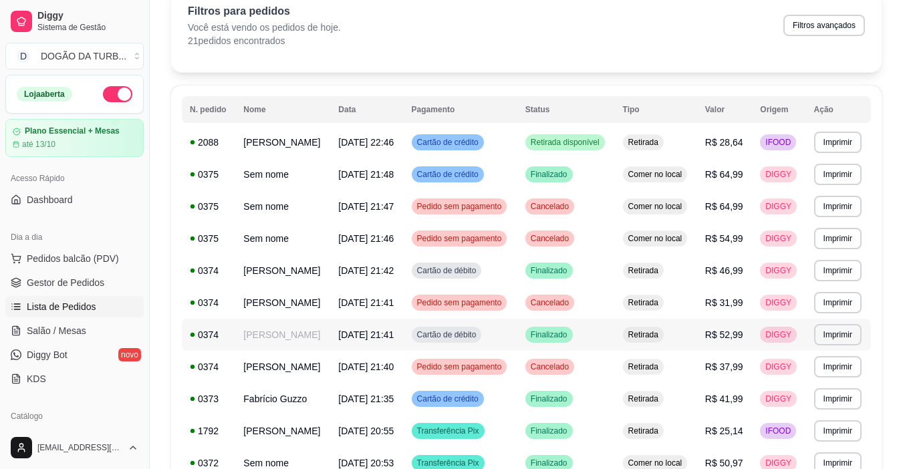
click at [706, 351] on td "R$ 52,99" at bounding box center [724, 335] width 55 height 32
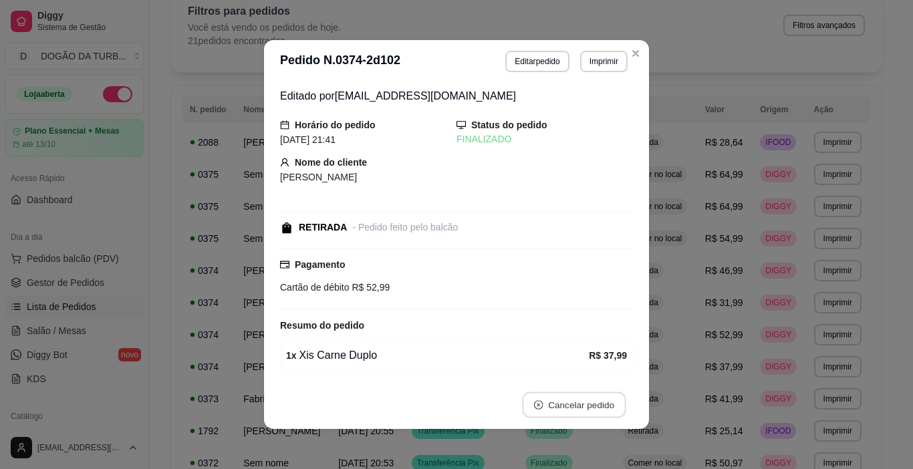
click at [567, 399] on button "Cancelar pedido" at bounding box center [574, 405] width 104 height 26
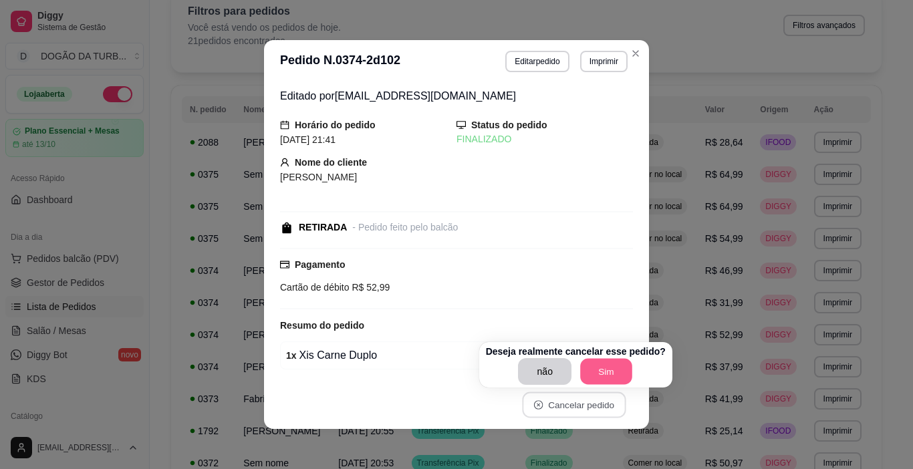
click at [602, 359] on button "Sim" at bounding box center [606, 372] width 52 height 26
click at [612, 370] on button "Sim" at bounding box center [605, 371] width 53 height 27
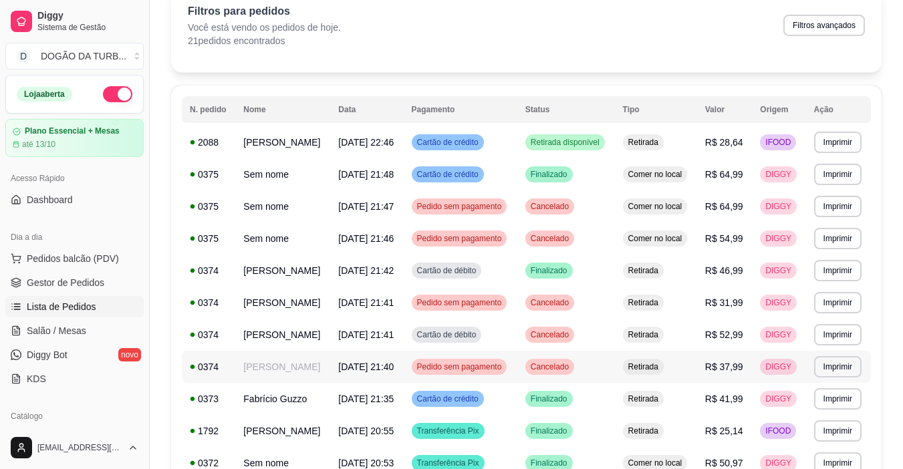
click at [689, 383] on td "Retirada" at bounding box center [656, 367] width 82 height 32
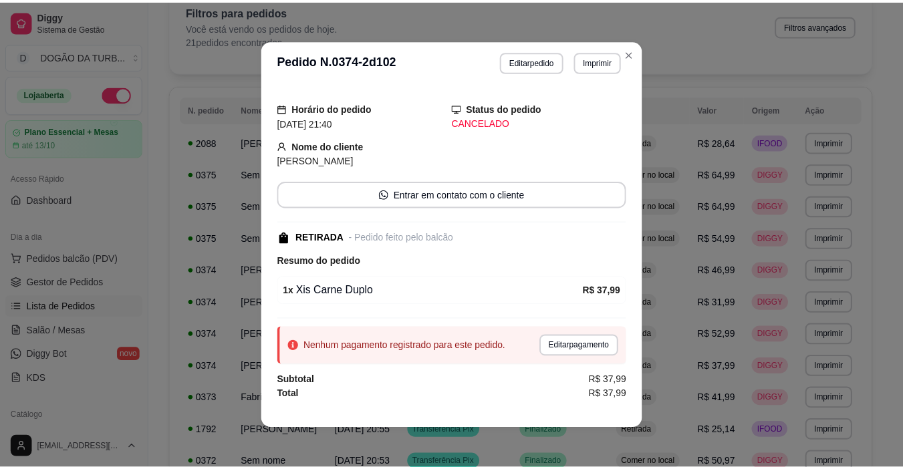
scroll to position [3, 0]
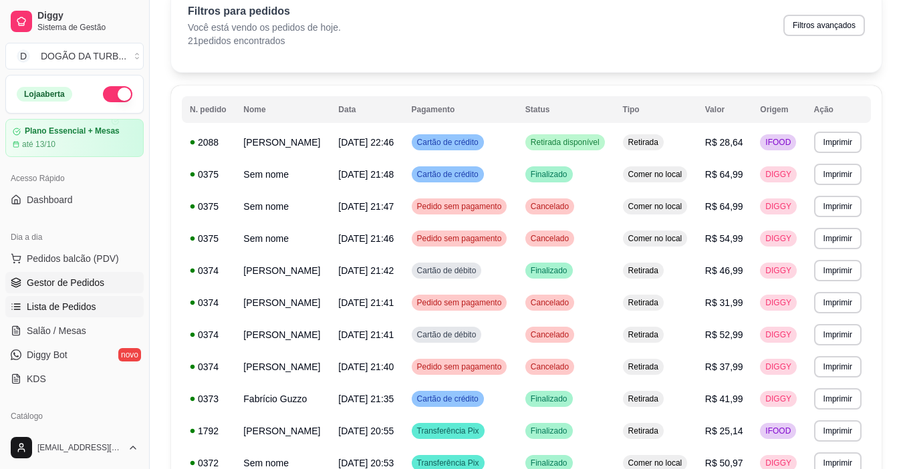
click at [48, 289] on span "Gestor de Pedidos" at bounding box center [66, 282] width 78 height 13
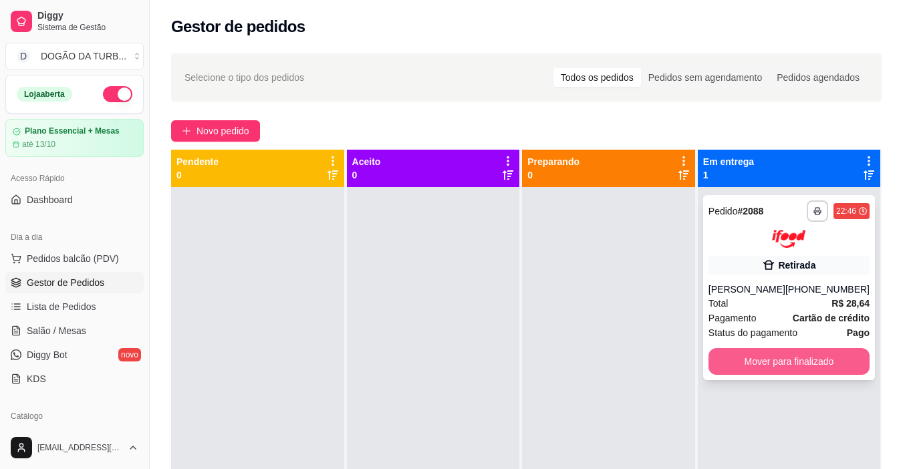
click at [770, 375] on button "Mover para finalizado" at bounding box center [788, 361] width 161 height 27
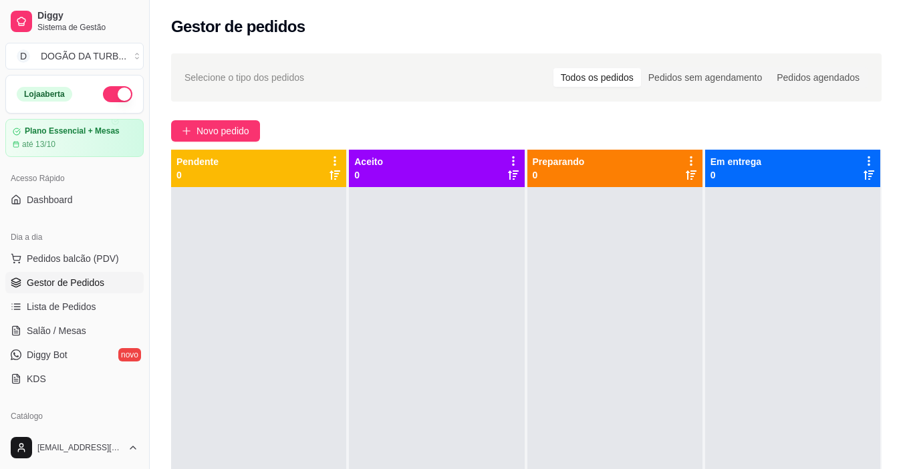
click at [103, 90] on button "button" at bounding box center [117, 94] width 29 height 16
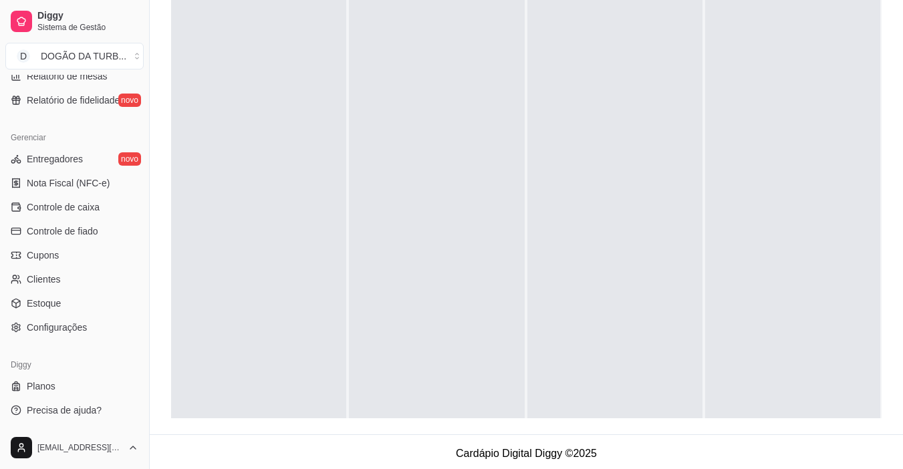
scroll to position [204, 0]
drag, startPoint x: 146, startPoint y: 327, endPoint x: 151, endPoint y: 350, distance: 23.9
click at [151, 350] on button "Toggle Sidebar" at bounding box center [149, 234] width 11 height 469
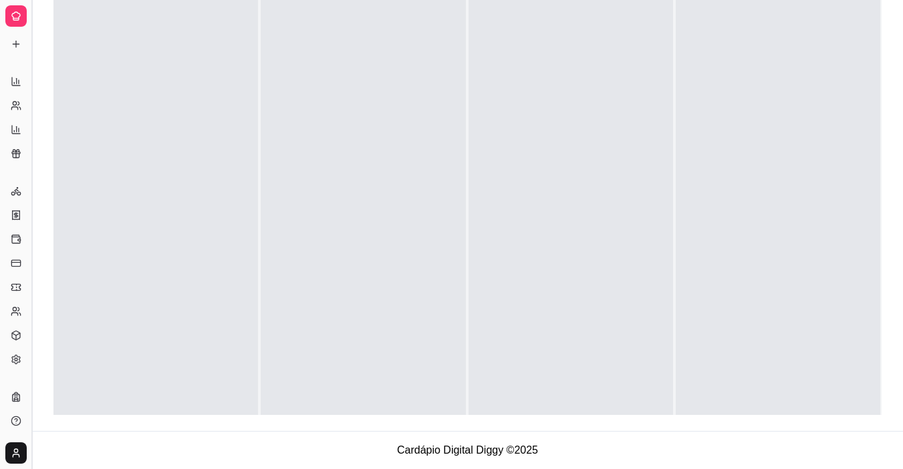
scroll to position [223, 0]
click at [33, 374] on button "Toggle Sidebar" at bounding box center [31, 234] width 11 height 469
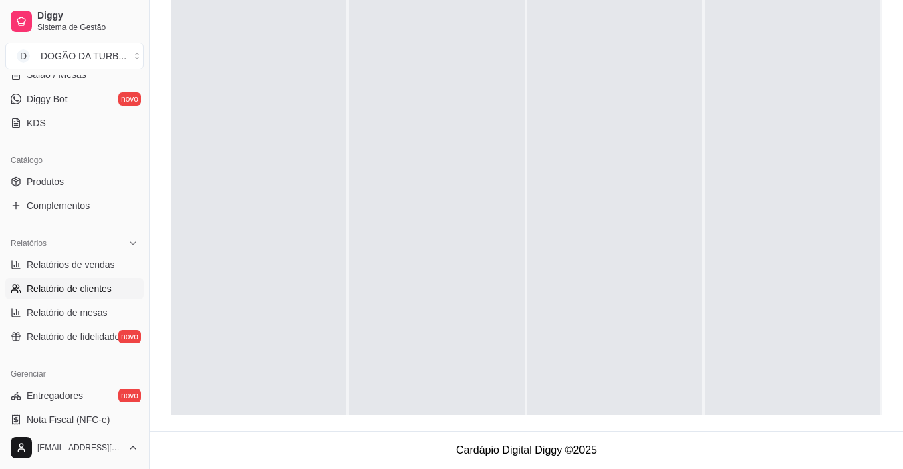
scroll to position [189, 0]
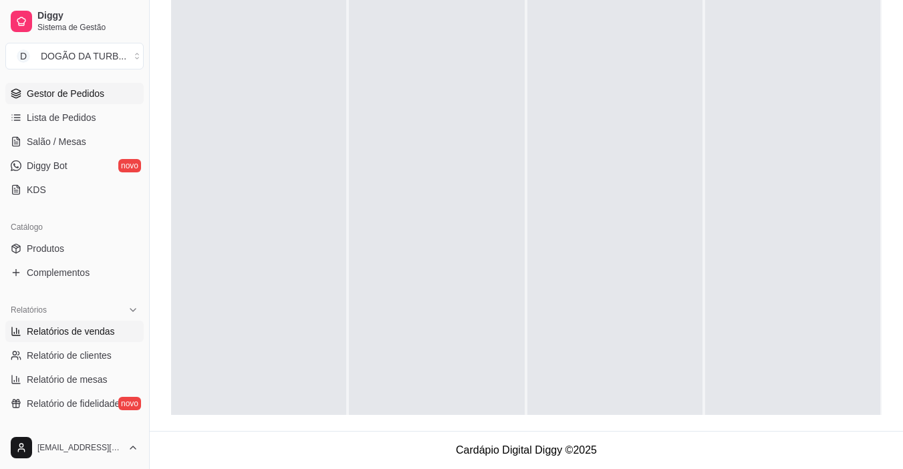
click at [107, 335] on span "Relatórios de vendas" at bounding box center [71, 331] width 88 height 13
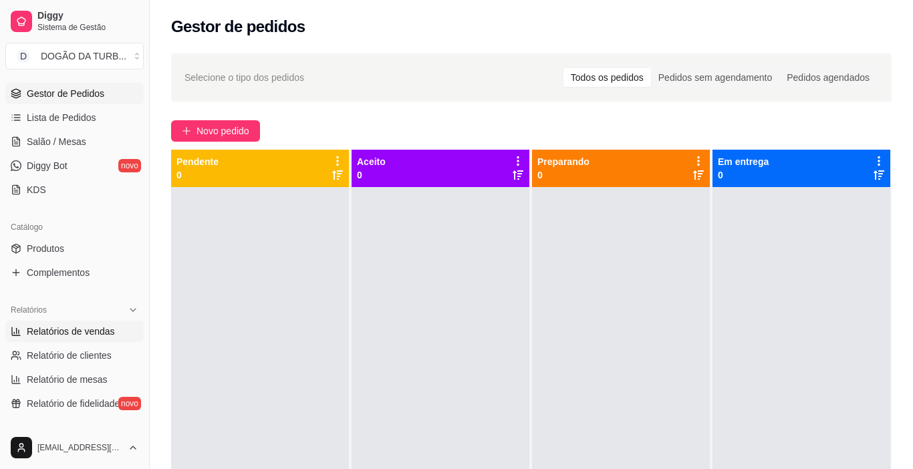
select select "ALL"
select select "0"
